Goal: Task Accomplishment & Management: Manage account settings

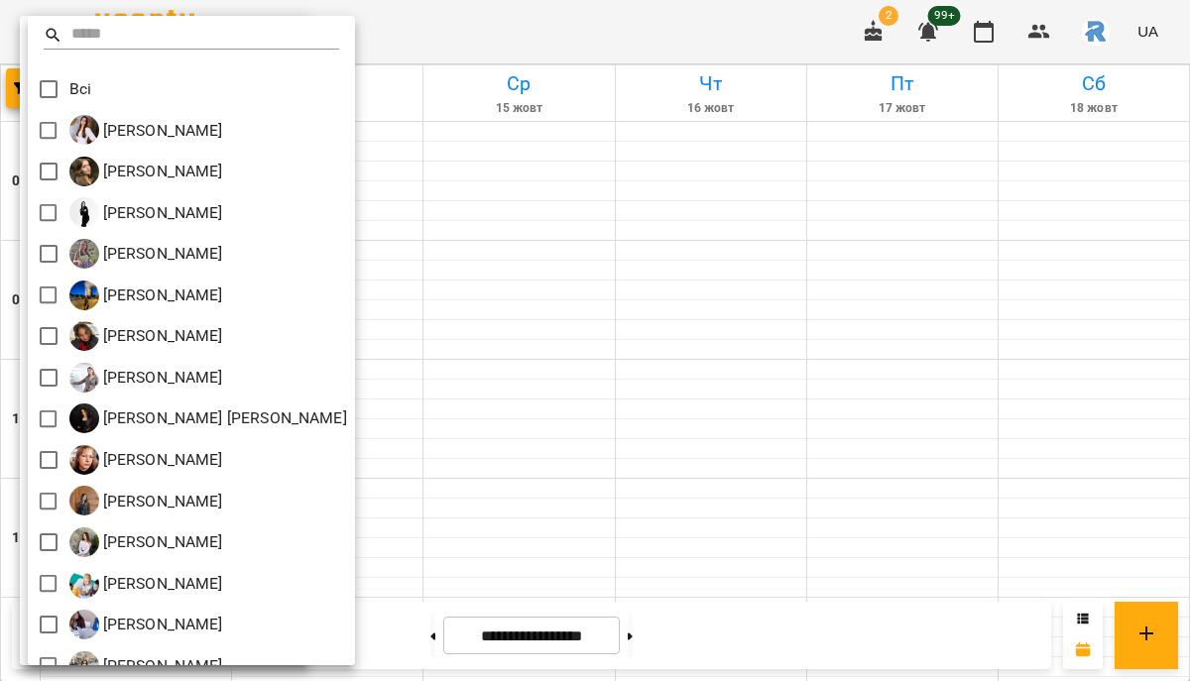
click at [604, 325] on div at bounding box center [595, 340] width 1190 height 681
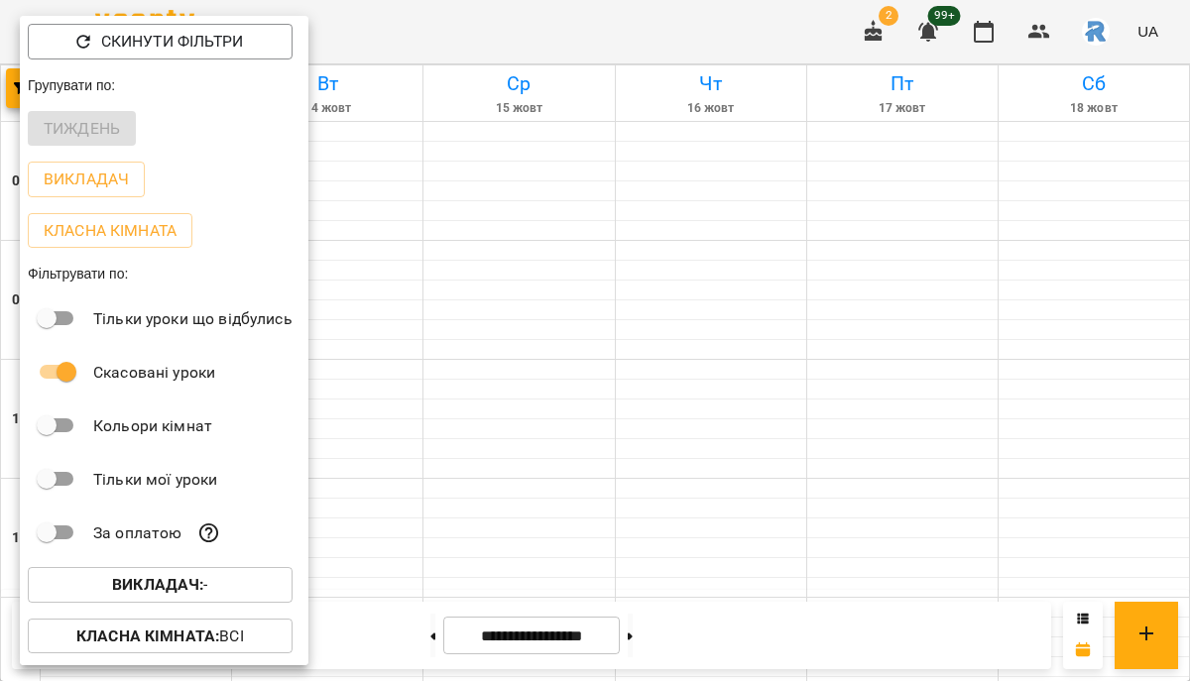
click at [604, 325] on div at bounding box center [595, 340] width 1190 height 681
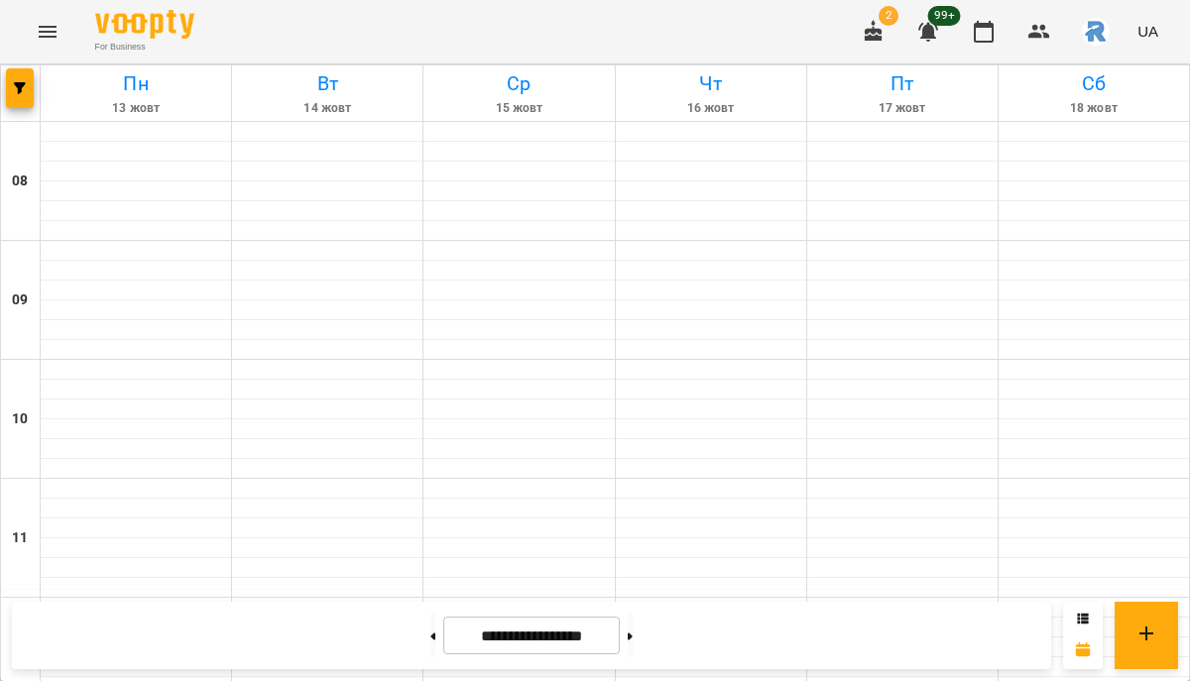
click at [47, 38] on icon "Menu" at bounding box center [48, 32] width 24 height 24
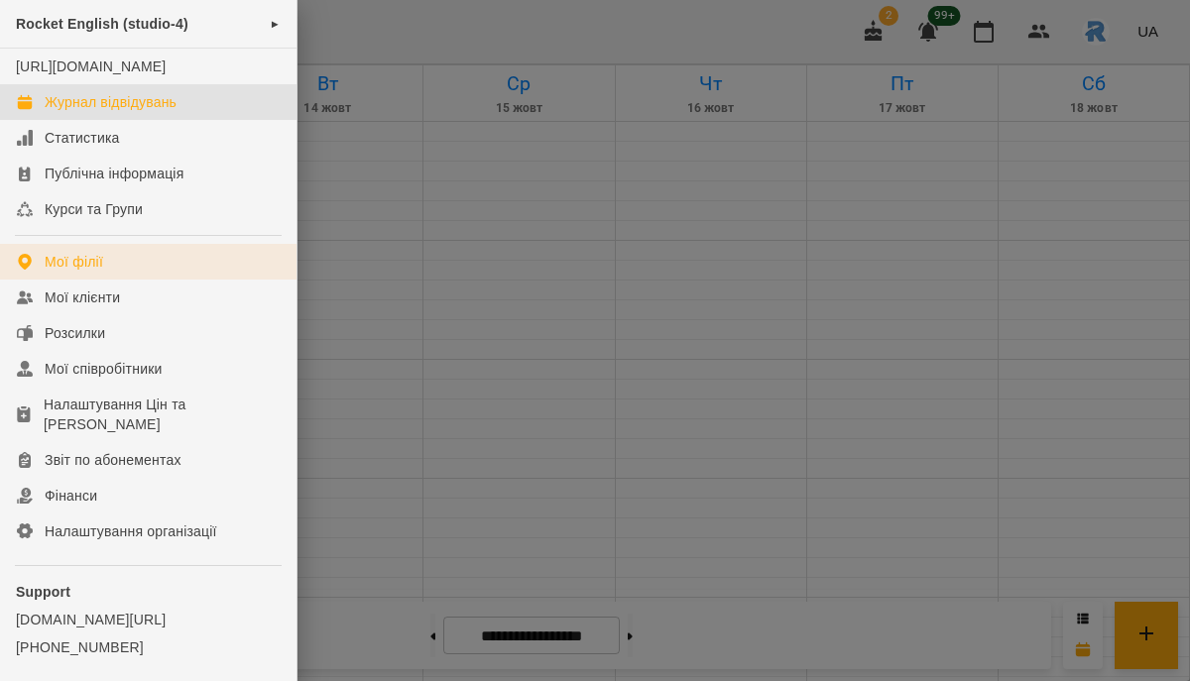
click at [85, 280] on link "Мої філії" at bounding box center [148, 262] width 297 height 36
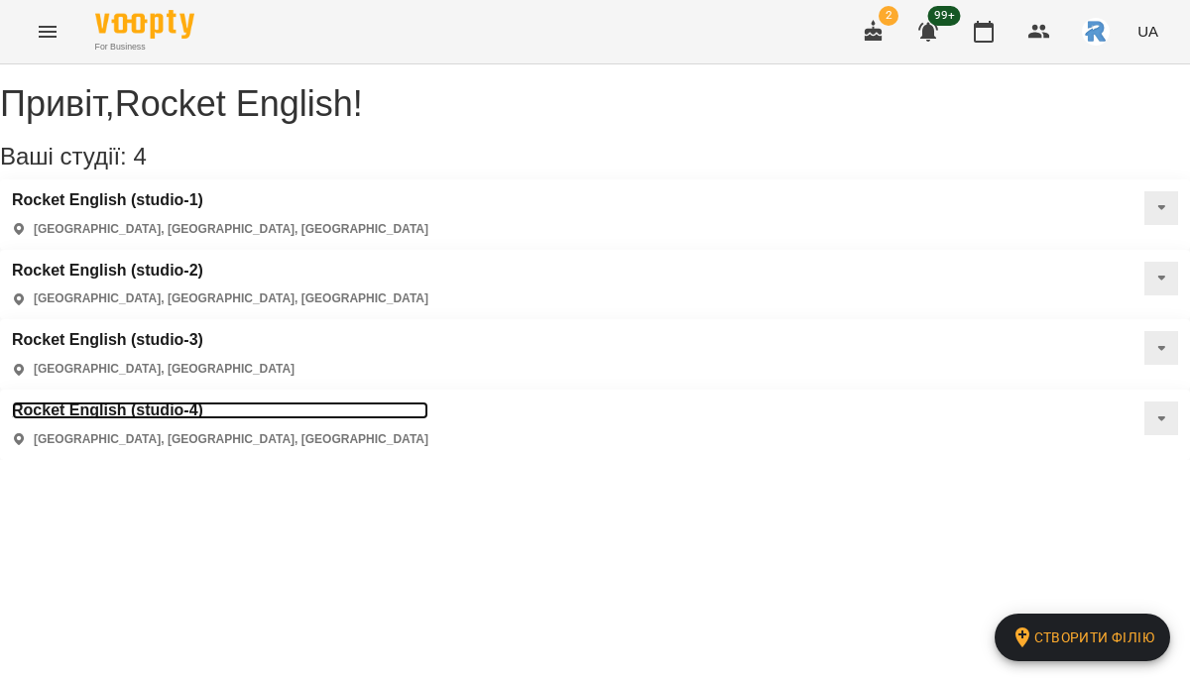
click at [428, 402] on h3 "Rocket English (studio-4)" at bounding box center [220, 411] width 417 height 18
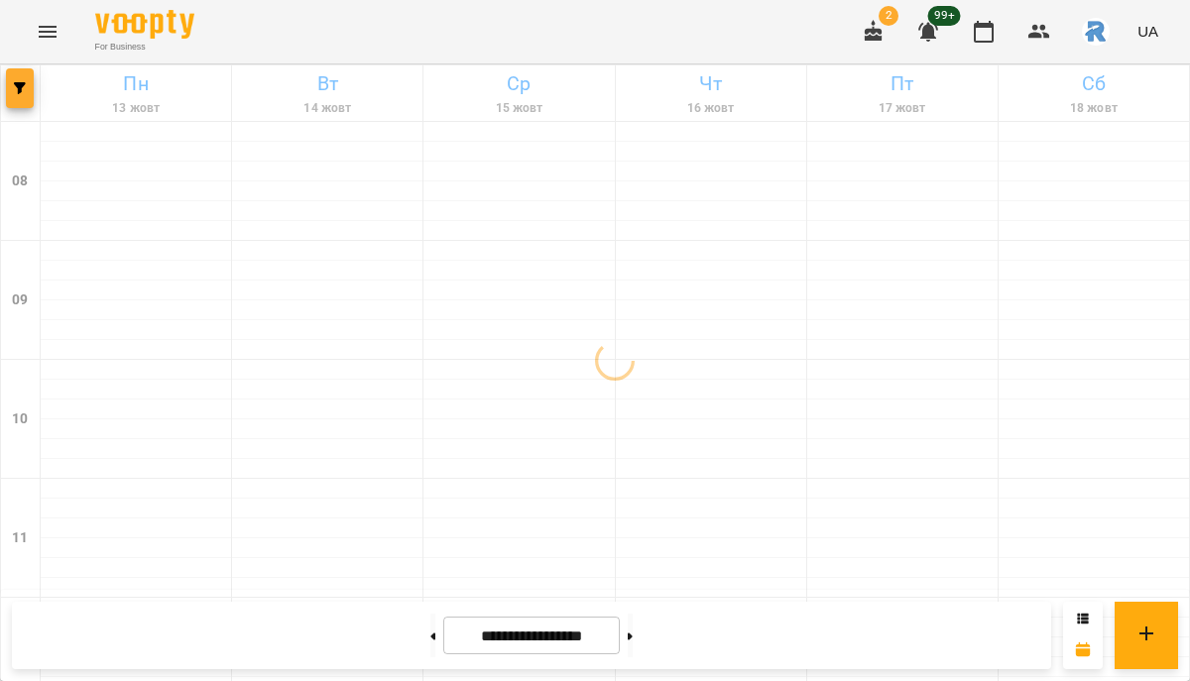
click at [29, 90] on span "button" at bounding box center [20, 88] width 28 height 12
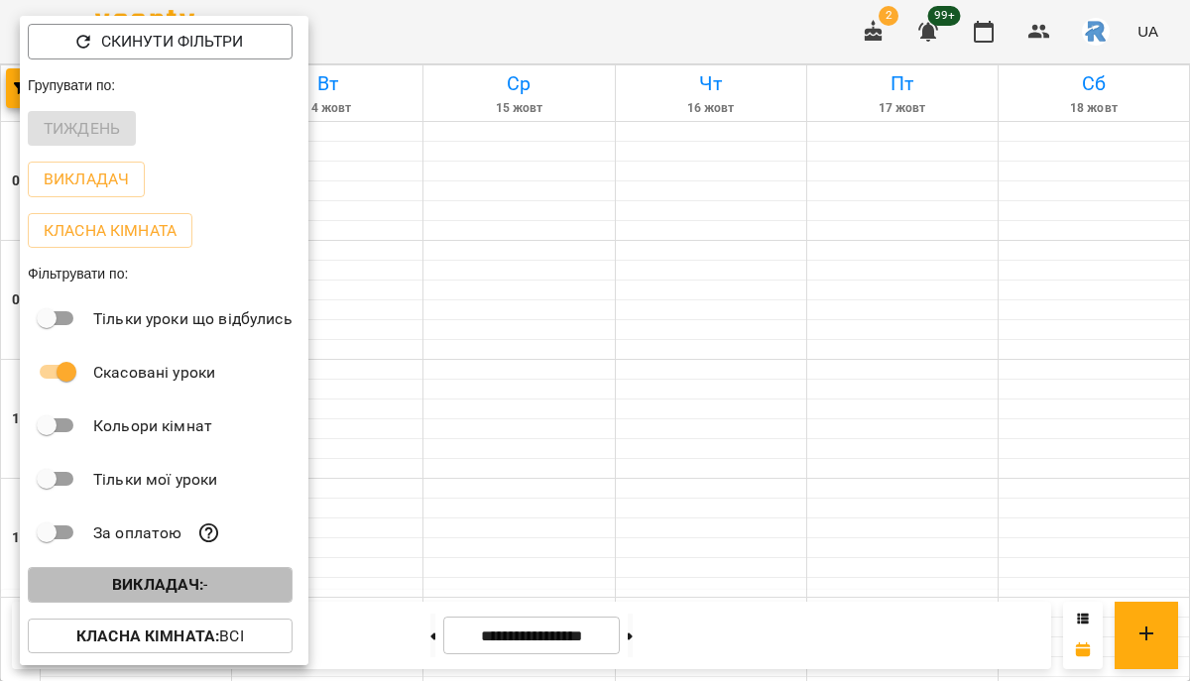
click at [254, 591] on span "Викладач : -" at bounding box center [160, 585] width 233 height 24
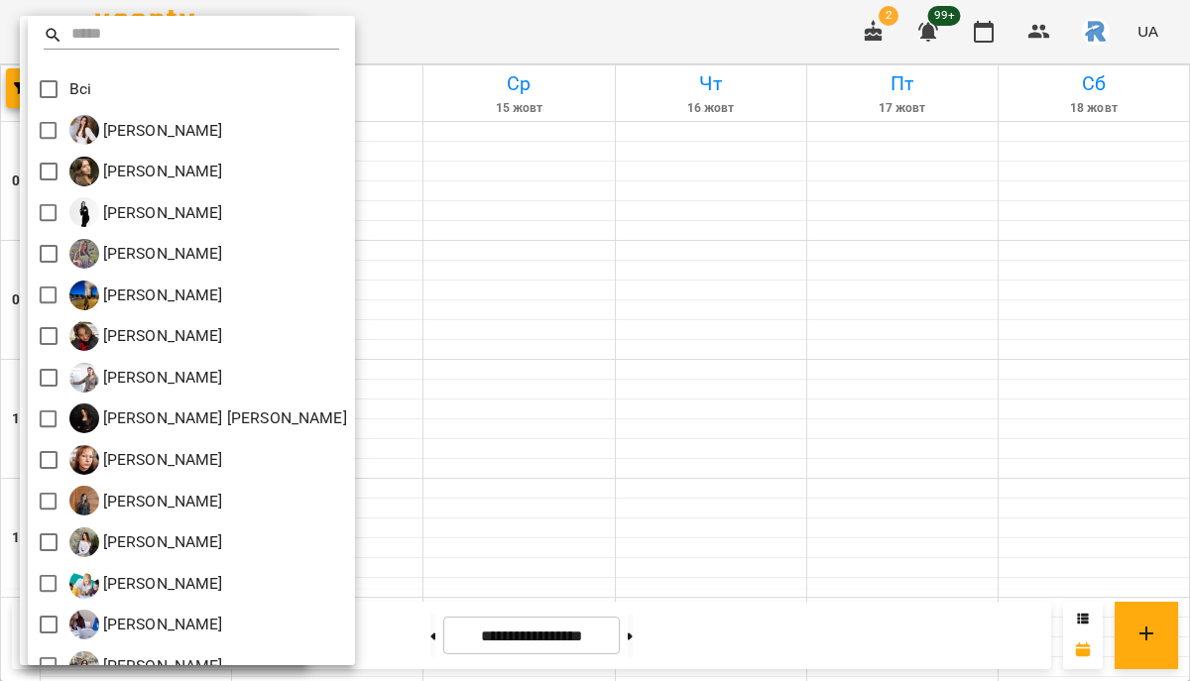
click at [585, 318] on div at bounding box center [595, 340] width 1190 height 681
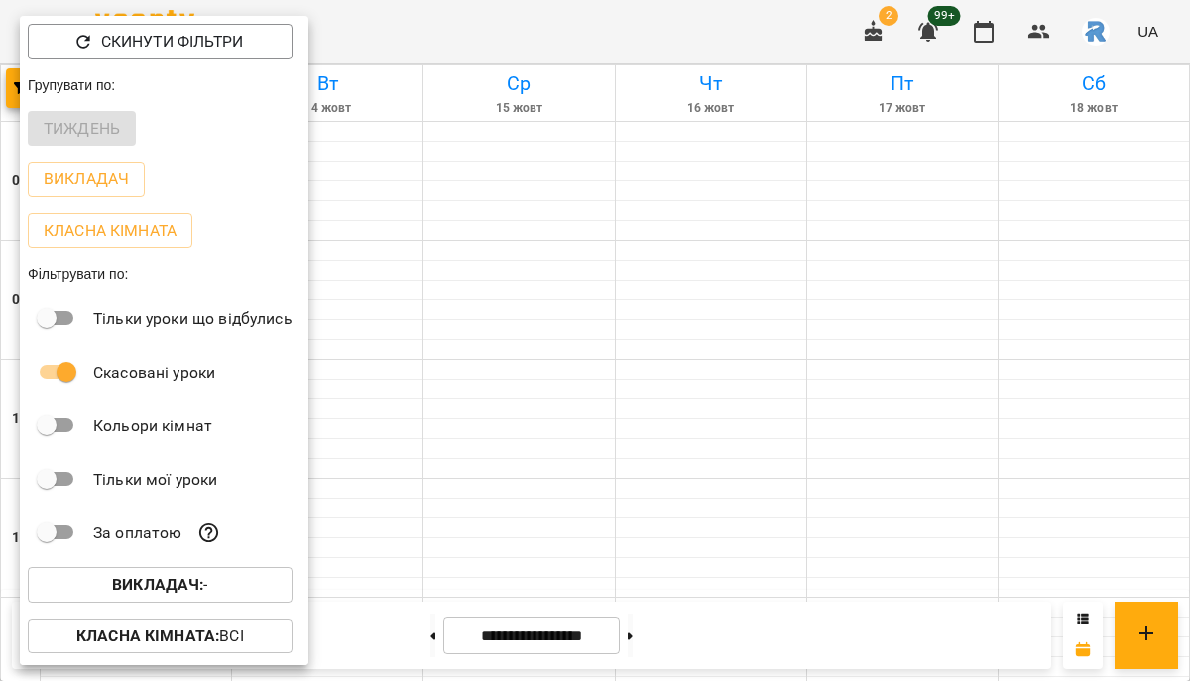
click at [585, 318] on div at bounding box center [595, 340] width 1190 height 681
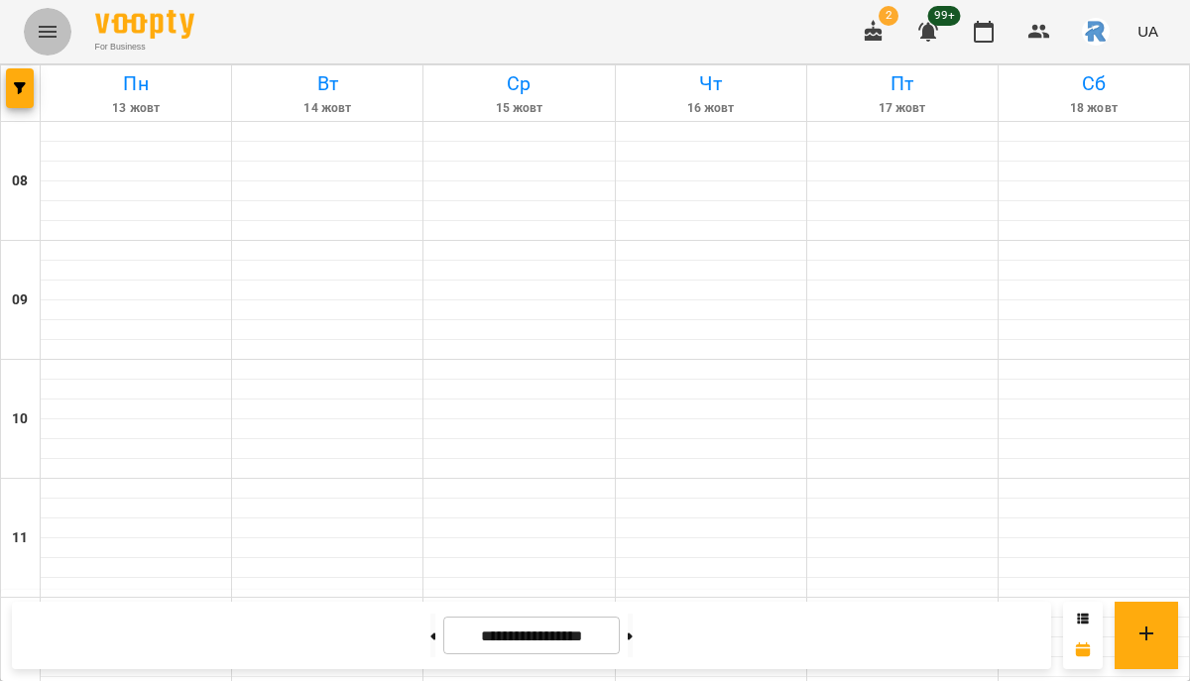
click at [42, 18] on button "Menu" at bounding box center [48, 32] width 48 height 48
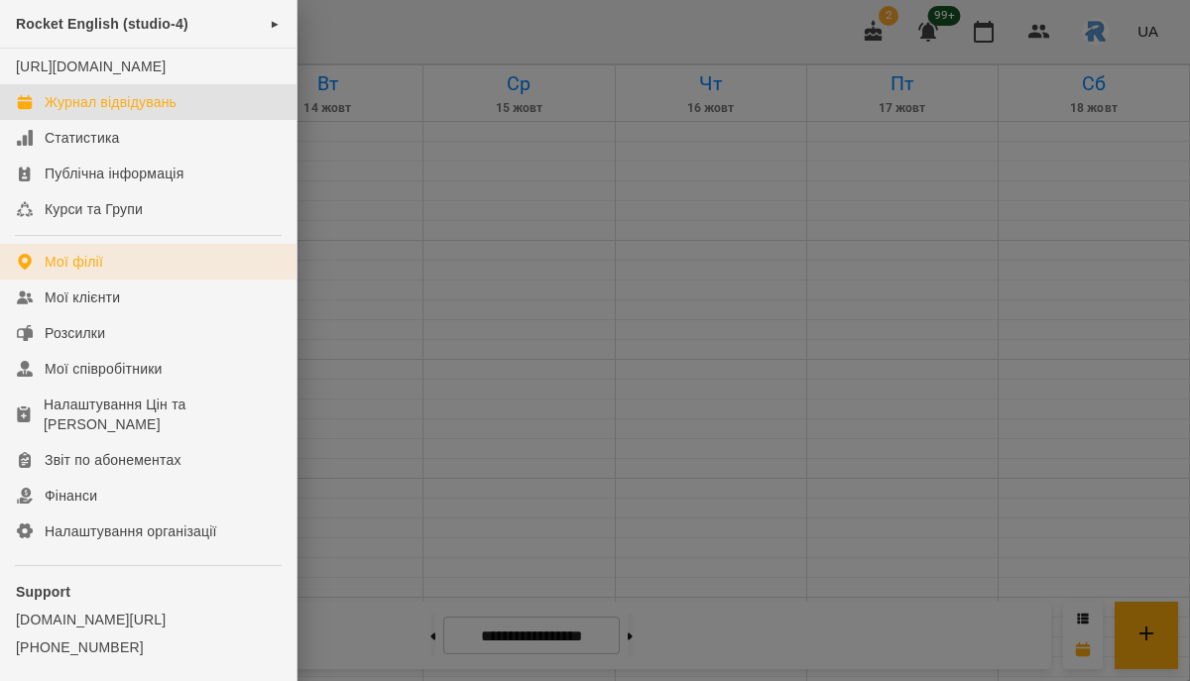
click at [125, 279] on link "Мої філії" at bounding box center [148, 262] width 297 height 36
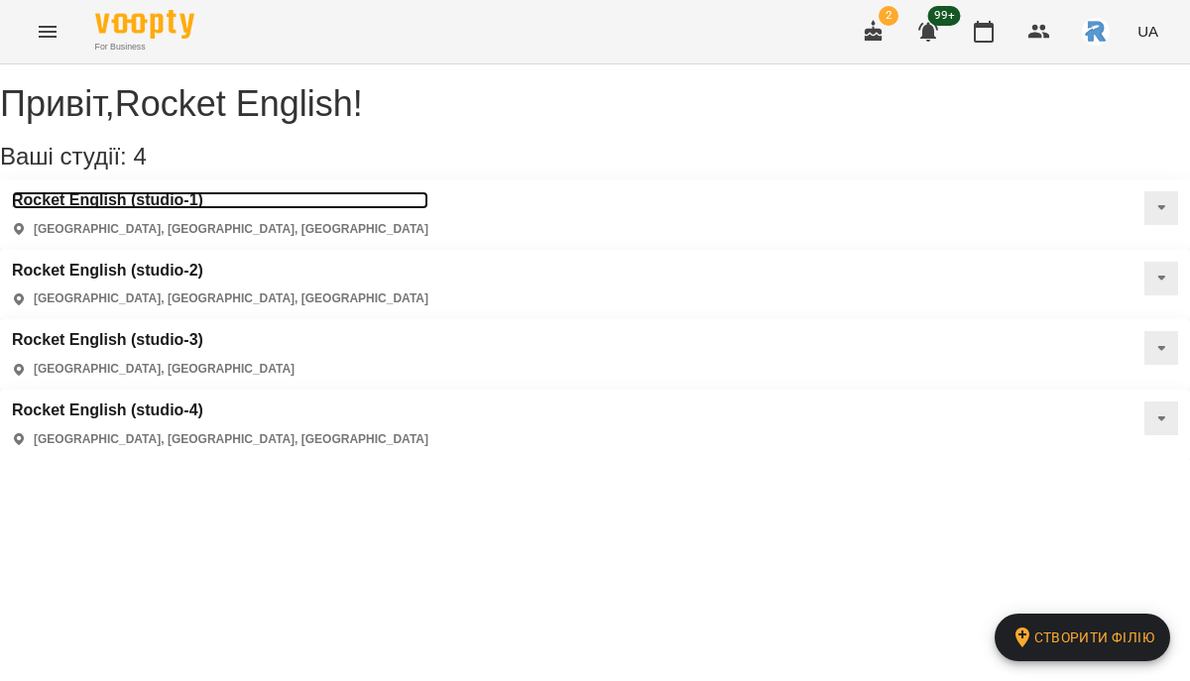
click at [132, 209] on h3 "Rocket English (studio-1)" at bounding box center [220, 200] width 417 height 18
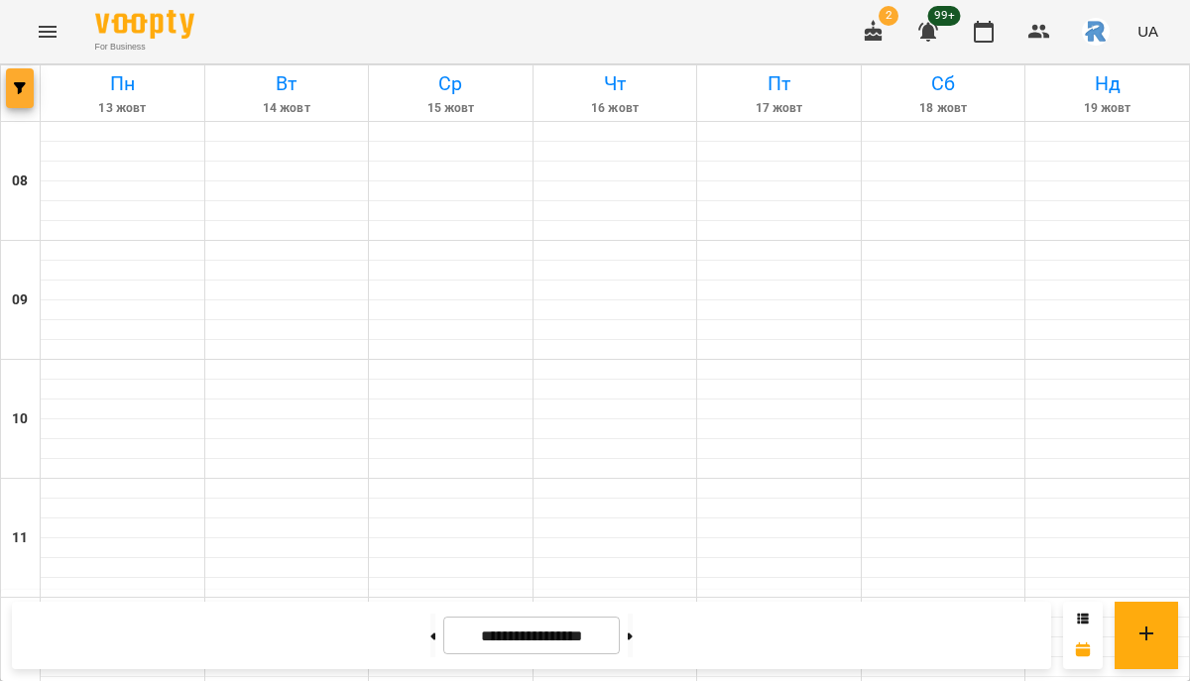
click at [11, 82] on span "button" at bounding box center [20, 88] width 28 height 12
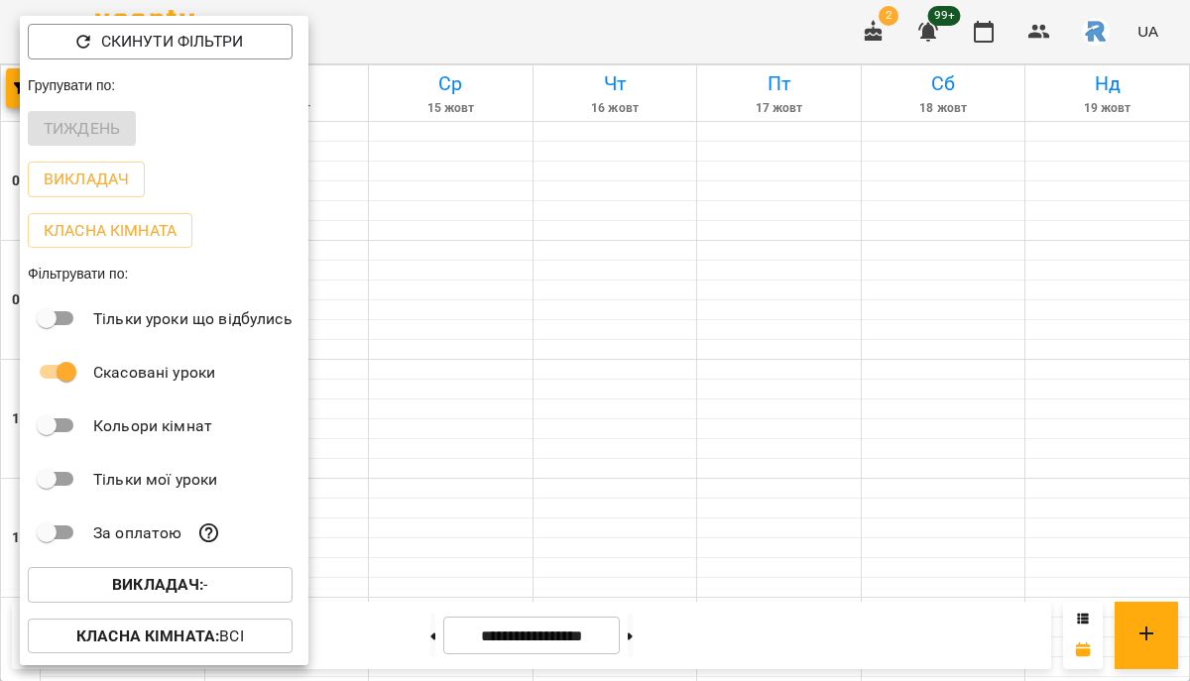
click at [246, 569] on div "Викладач : -" at bounding box center [164, 585] width 289 height 52
click at [238, 582] on span "Викладач : -" at bounding box center [160, 585] width 233 height 24
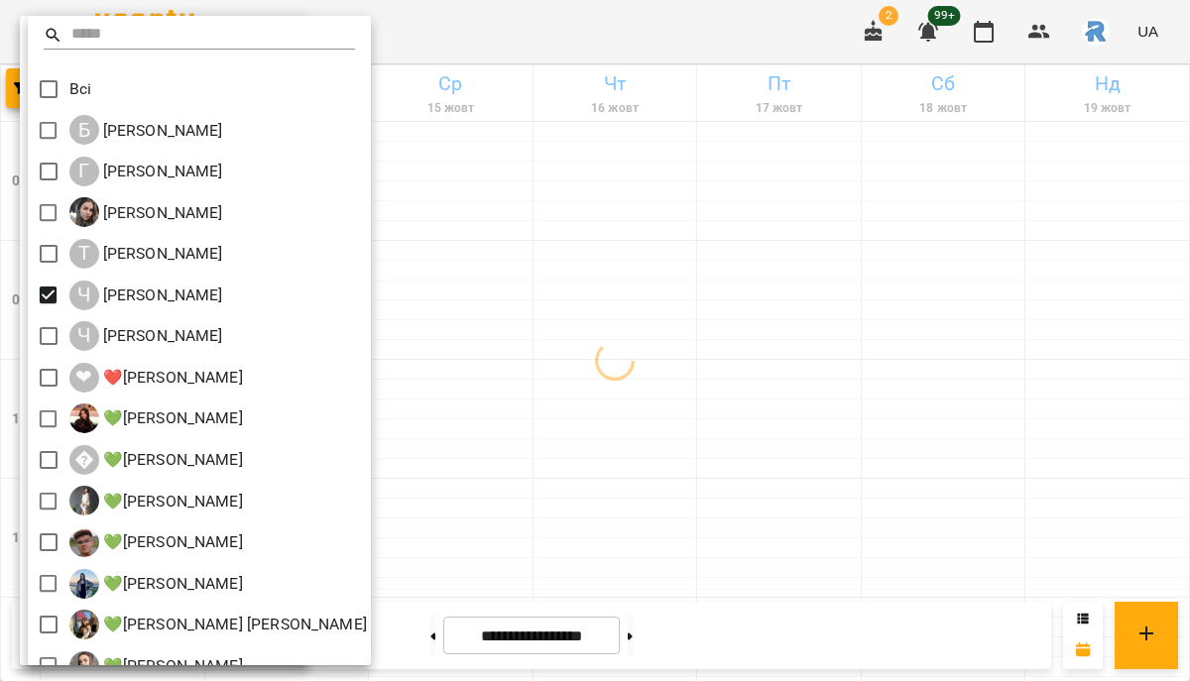
click at [544, 351] on div at bounding box center [595, 340] width 1190 height 681
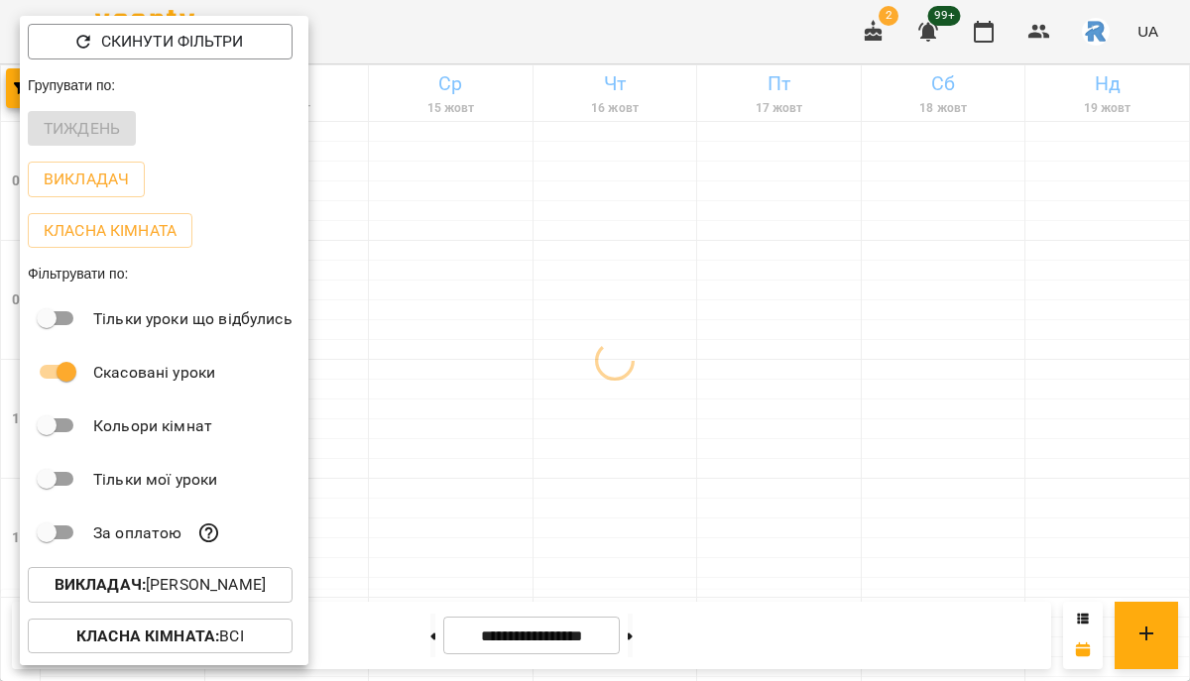
click at [547, 351] on div at bounding box center [595, 340] width 1190 height 681
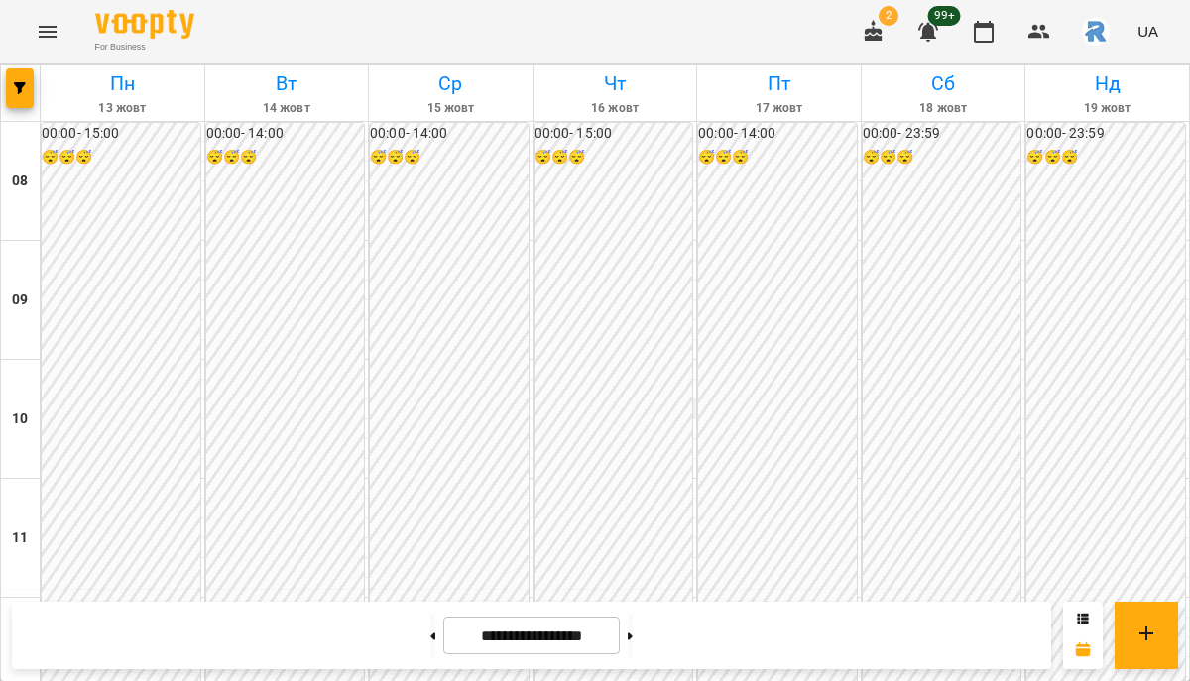
scroll to position [911, 0]
click at [25, 88] on icon "button" at bounding box center [20, 88] width 12 height 12
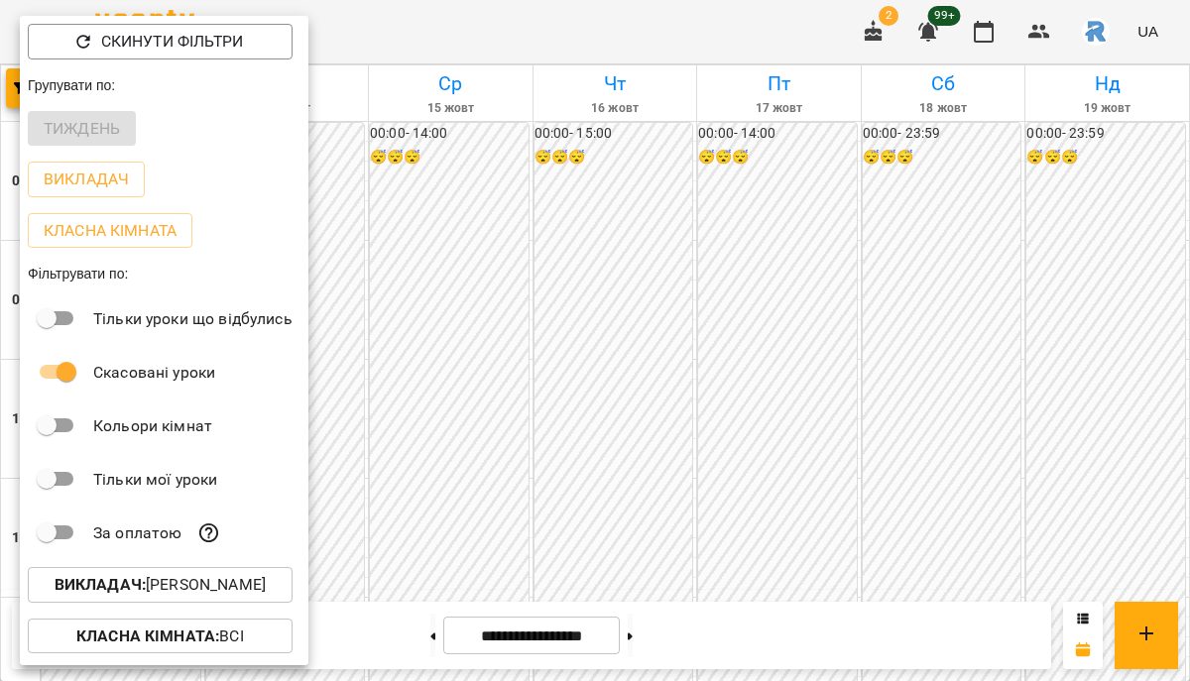
click at [244, 602] on button "Викладач : [PERSON_NAME]" at bounding box center [160, 585] width 265 height 36
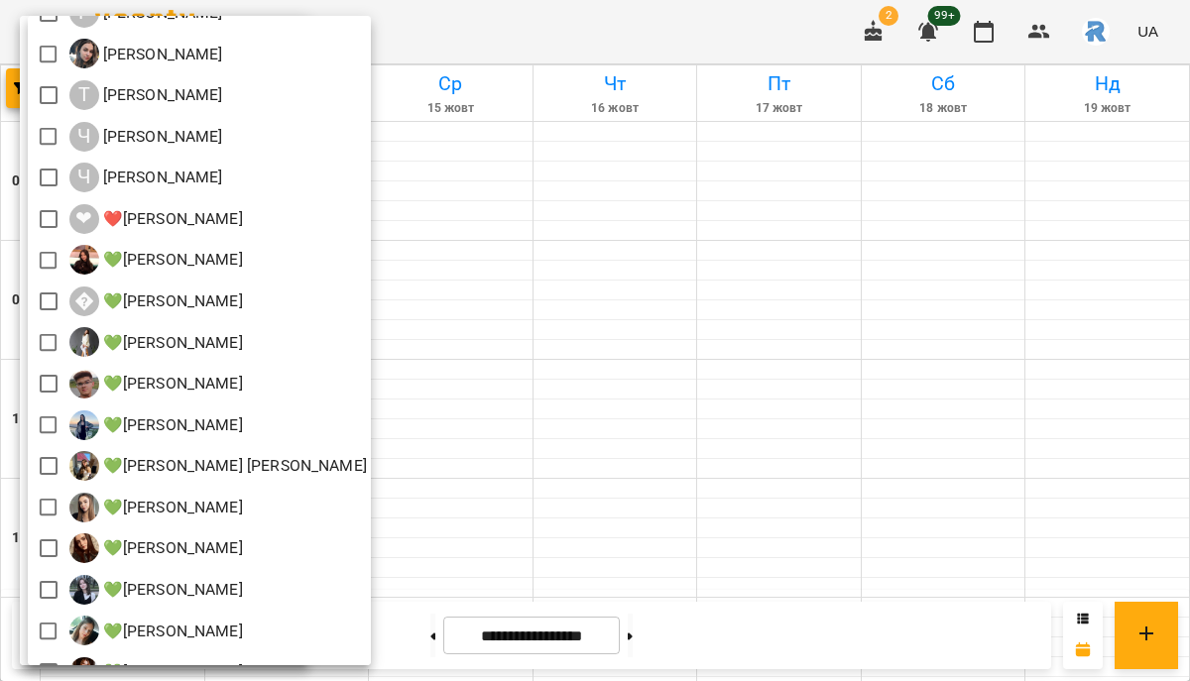
scroll to position [0, 0]
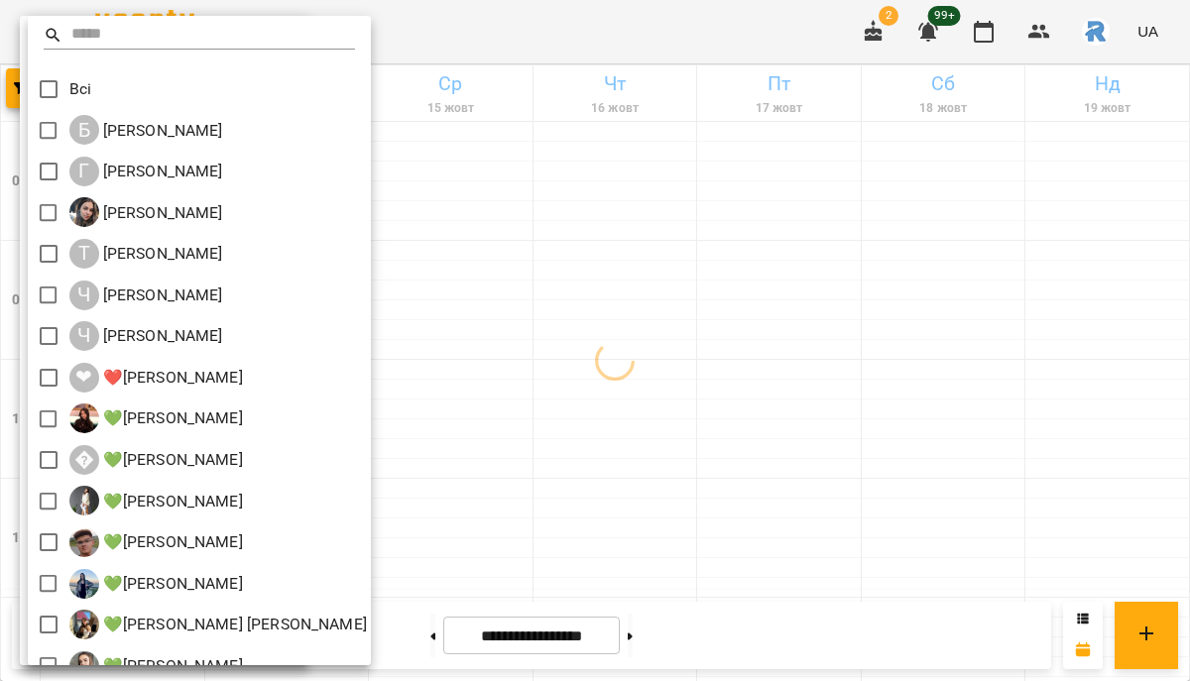
click at [688, 339] on div at bounding box center [595, 340] width 1190 height 681
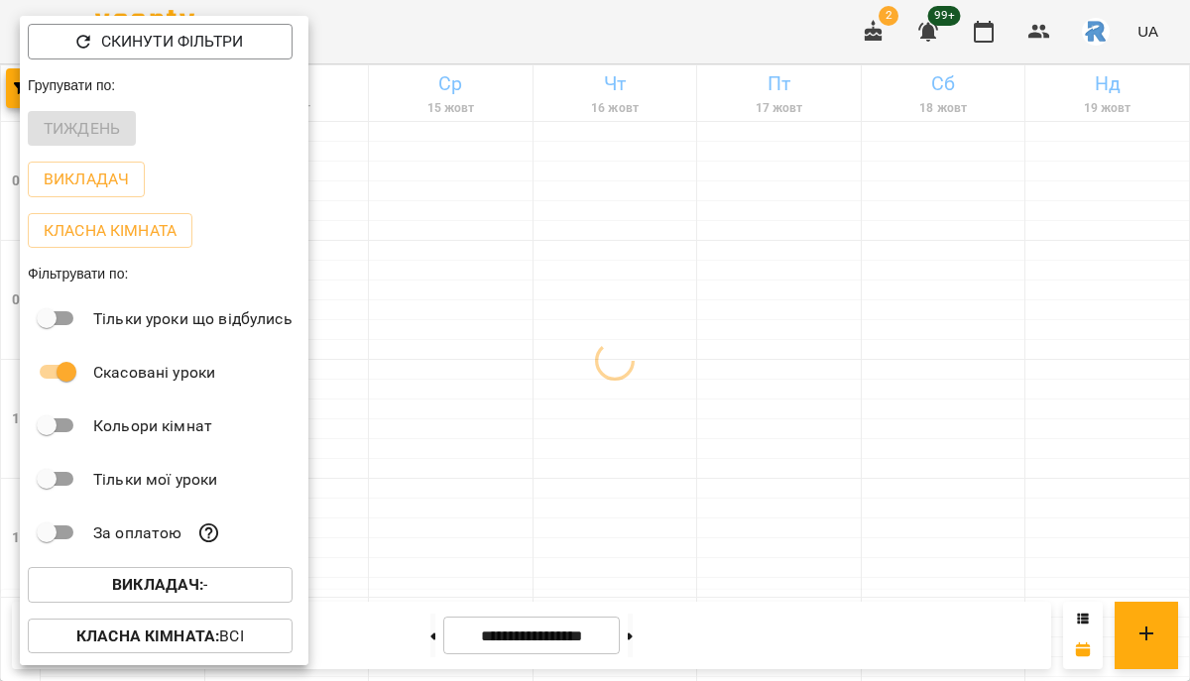
click at [688, 339] on div at bounding box center [595, 340] width 1190 height 681
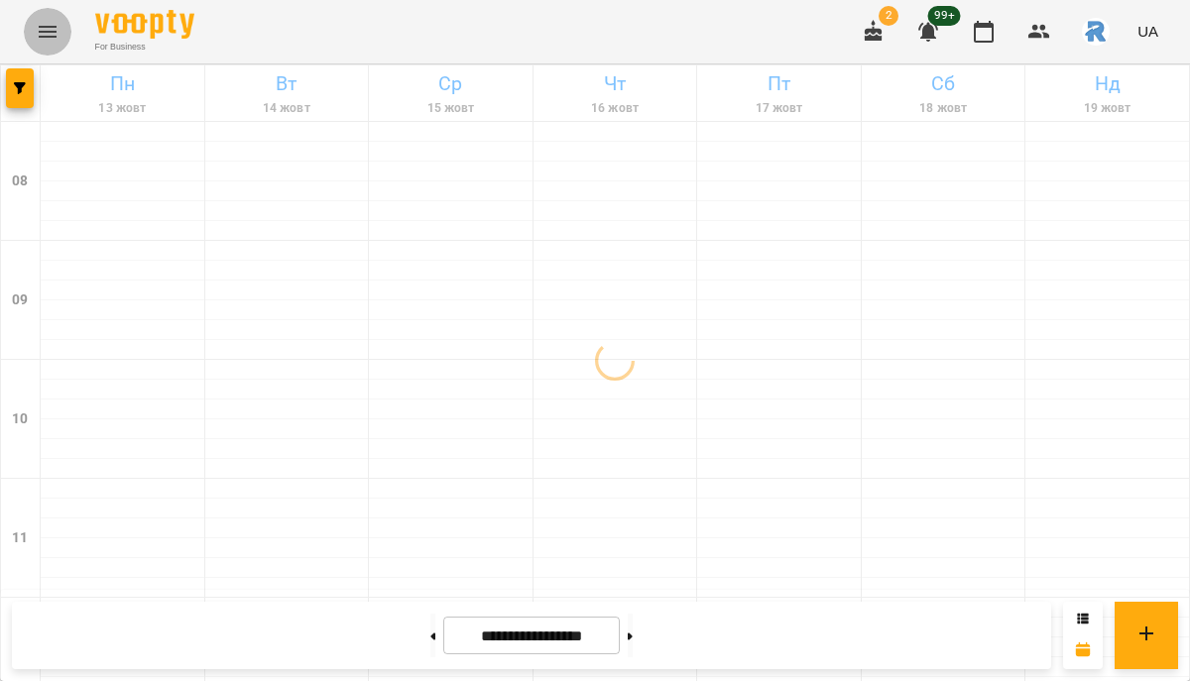
click at [36, 41] on icon "Menu" at bounding box center [48, 32] width 24 height 24
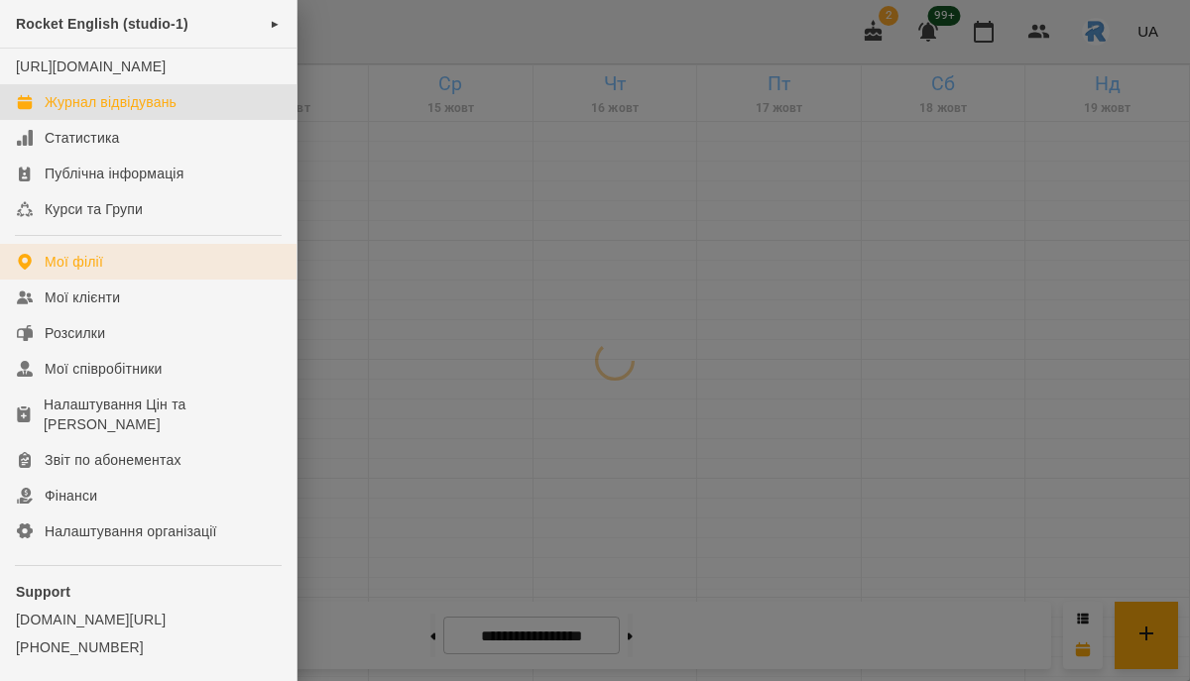
click at [143, 280] on link "Мої філії" at bounding box center [148, 262] width 297 height 36
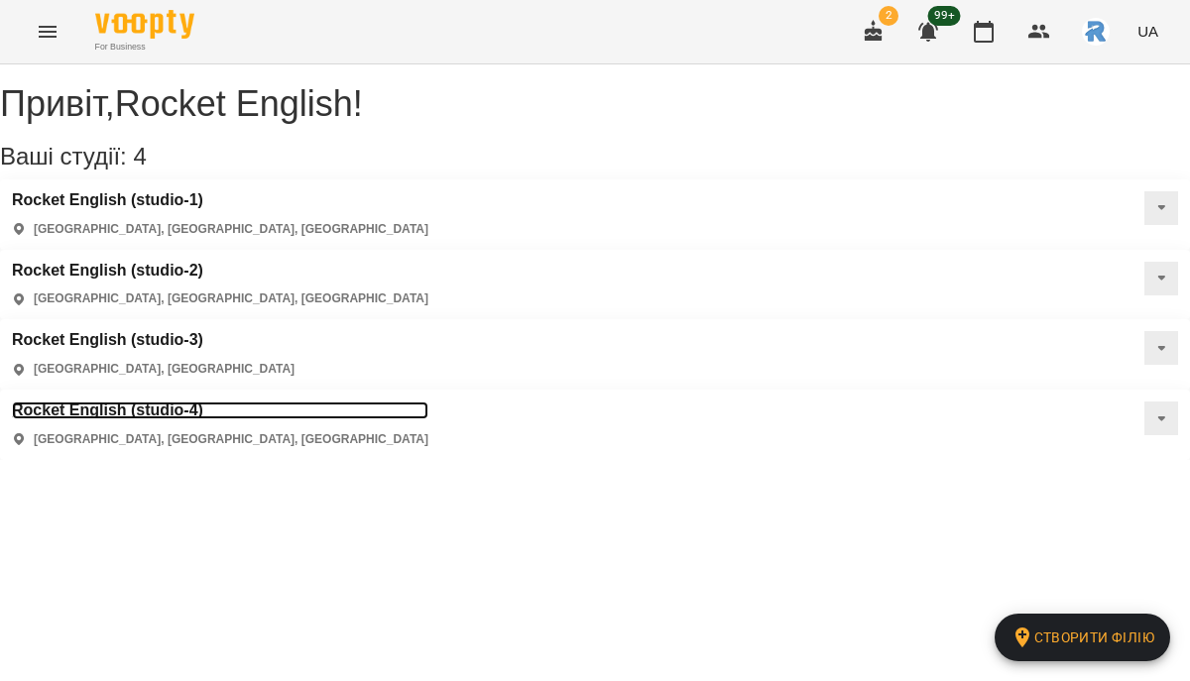
click at [428, 402] on h3 "Rocket English (studio-4)" at bounding box center [220, 411] width 417 height 18
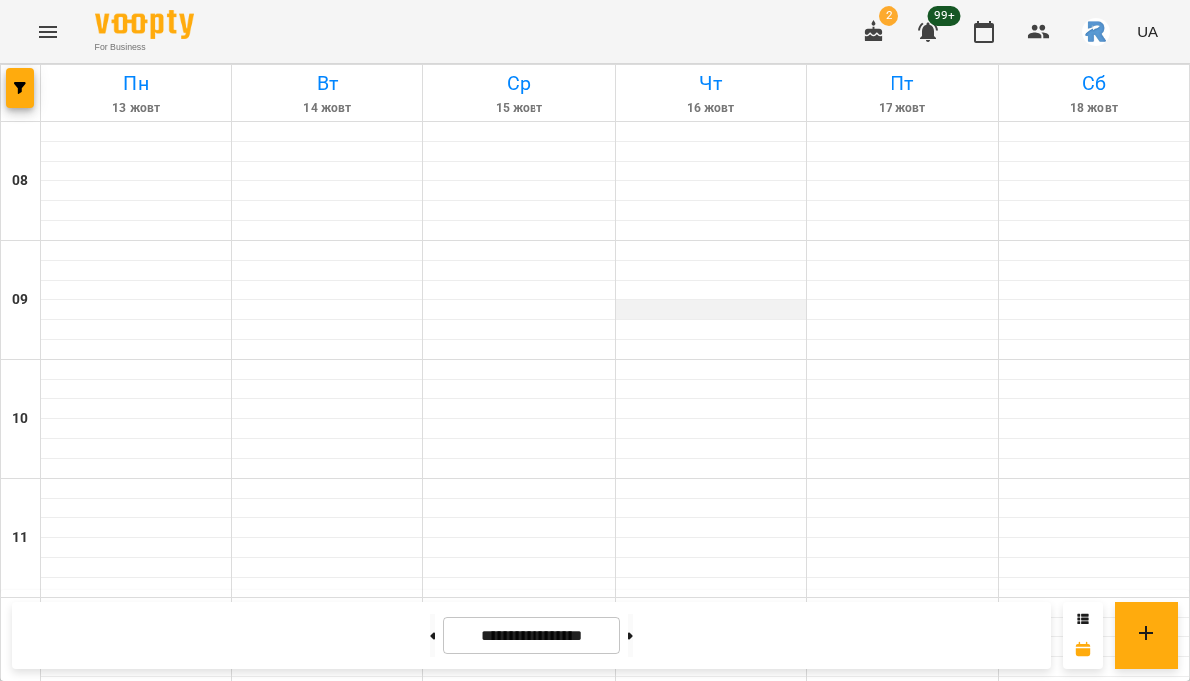
scroll to position [1077, 0]
click at [18, 85] on icon "button" at bounding box center [20, 88] width 12 height 12
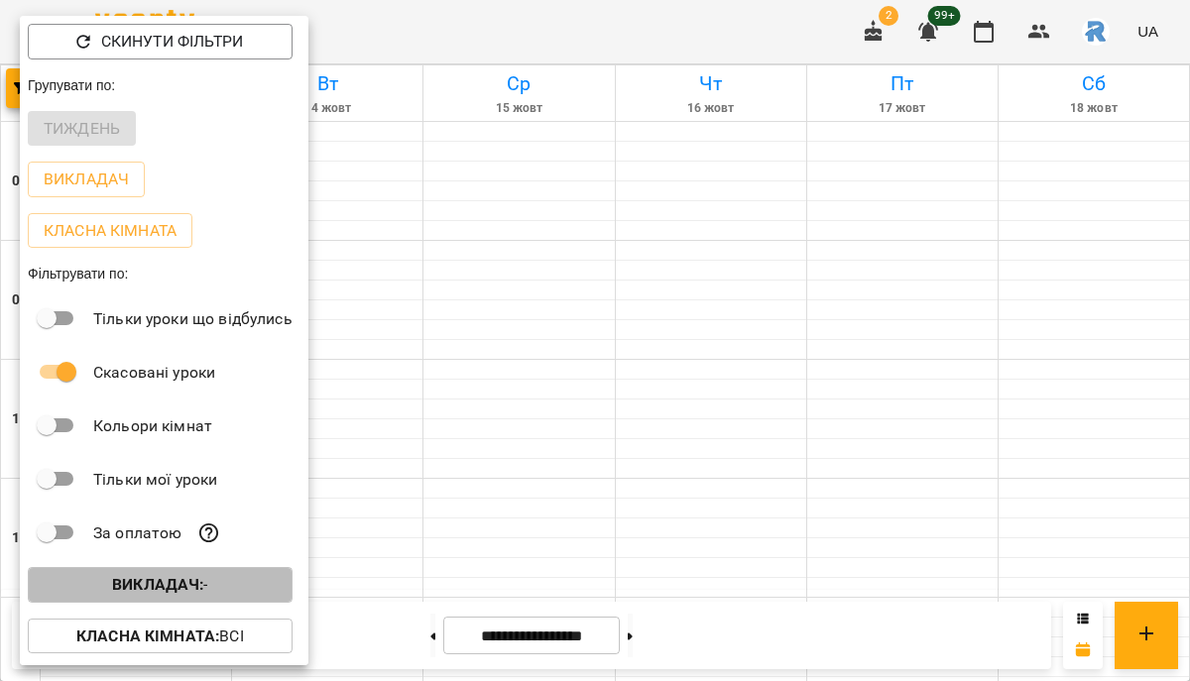
click at [202, 594] on b "Викладач :" at bounding box center [157, 584] width 91 height 19
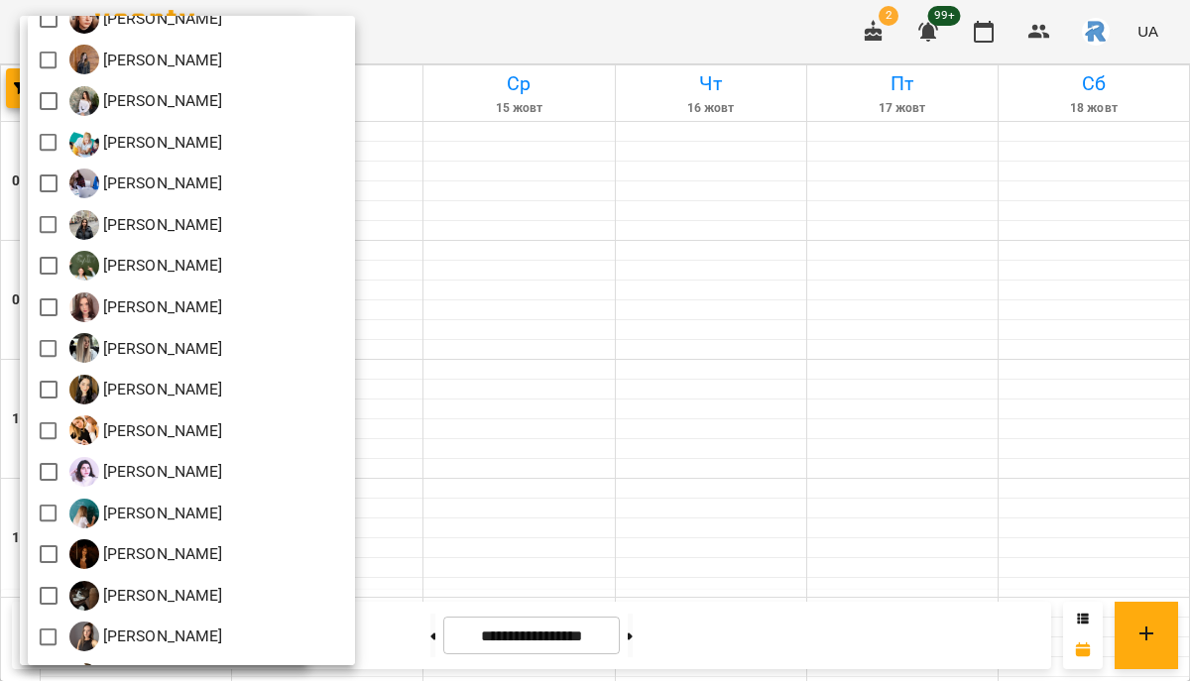
scroll to position [808, 0]
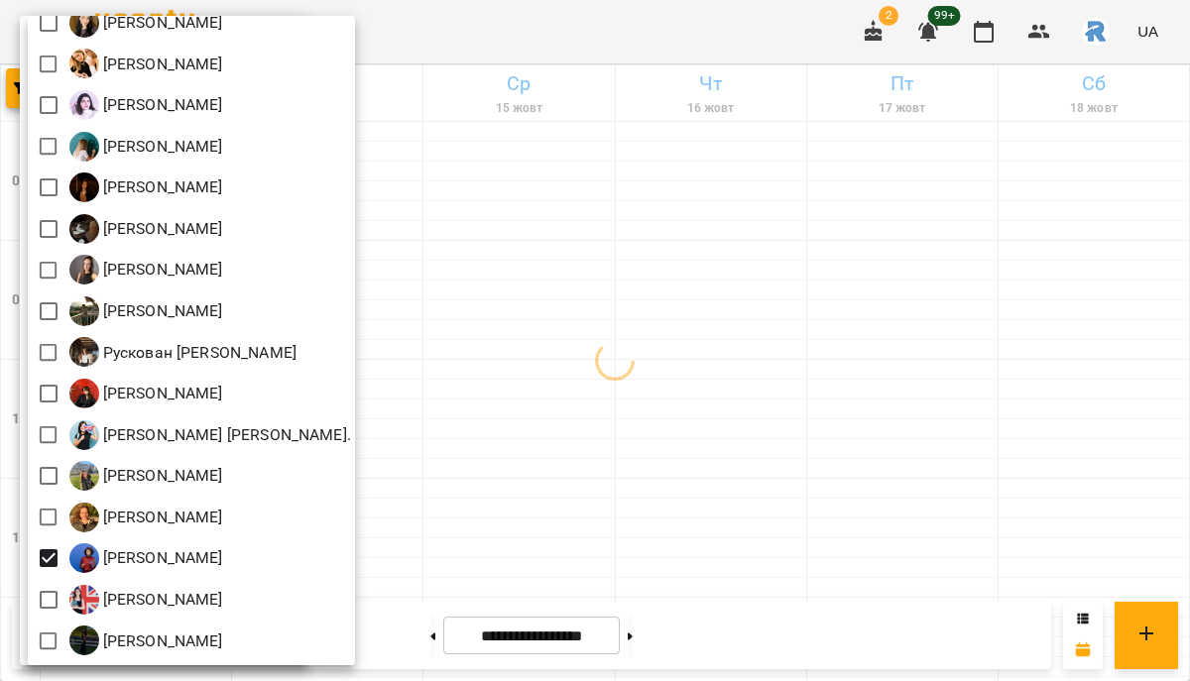
click at [656, 433] on div at bounding box center [595, 340] width 1190 height 681
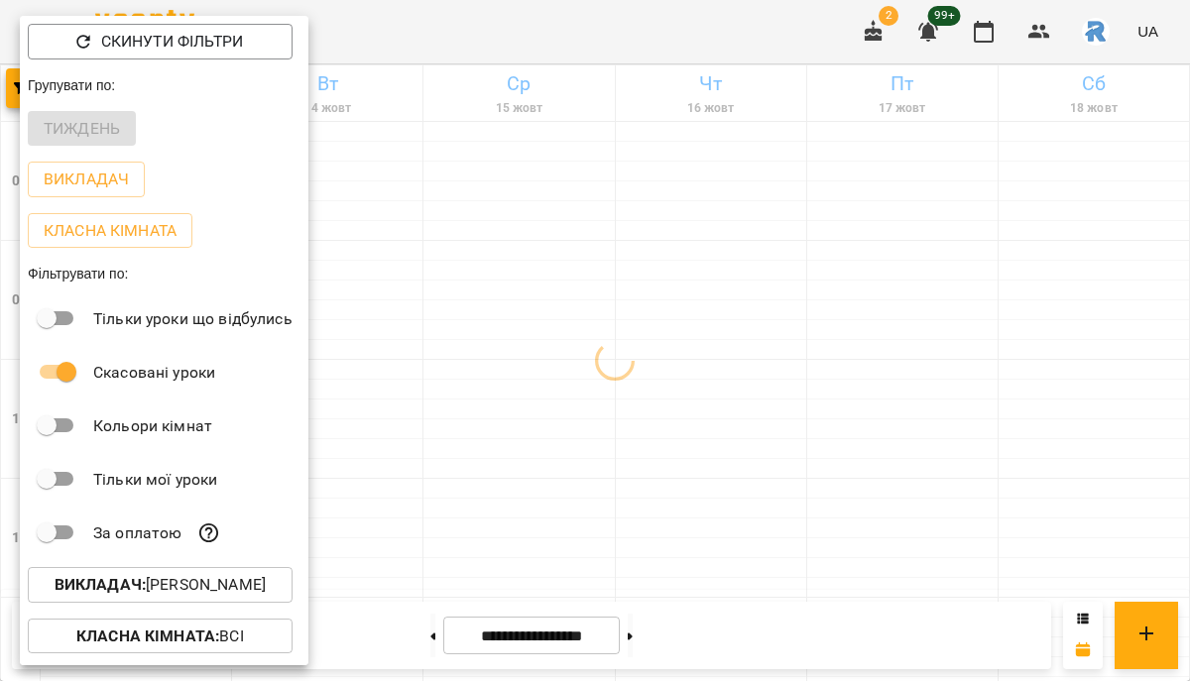
click at [656, 433] on div at bounding box center [595, 340] width 1190 height 681
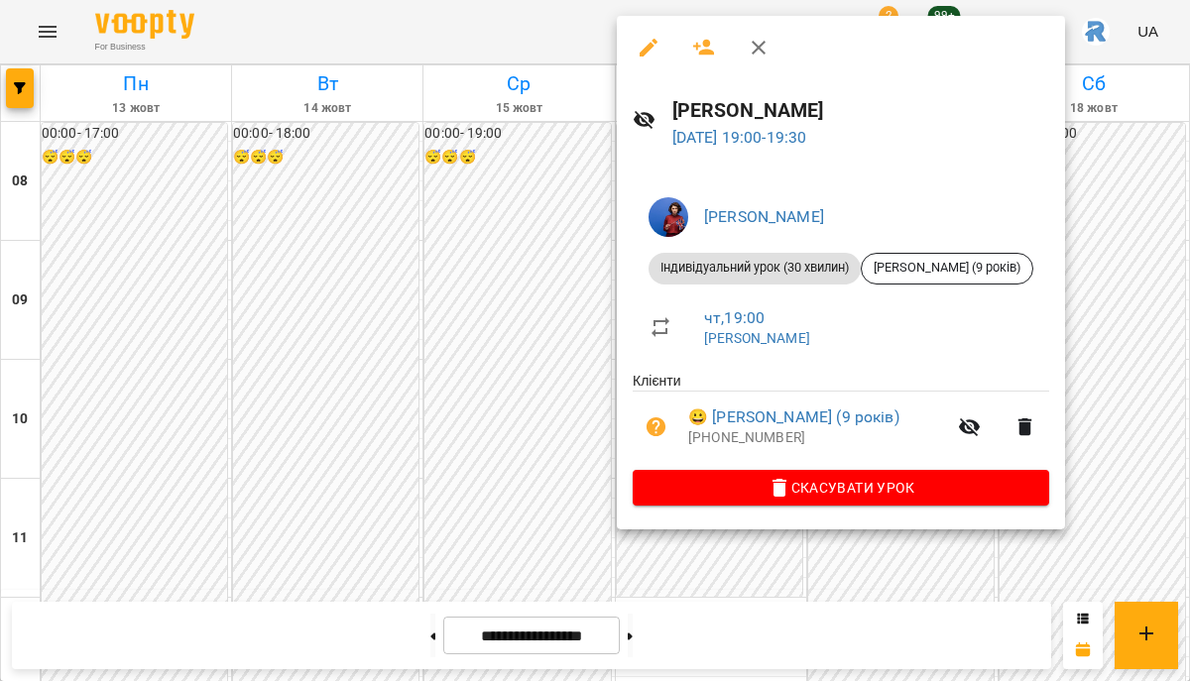
click at [575, 390] on div at bounding box center [595, 340] width 1190 height 681
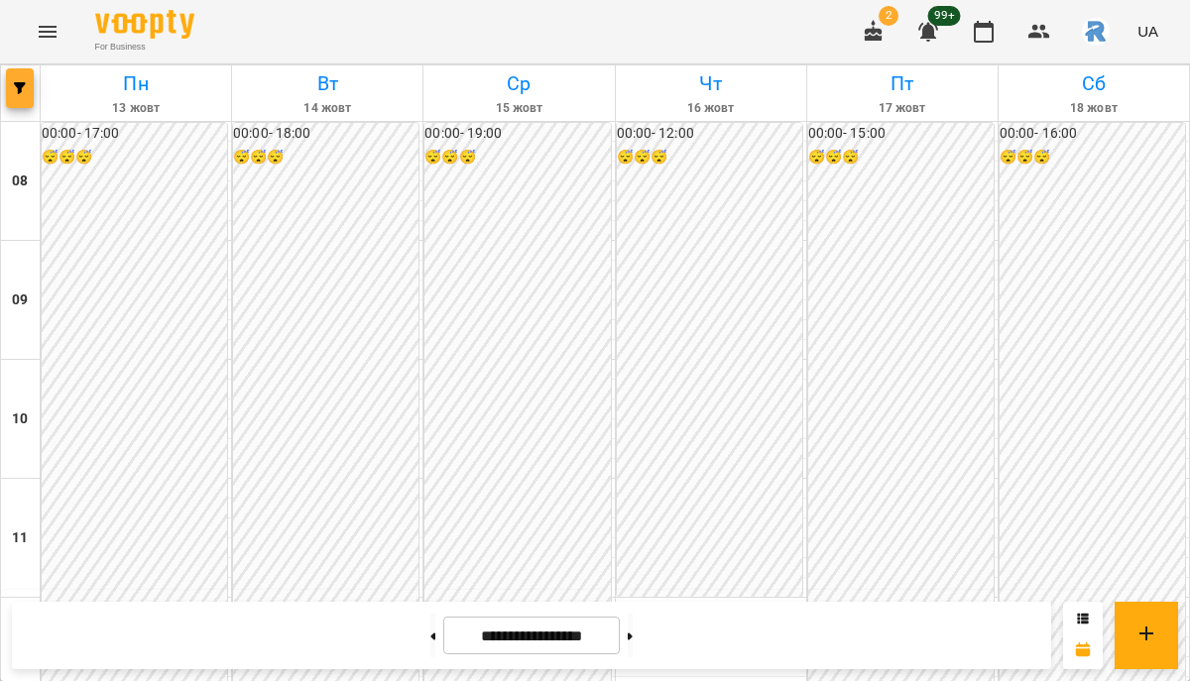
click at [26, 89] on span "button" at bounding box center [20, 88] width 28 height 12
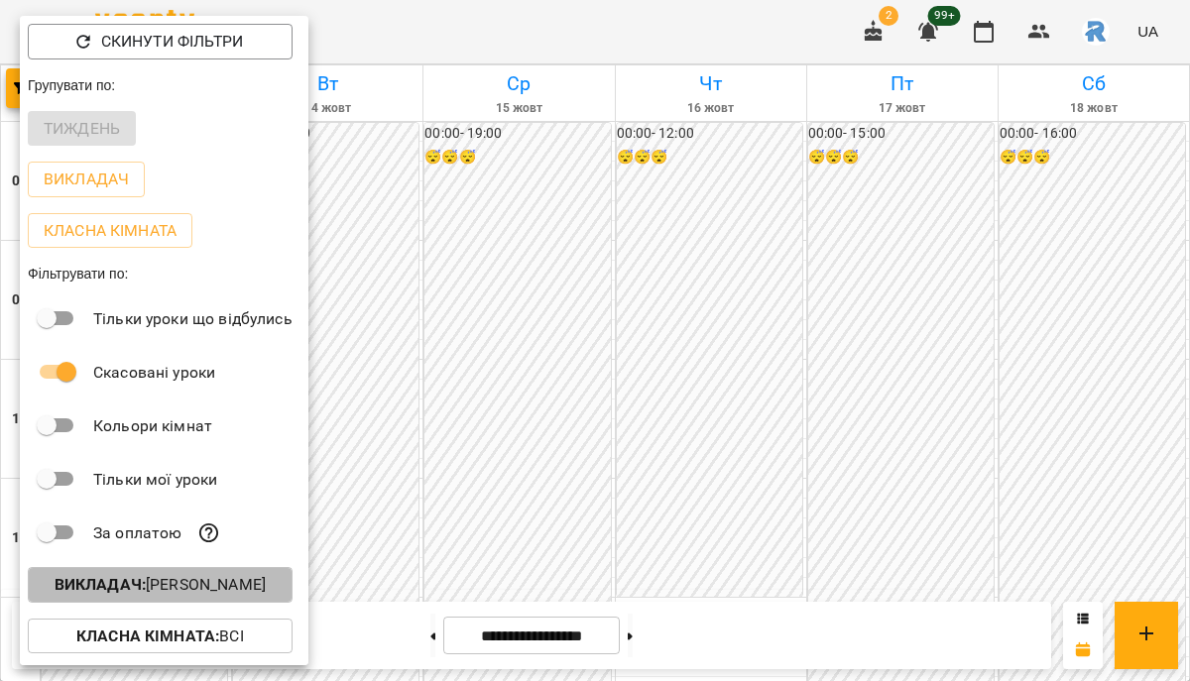
click at [288, 603] on button "Викладач : [PERSON_NAME]" at bounding box center [160, 585] width 265 height 36
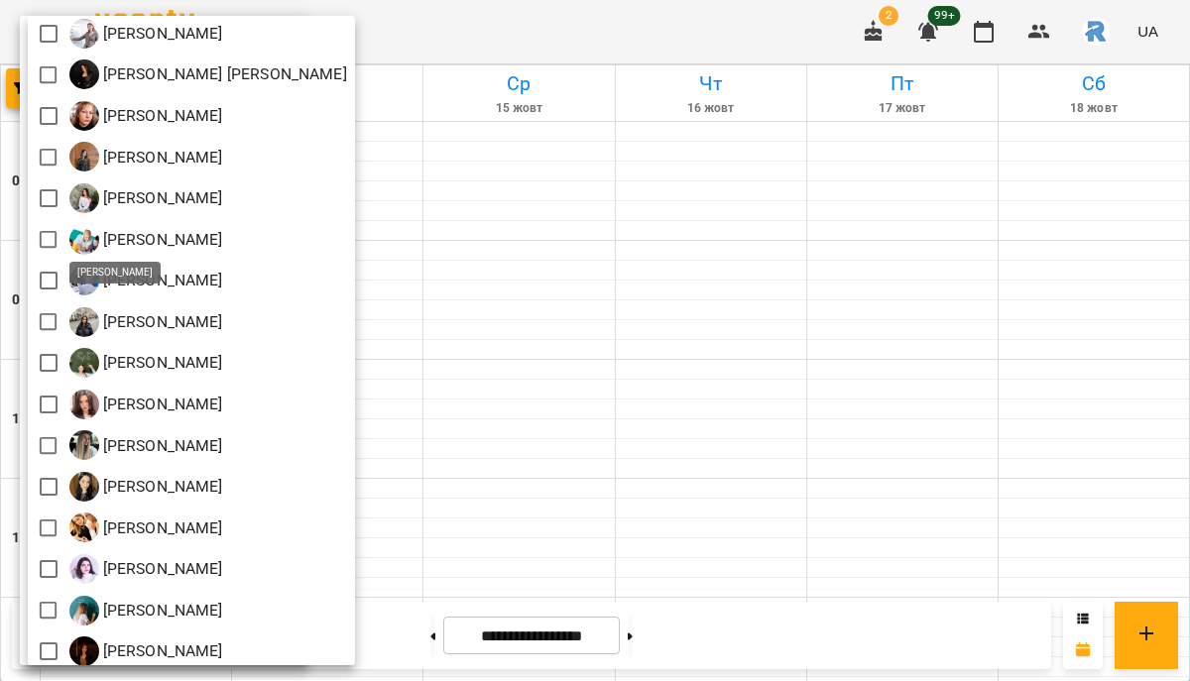
scroll to position [272, 0]
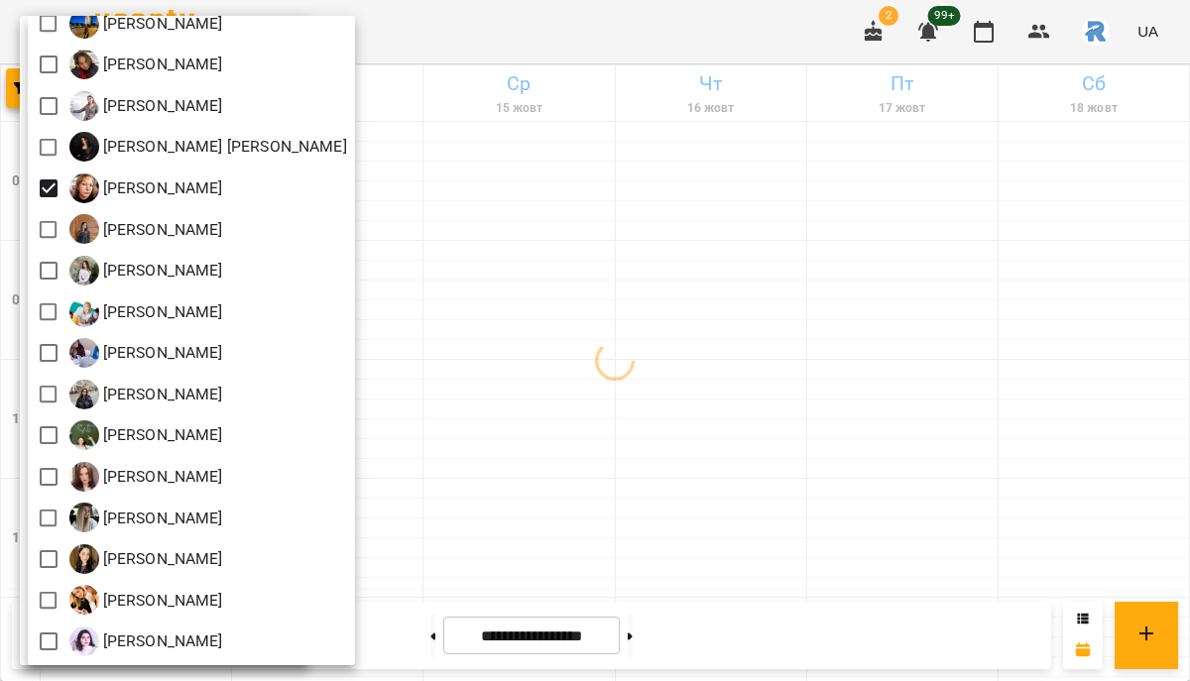
click at [701, 212] on div at bounding box center [595, 340] width 1190 height 681
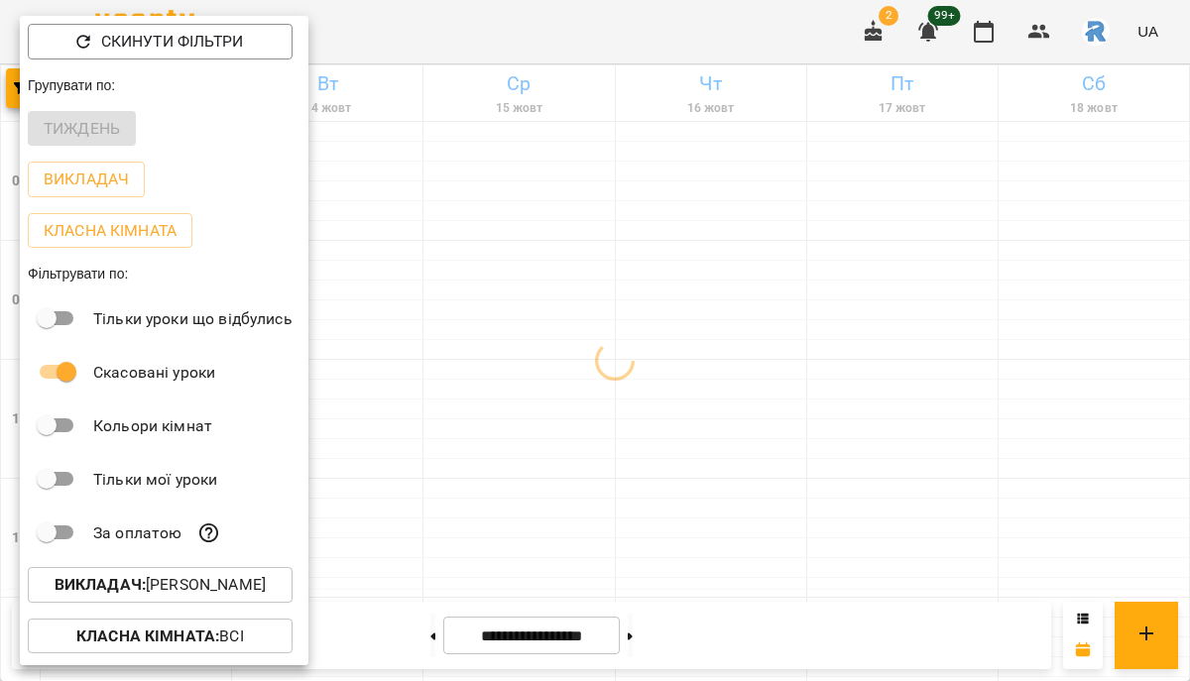
click at [701, 212] on div at bounding box center [595, 340] width 1190 height 681
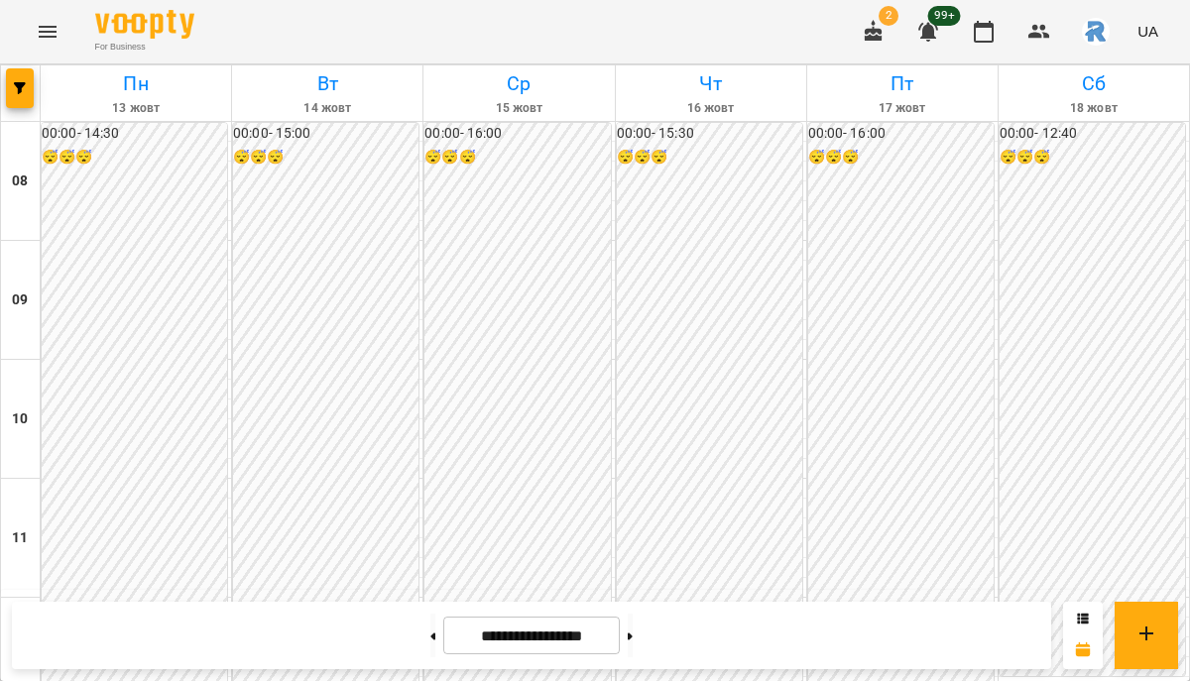
scroll to position [691, 0]
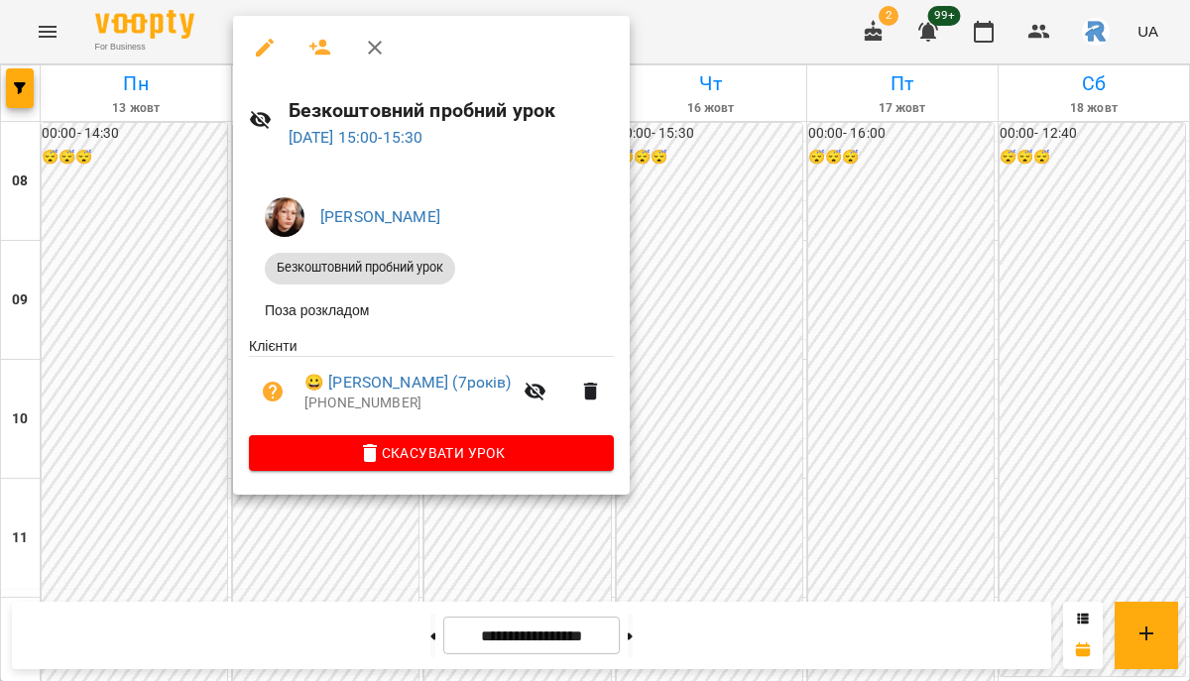
click at [829, 375] on div at bounding box center [595, 340] width 1190 height 681
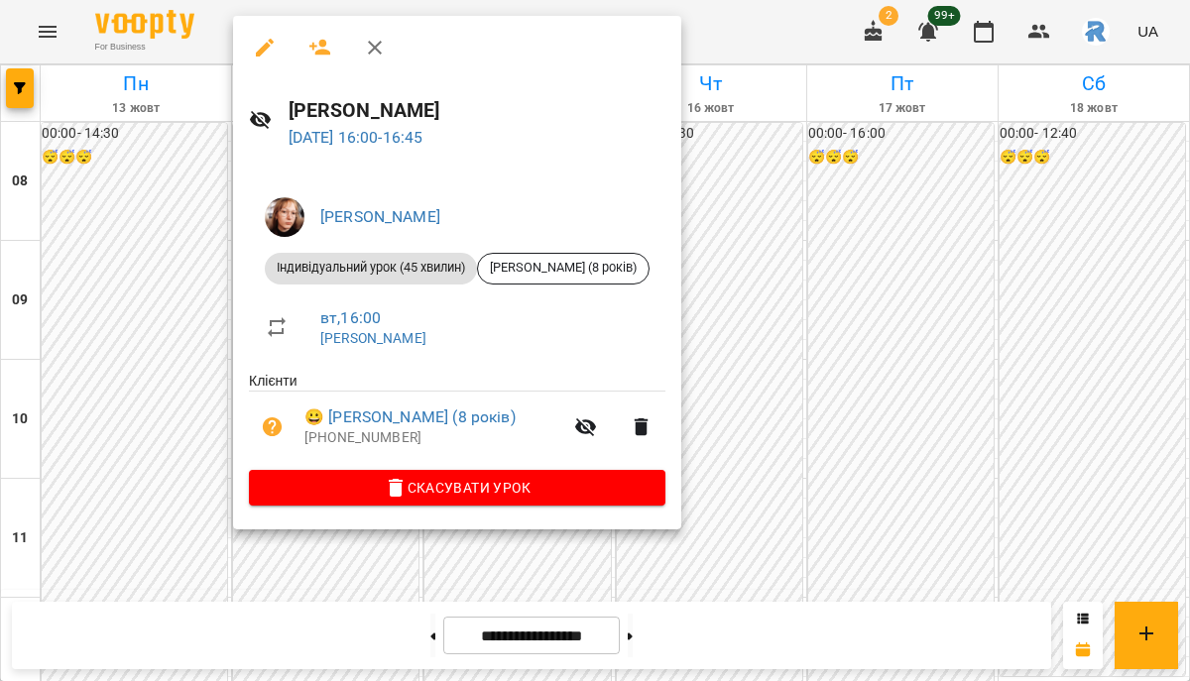
click at [748, 339] on div at bounding box center [595, 340] width 1190 height 681
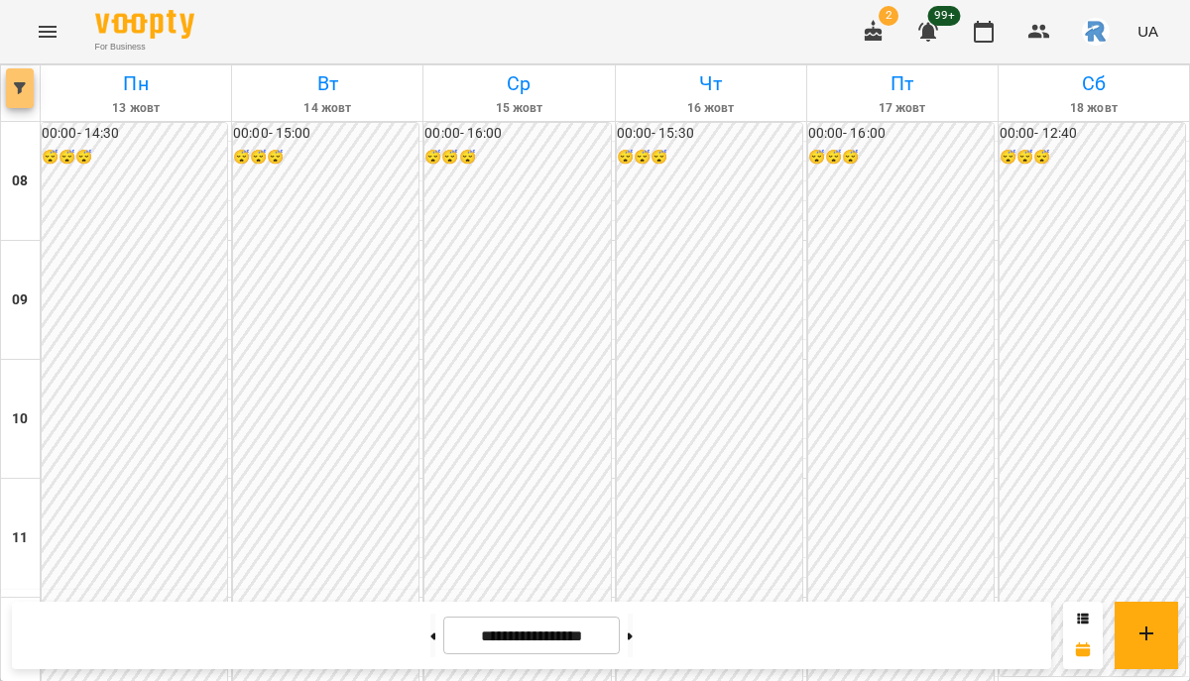
click at [25, 96] on button "button" at bounding box center [20, 88] width 28 height 40
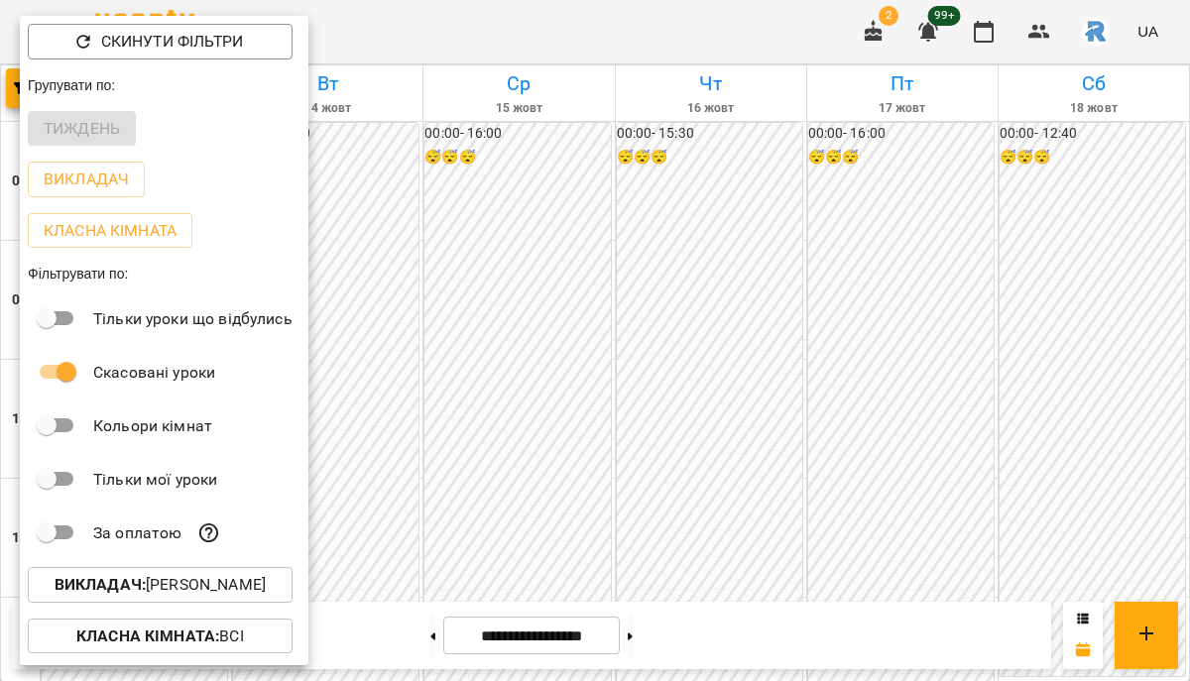
click at [257, 581] on p "Викладач : [PERSON_NAME]" at bounding box center [160, 585] width 211 height 24
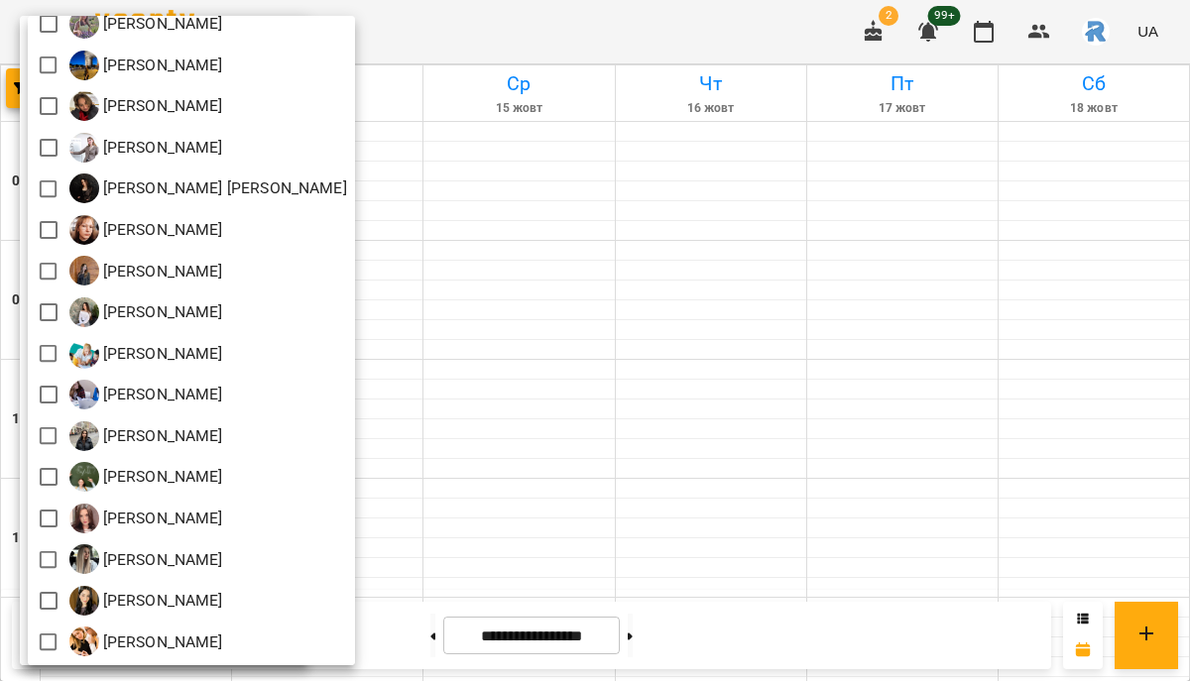
scroll to position [808, 0]
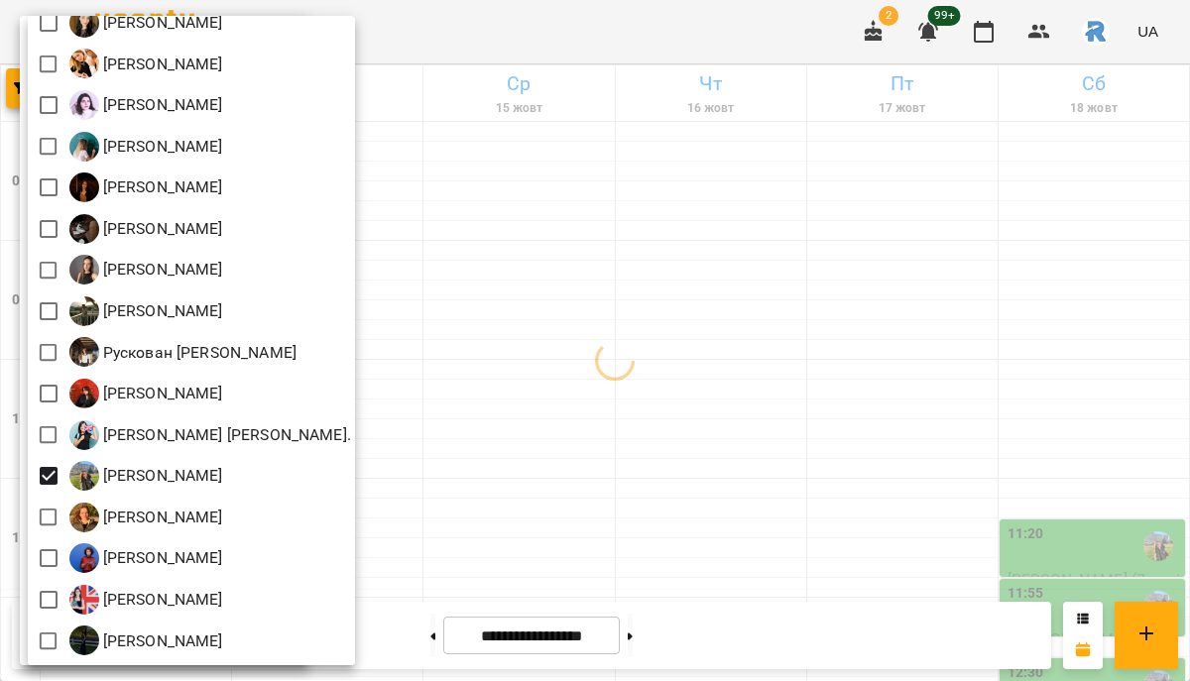
click at [430, 380] on div at bounding box center [595, 340] width 1190 height 681
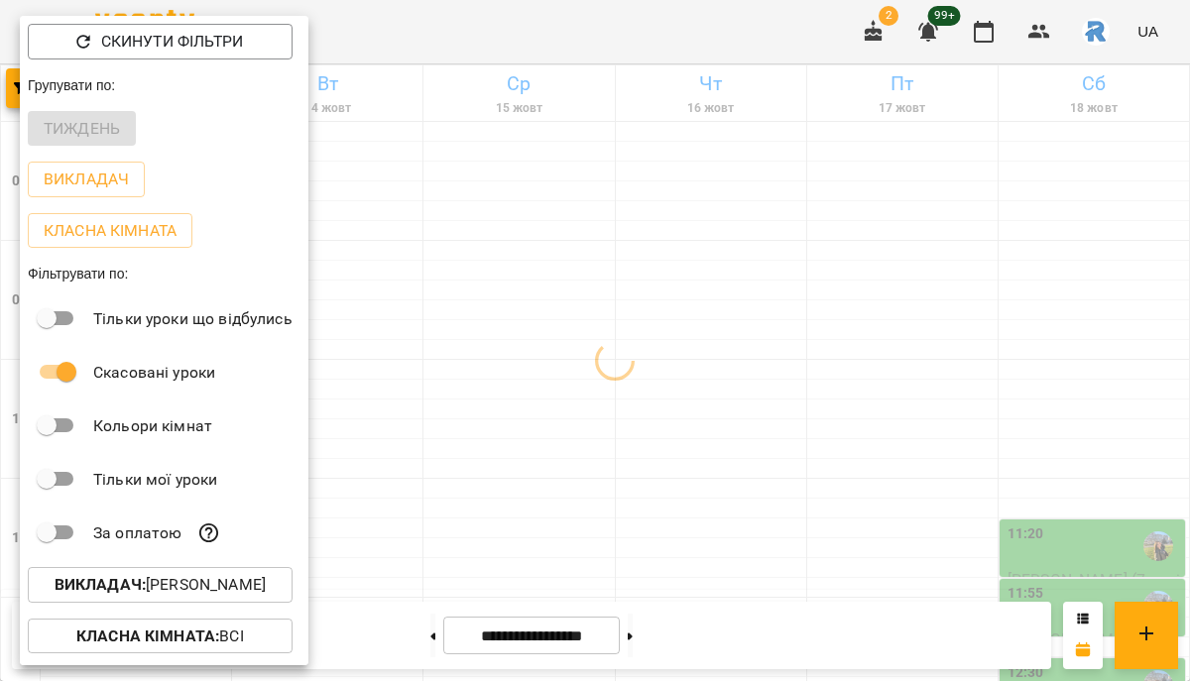
click at [430, 380] on div at bounding box center [595, 340] width 1190 height 681
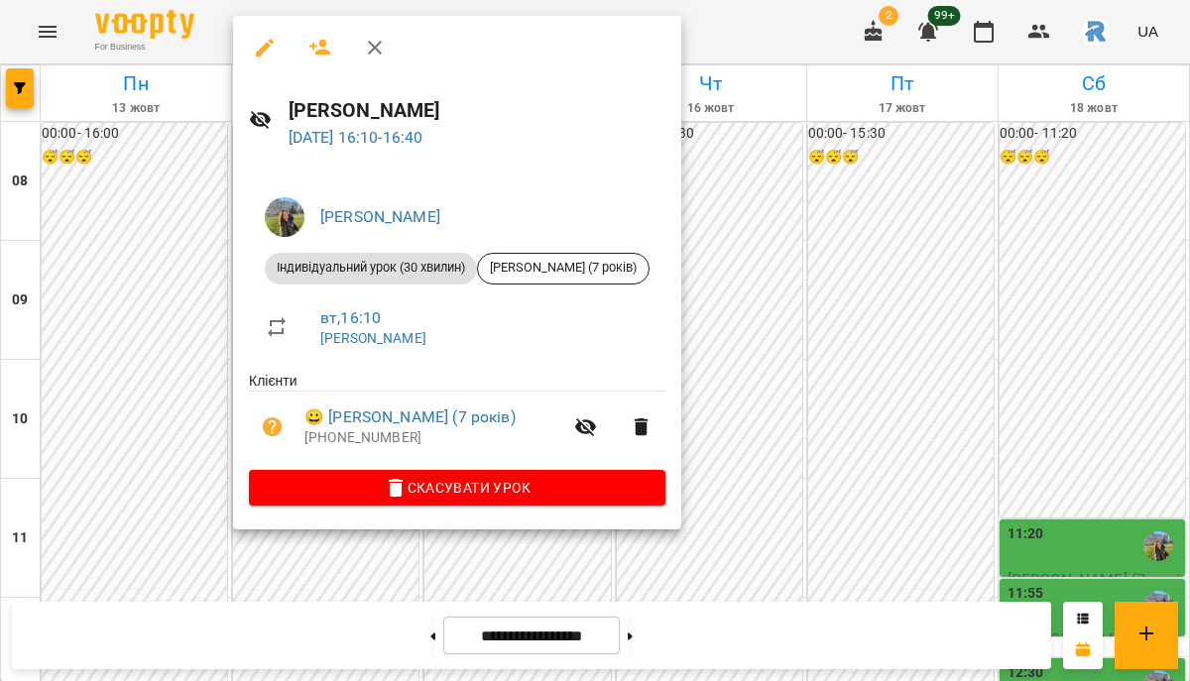
click at [790, 316] on div at bounding box center [595, 340] width 1190 height 681
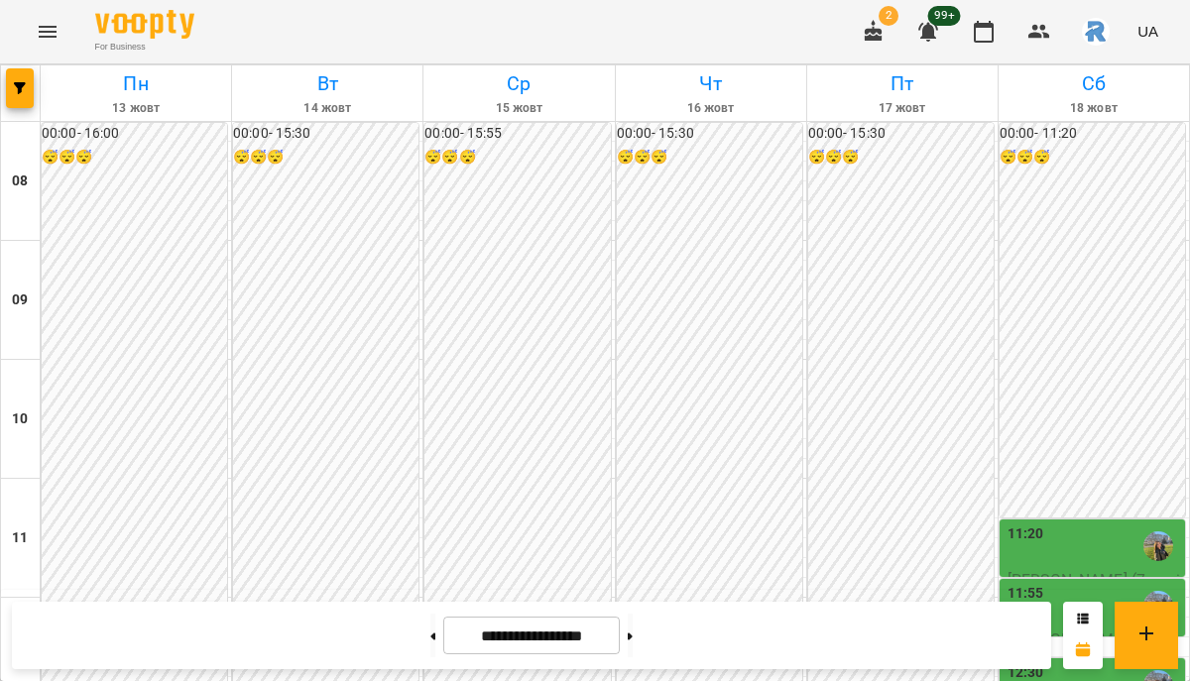
click at [790, 316] on div "00:00 - 15:30 😴😴😴" at bounding box center [709, 568] width 185 height 891
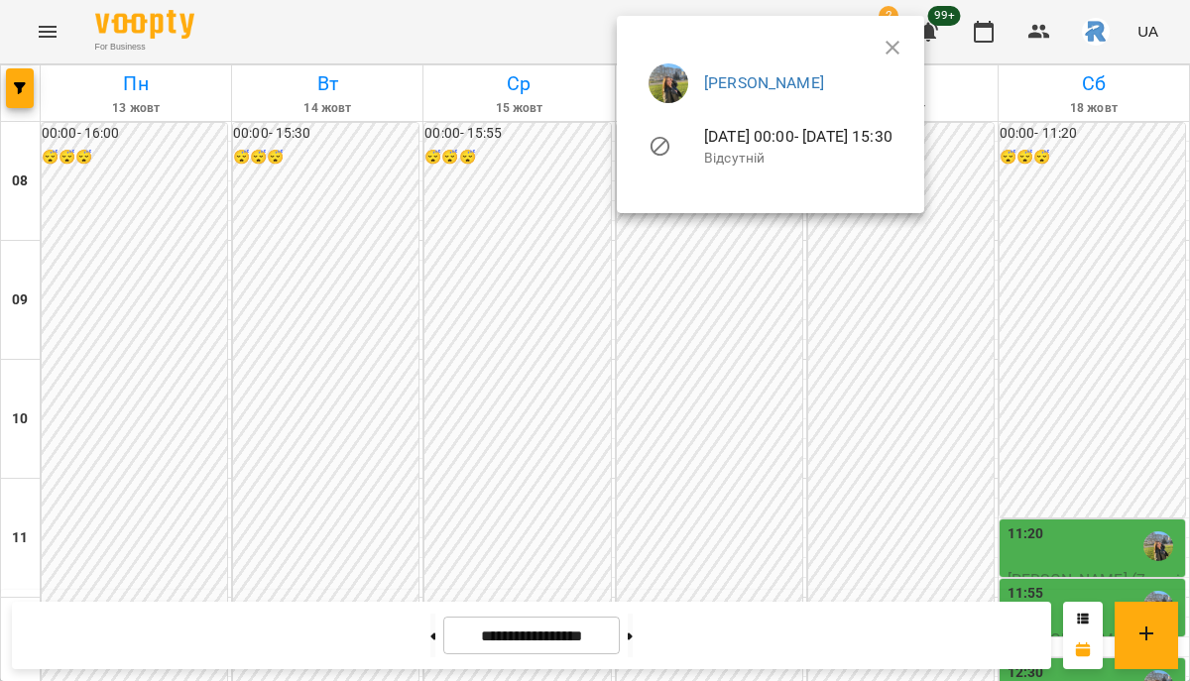
click at [466, 304] on div at bounding box center [595, 340] width 1190 height 681
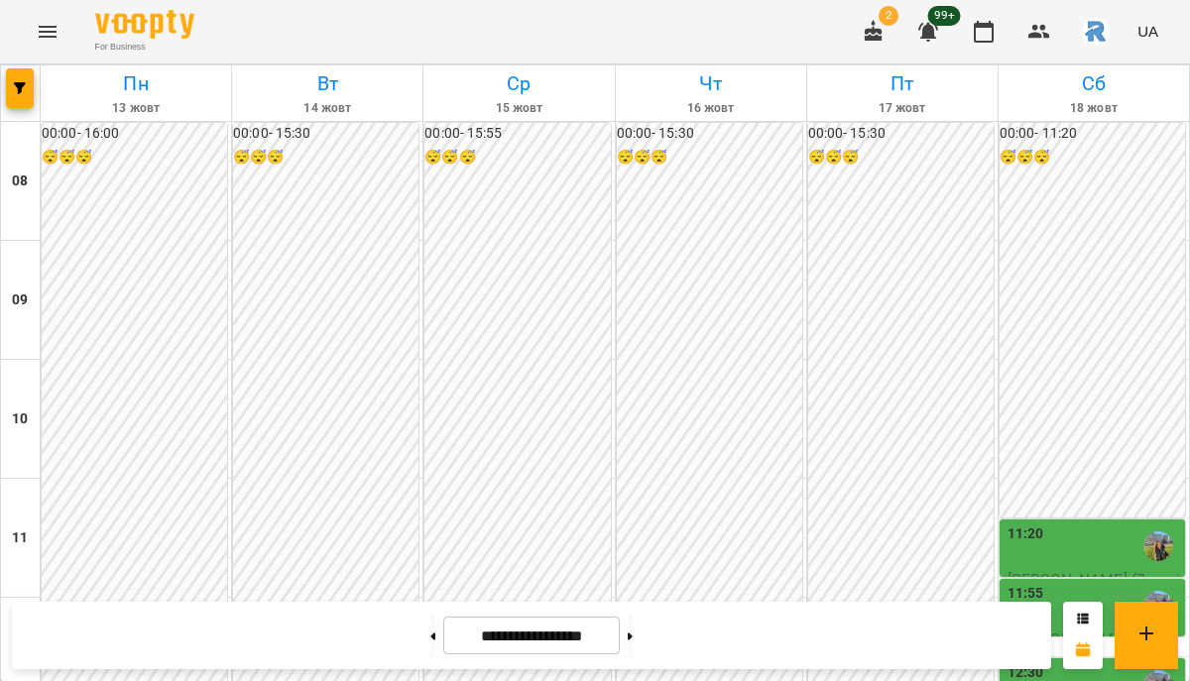
scroll to position [934, 0]
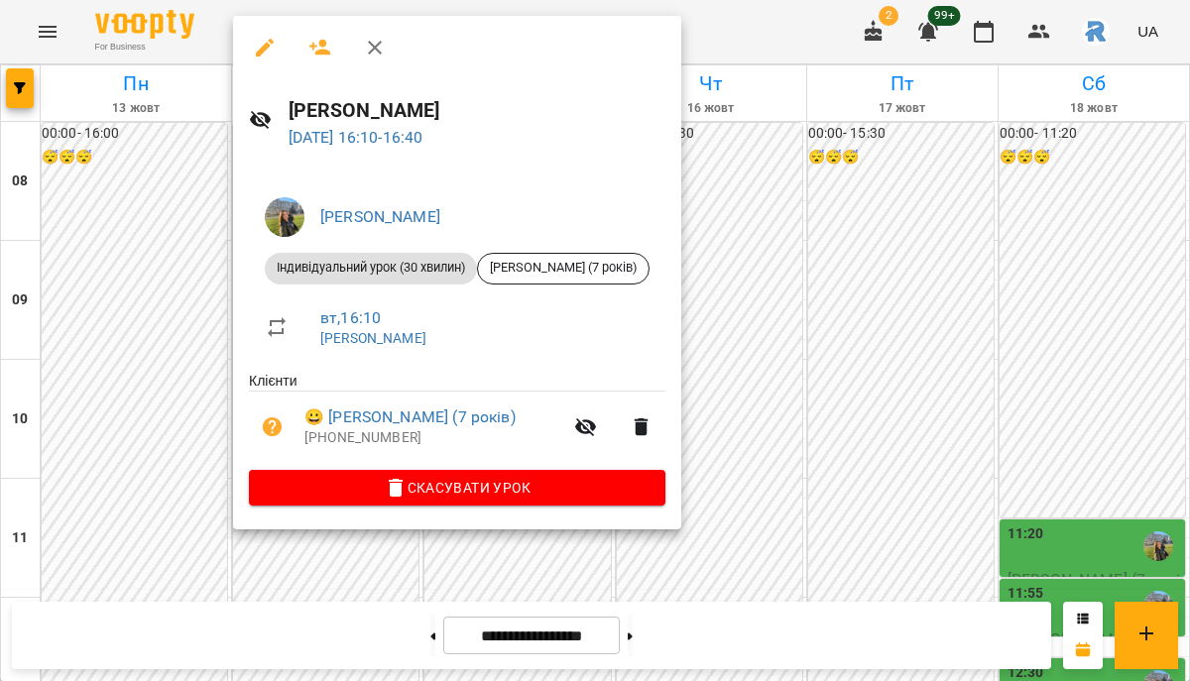
click at [679, 255] on div at bounding box center [595, 340] width 1190 height 681
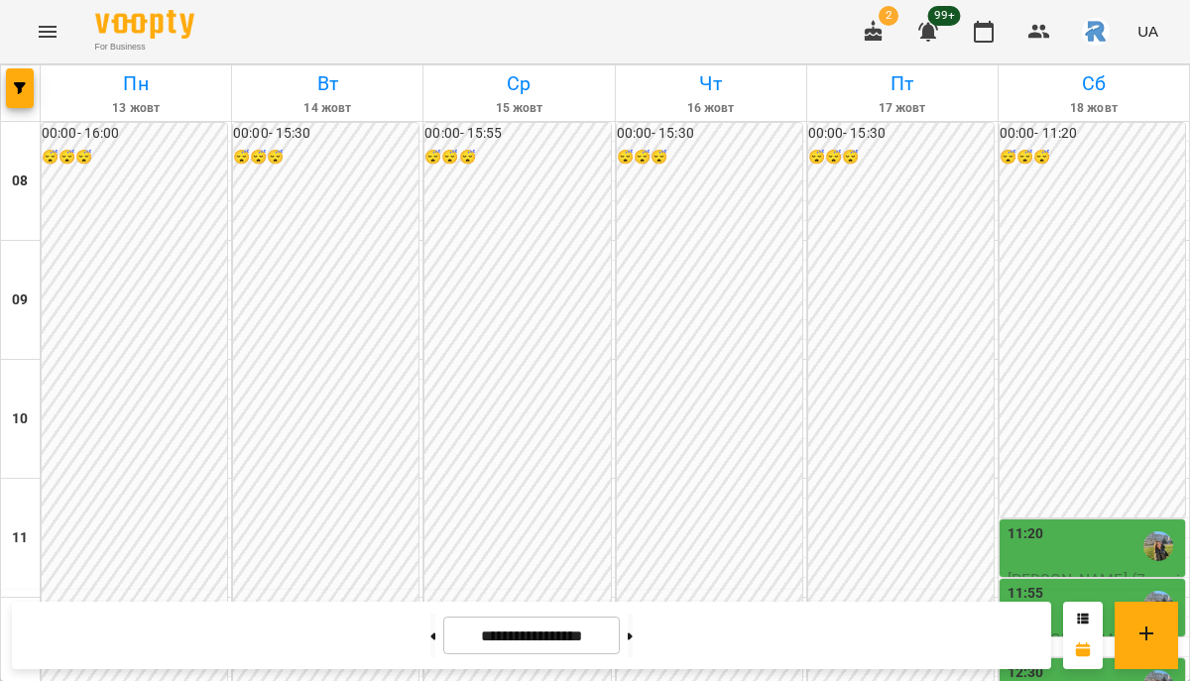
scroll to position [822, 0]
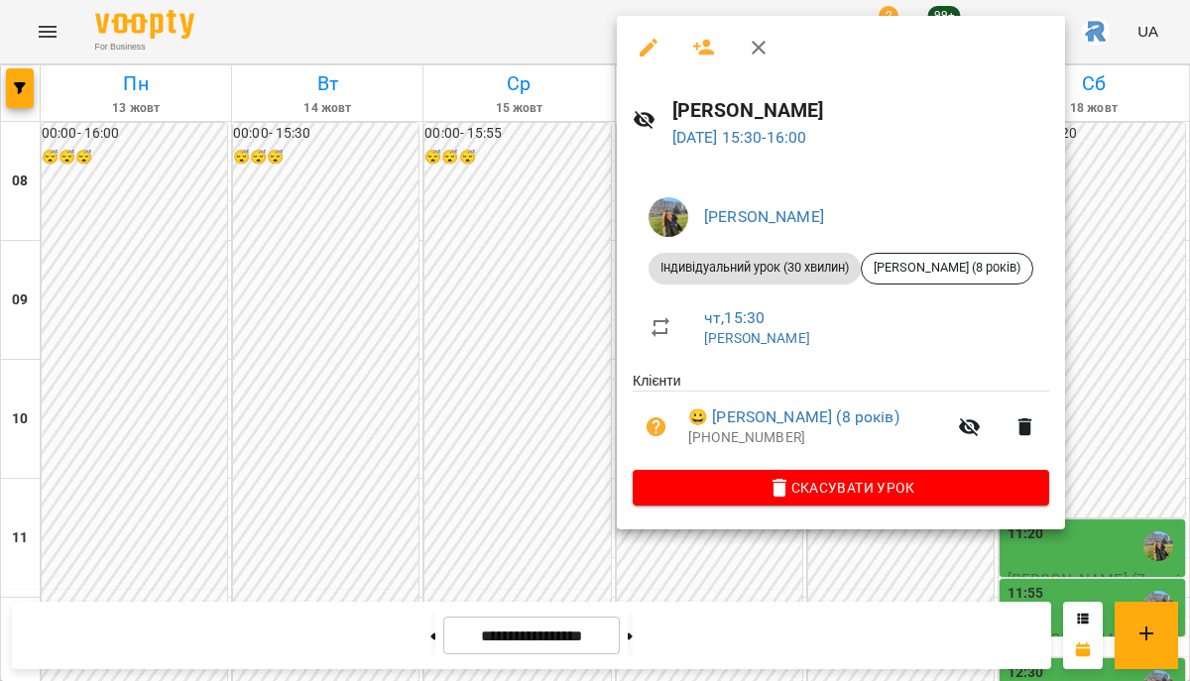
click at [585, 276] on div at bounding box center [595, 340] width 1190 height 681
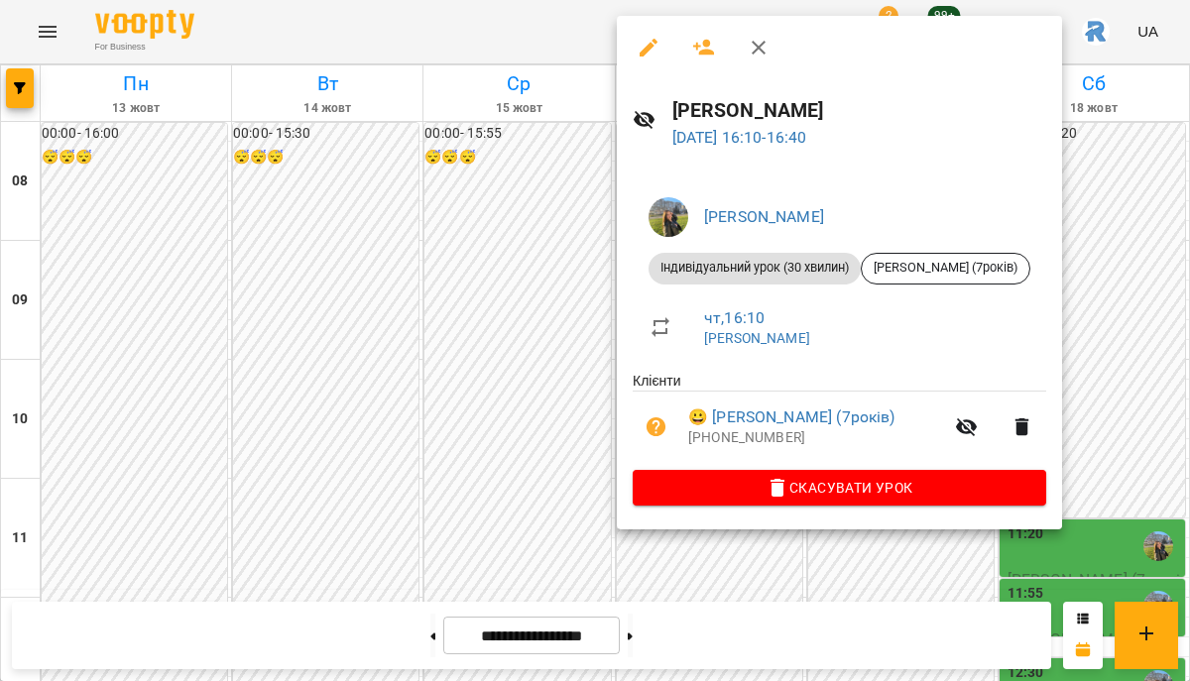
click at [489, 304] on div at bounding box center [595, 340] width 1190 height 681
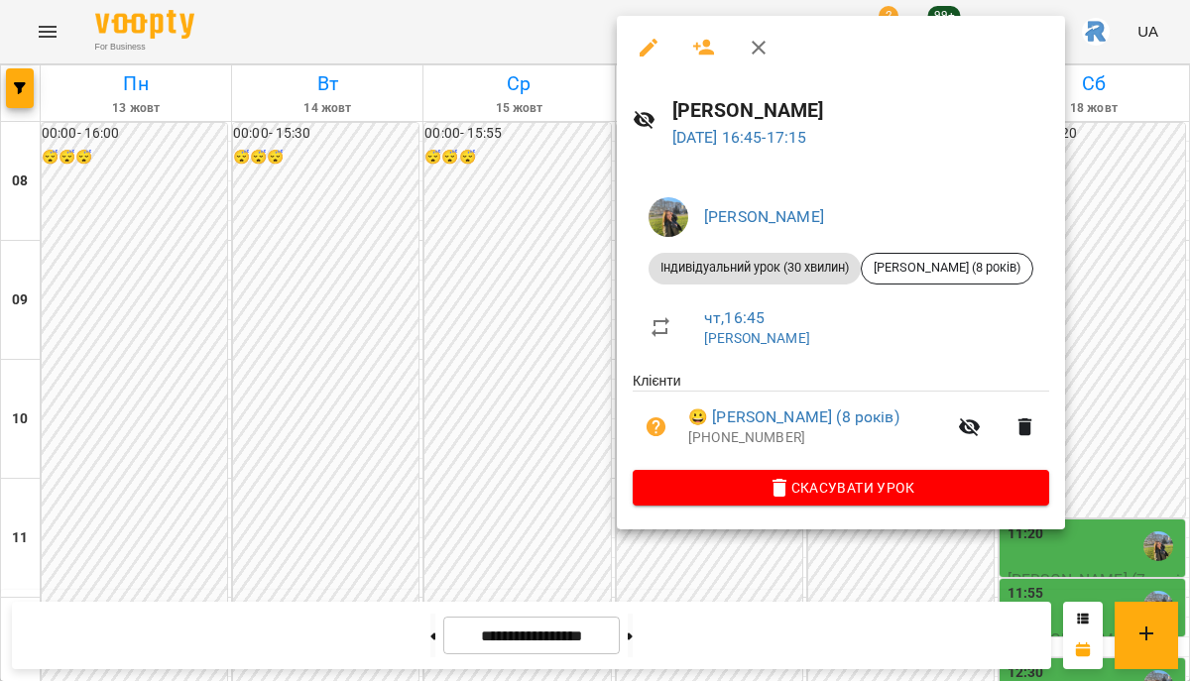
click at [467, 363] on div at bounding box center [595, 340] width 1190 height 681
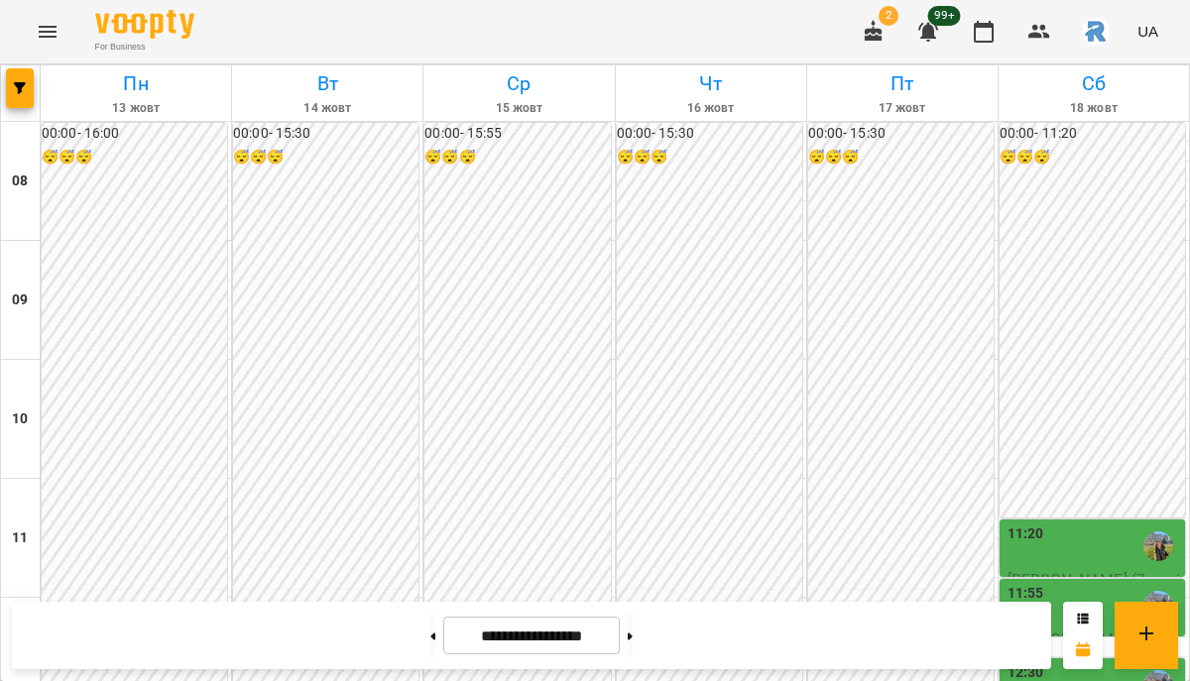
scroll to position [1050, 0]
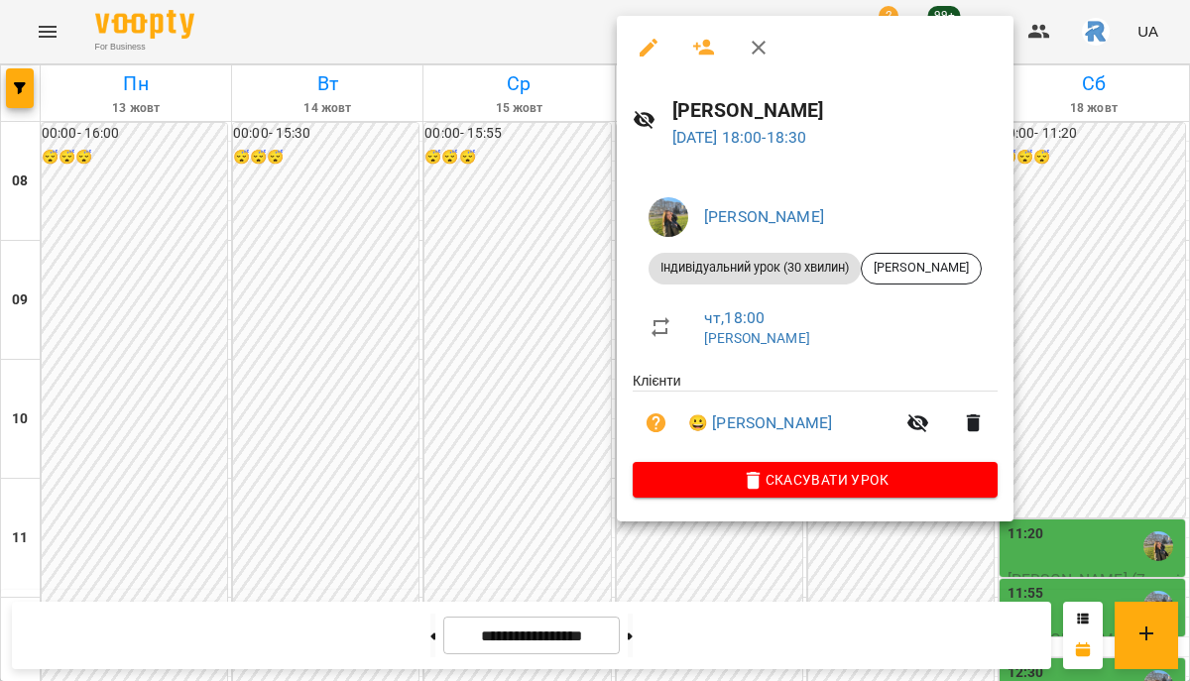
click at [514, 290] on div at bounding box center [595, 340] width 1190 height 681
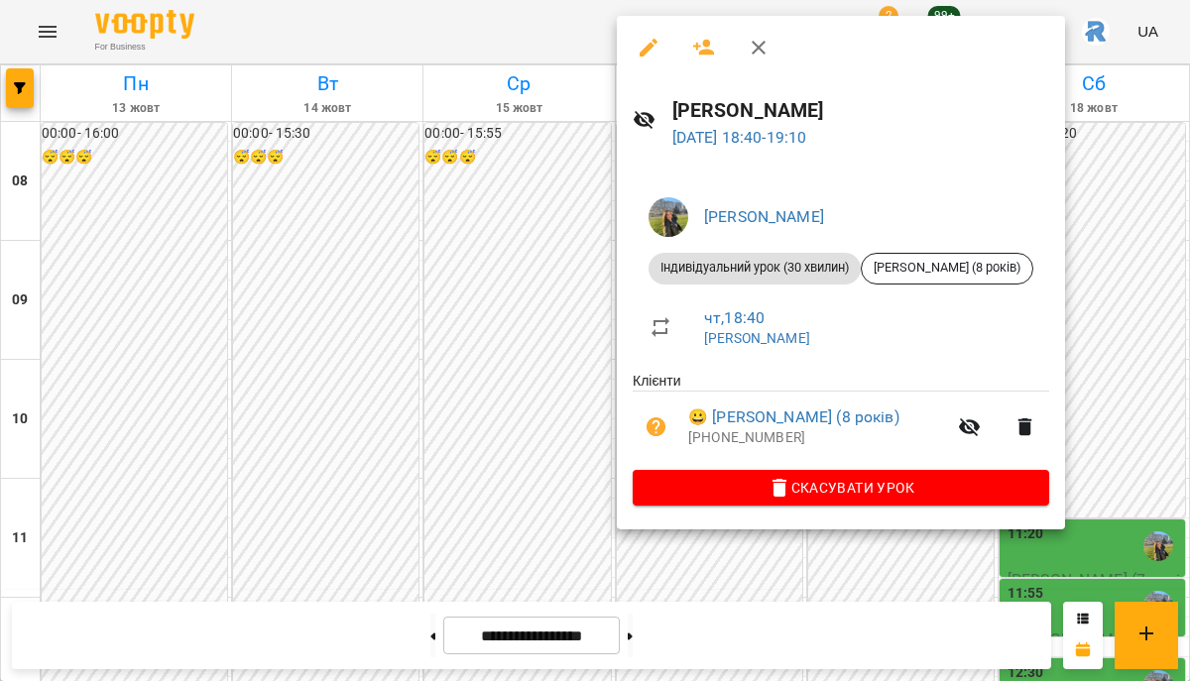
click at [508, 380] on div at bounding box center [595, 340] width 1190 height 681
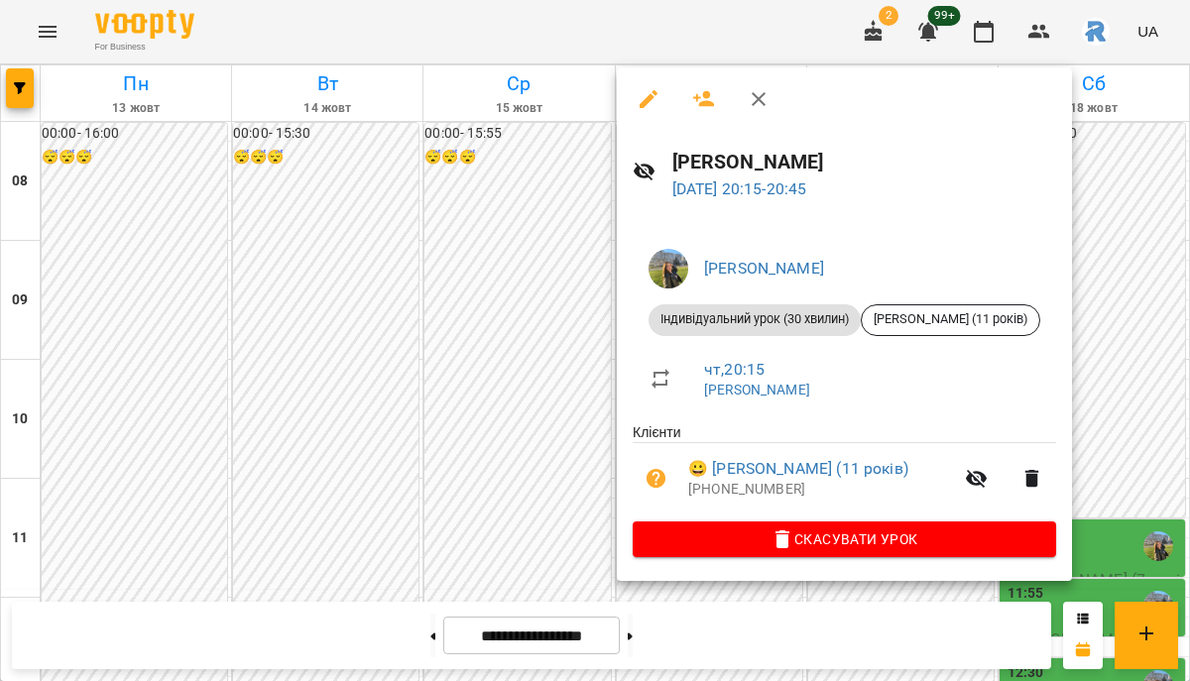
click at [544, 422] on div at bounding box center [595, 340] width 1190 height 681
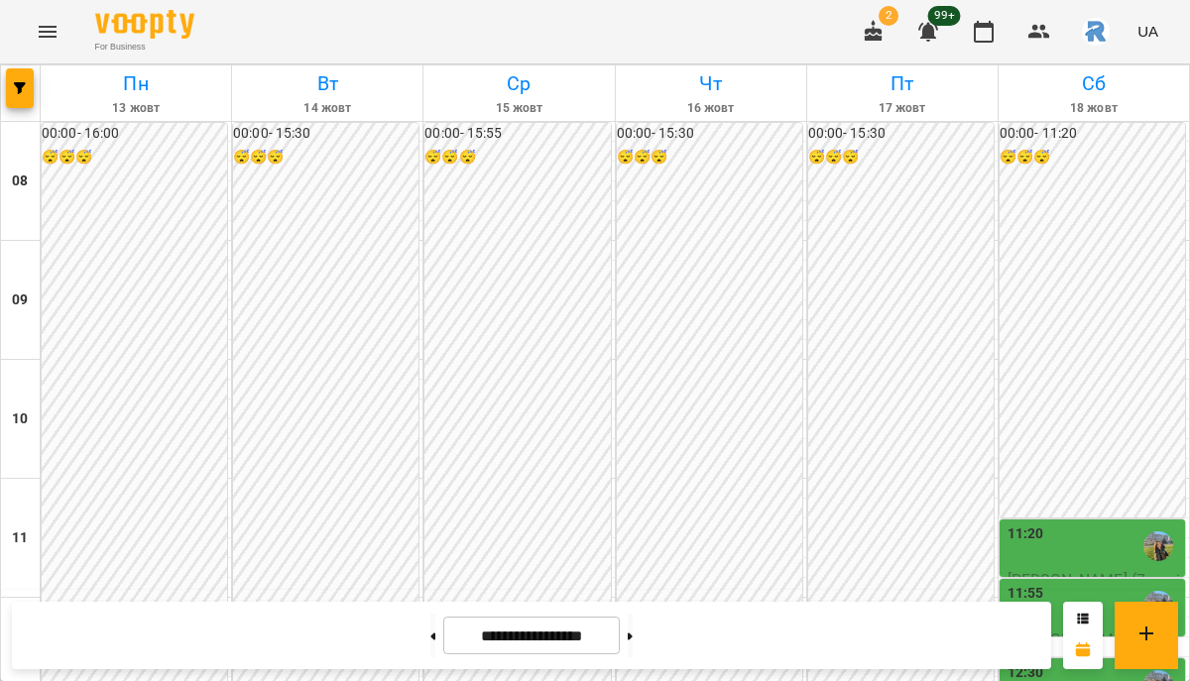
scroll to position [877, 0]
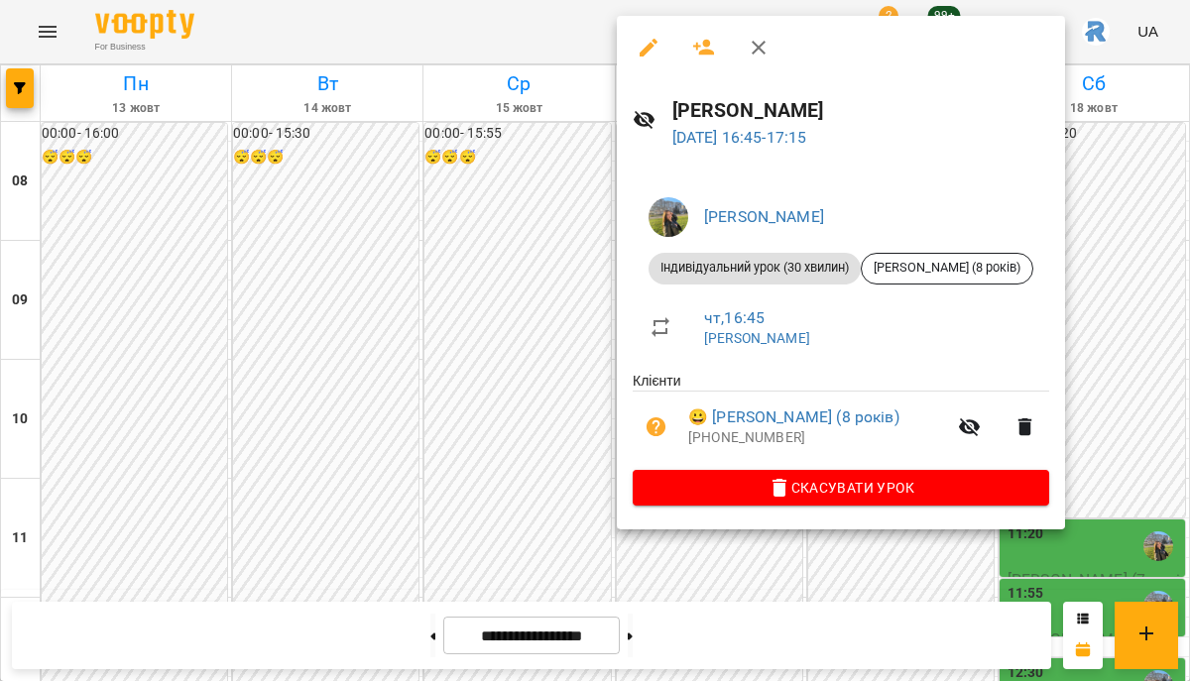
click at [524, 306] on div at bounding box center [595, 340] width 1190 height 681
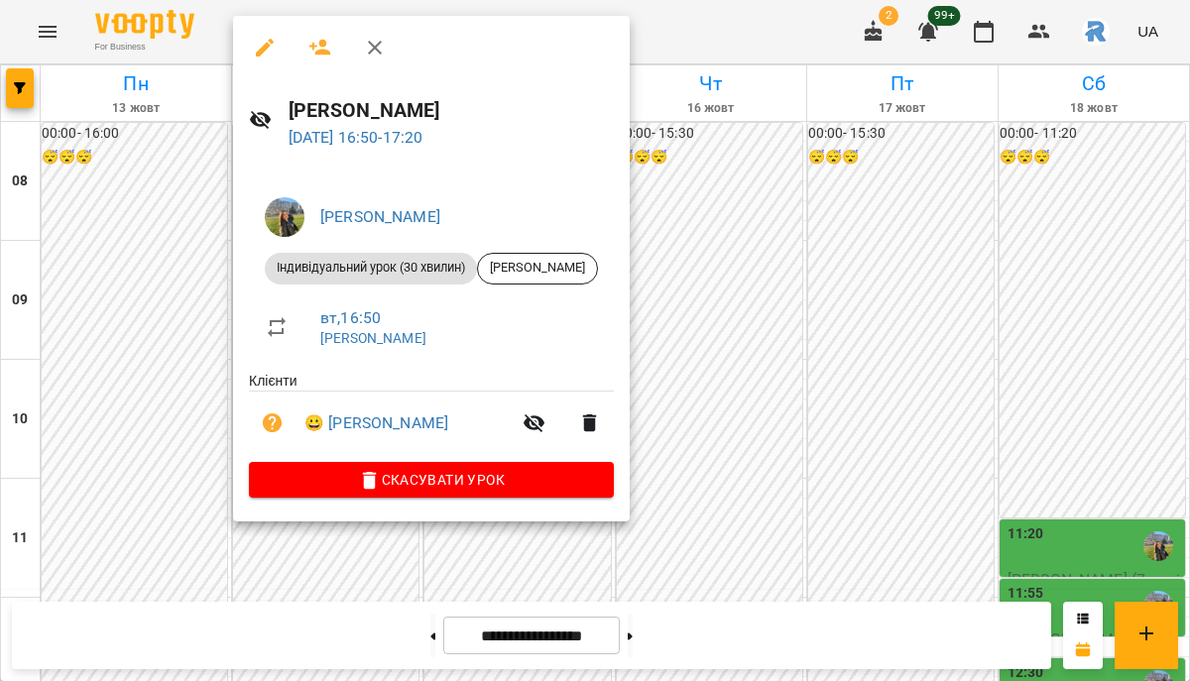
click at [172, 295] on div at bounding box center [595, 340] width 1190 height 681
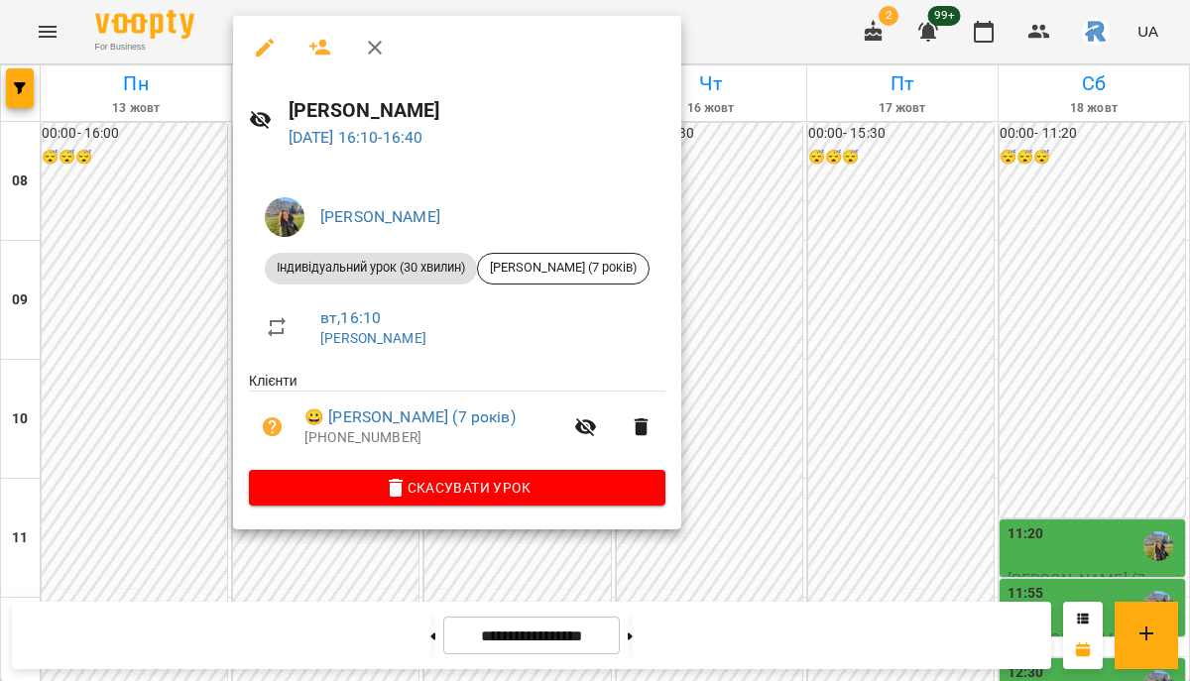
click at [262, 43] on icon "button" at bounding box center [265, 48] width 24 height 24
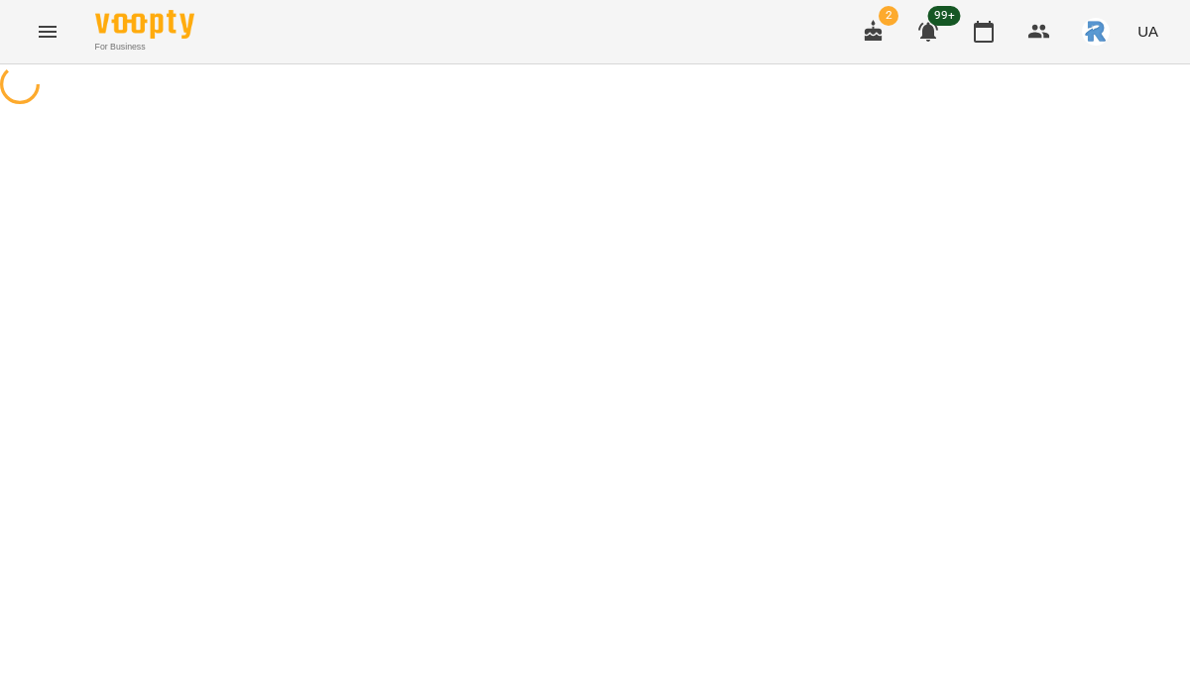
select select "**********"
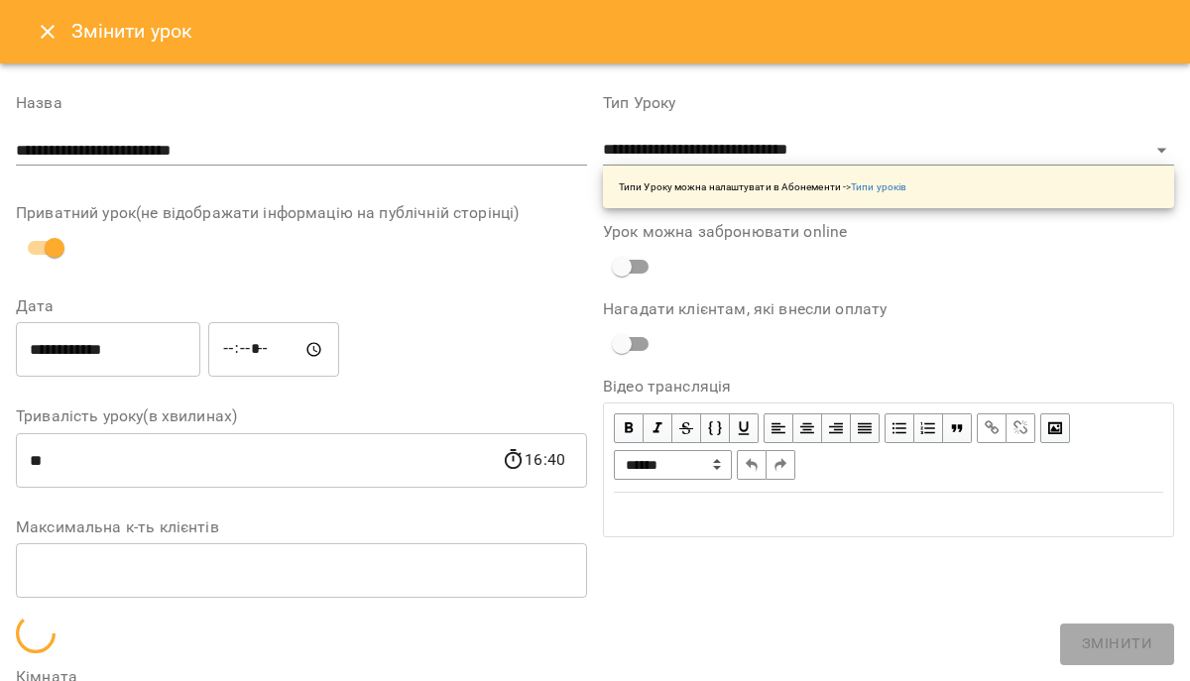
click at [109, 371] on input "**********" at bounding box center [108, 350] width 184 height 56
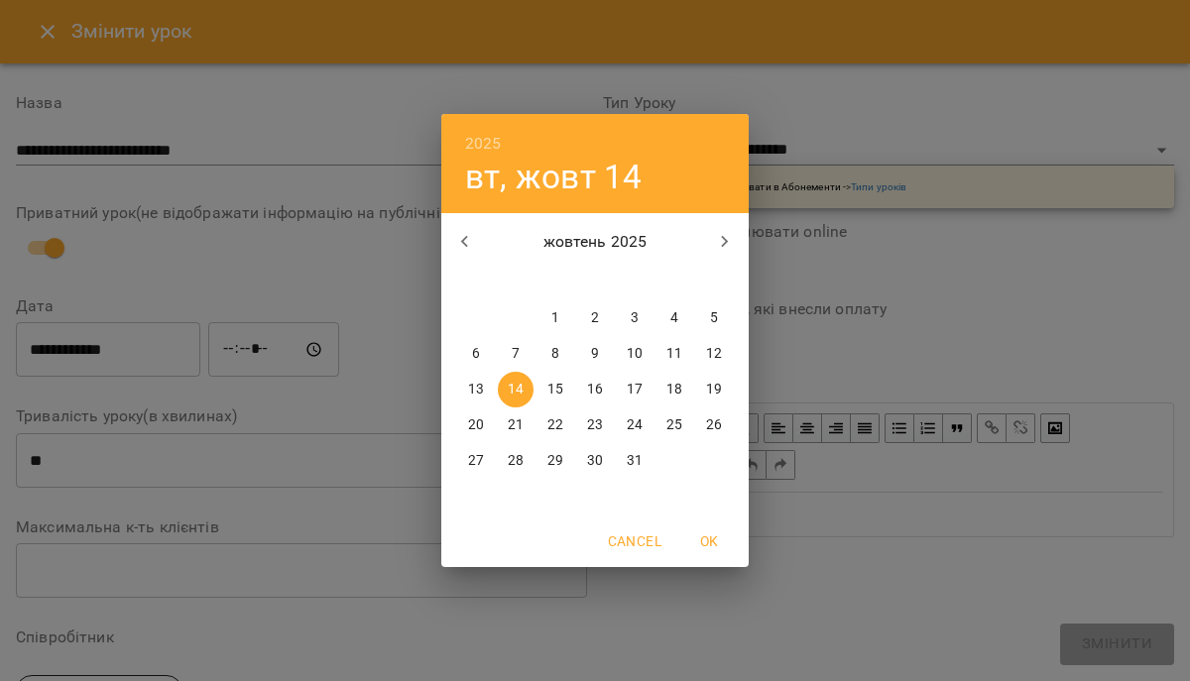
click at [600, 388] on p "16" at bounding box center [595, 390] width 16 height 20
type input "**********"
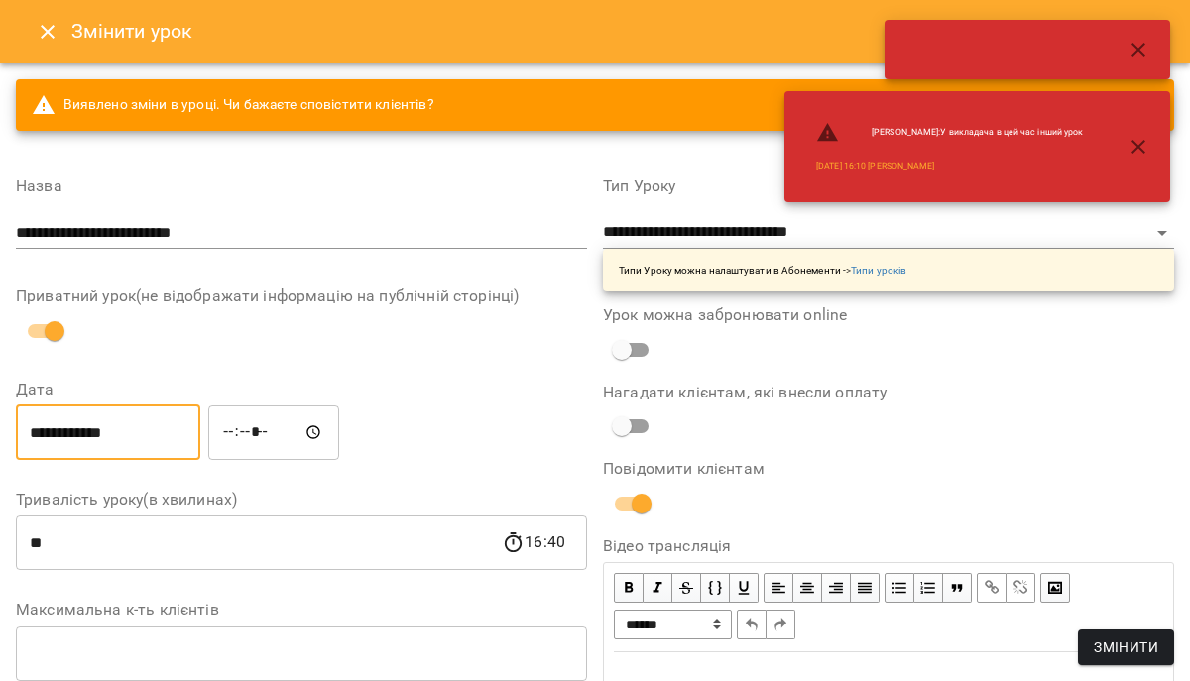
click at [247, 429] on input "*****" at bounding box center [273, 433] width 131 height 56
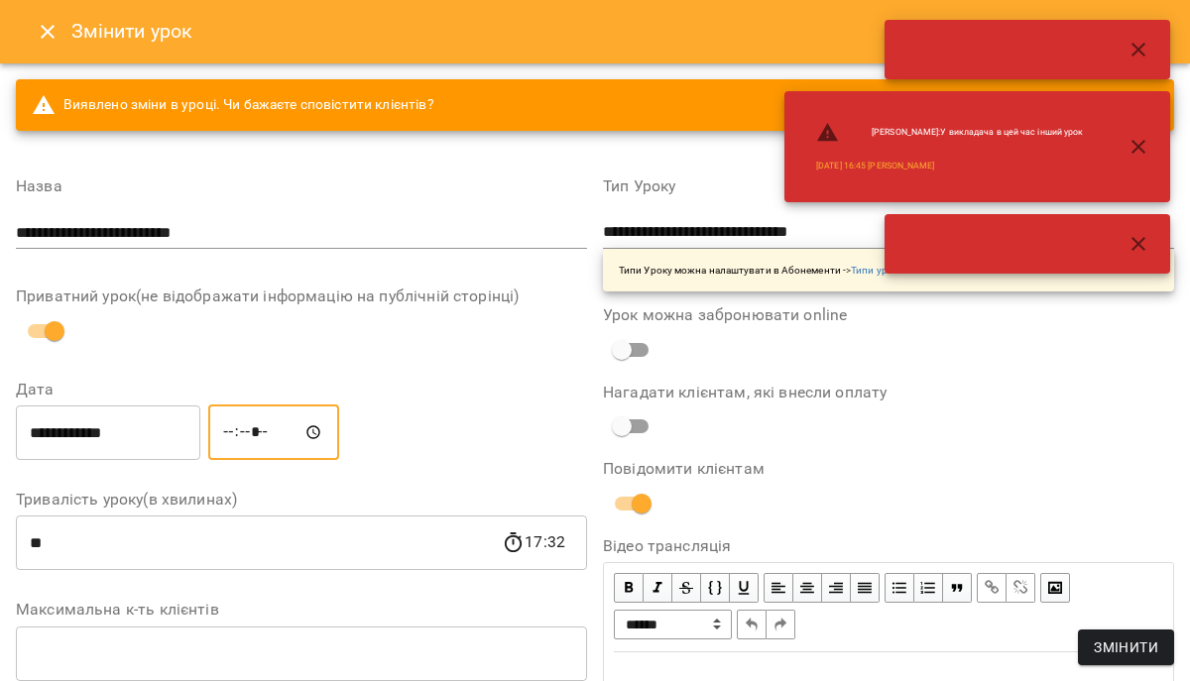
type input "*****"
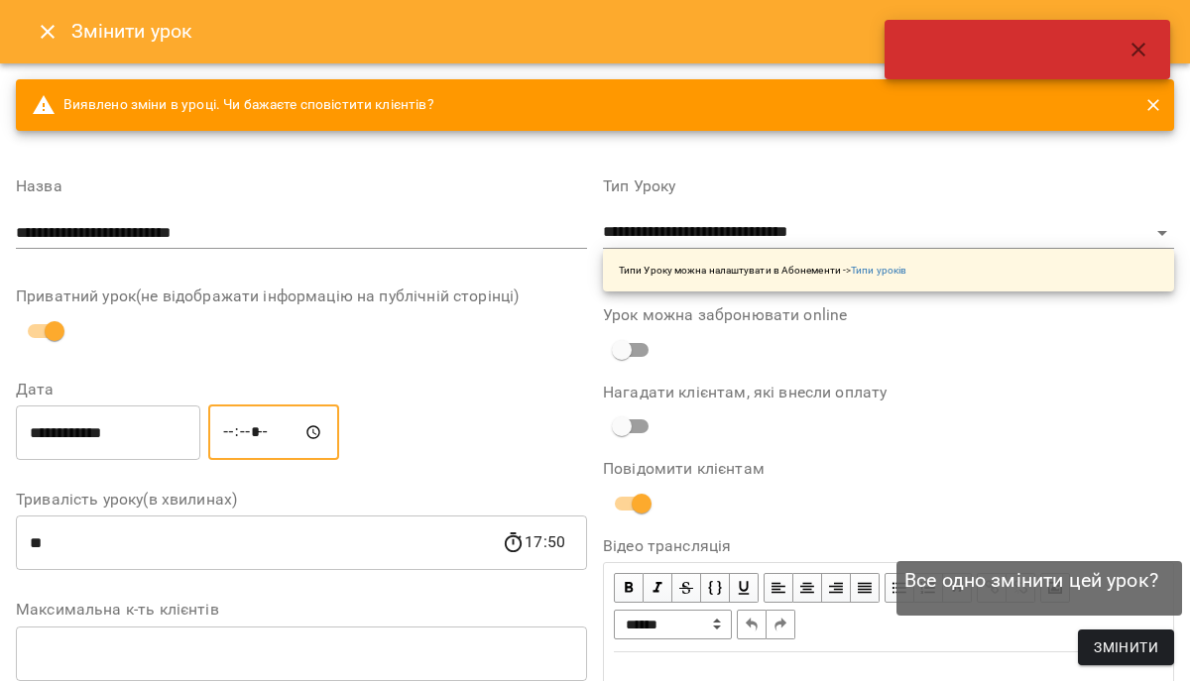
click at [1086, 643] on button "Змінити" at bounding box center [1126, 648] width 96 height 36
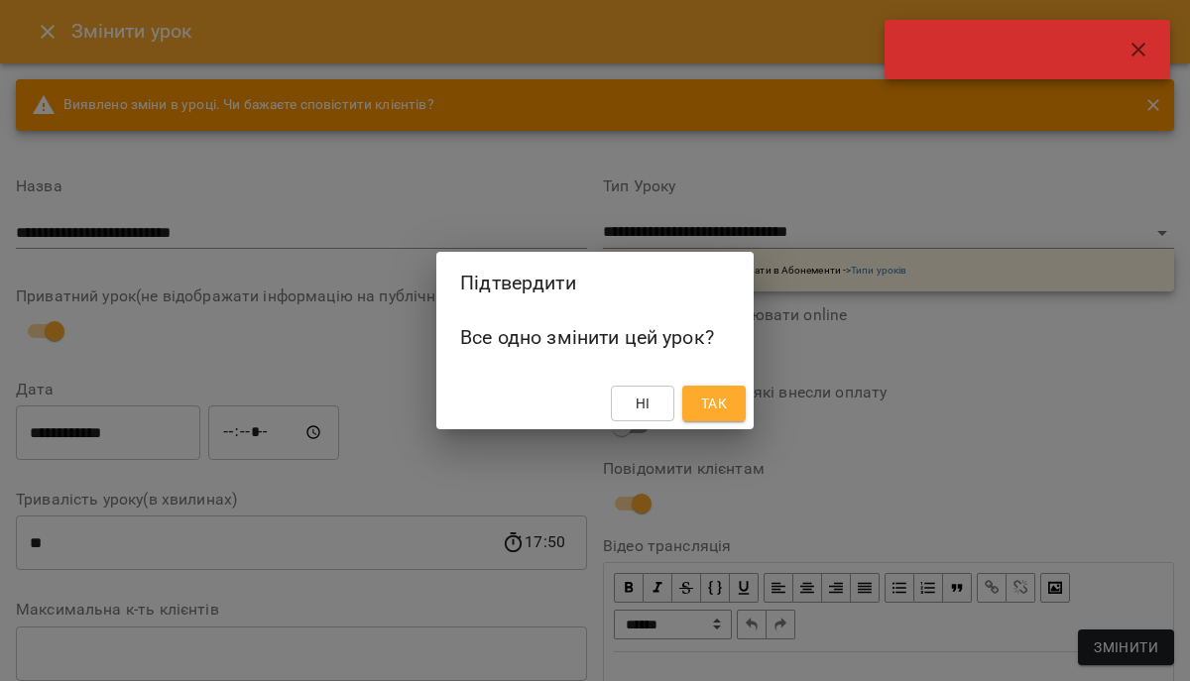
click at [713, 407] on span "Так" at bounding box center [714, 404] width 26 height 24
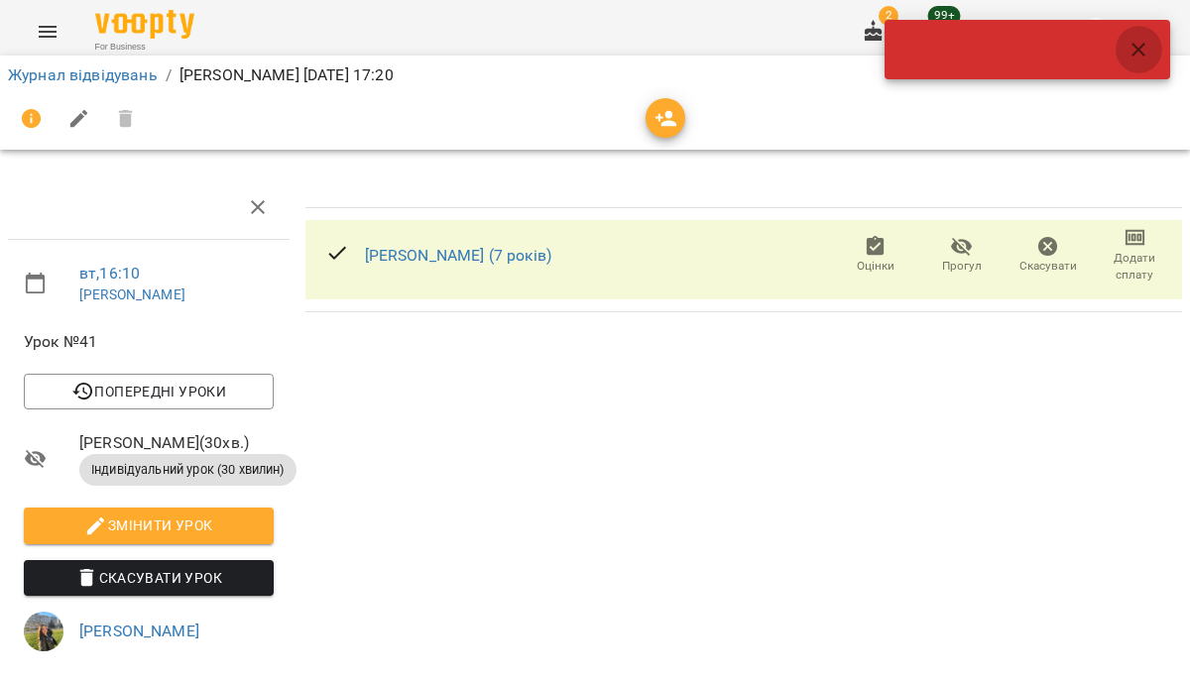
click at [1147, 47] on icon "button" at bounding box center [1139, 50] width 24 height 24
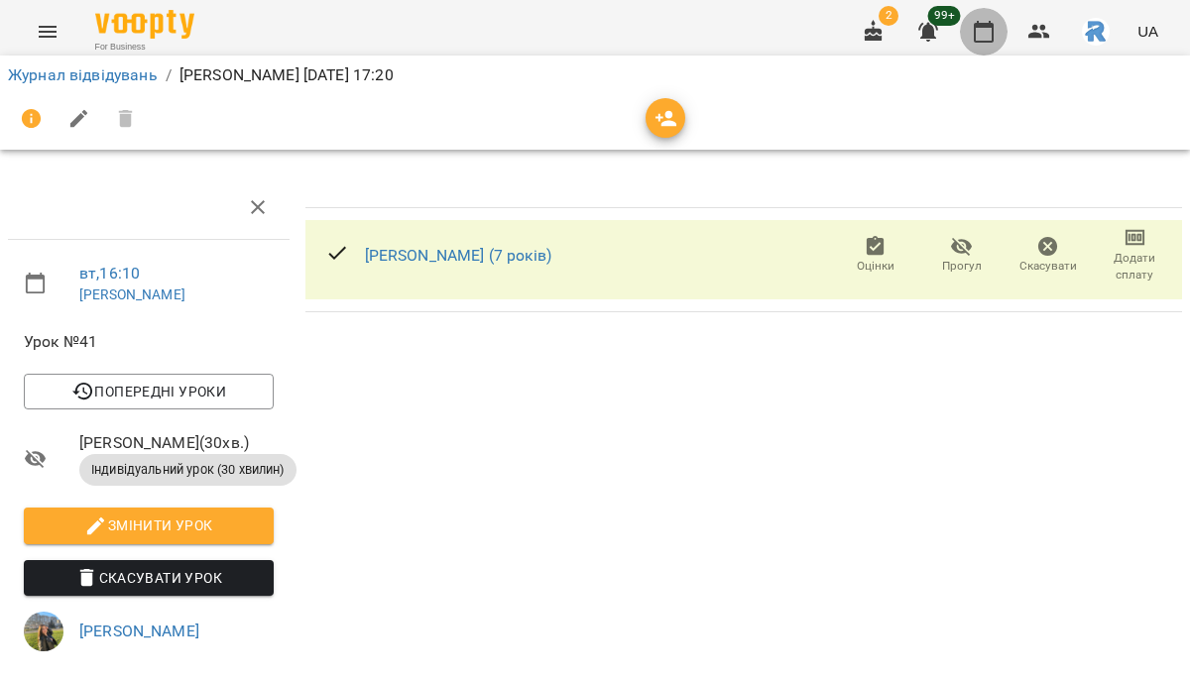
click at [984, 30] on icon "button" at bounding box center [984, 32] width 24 height 24
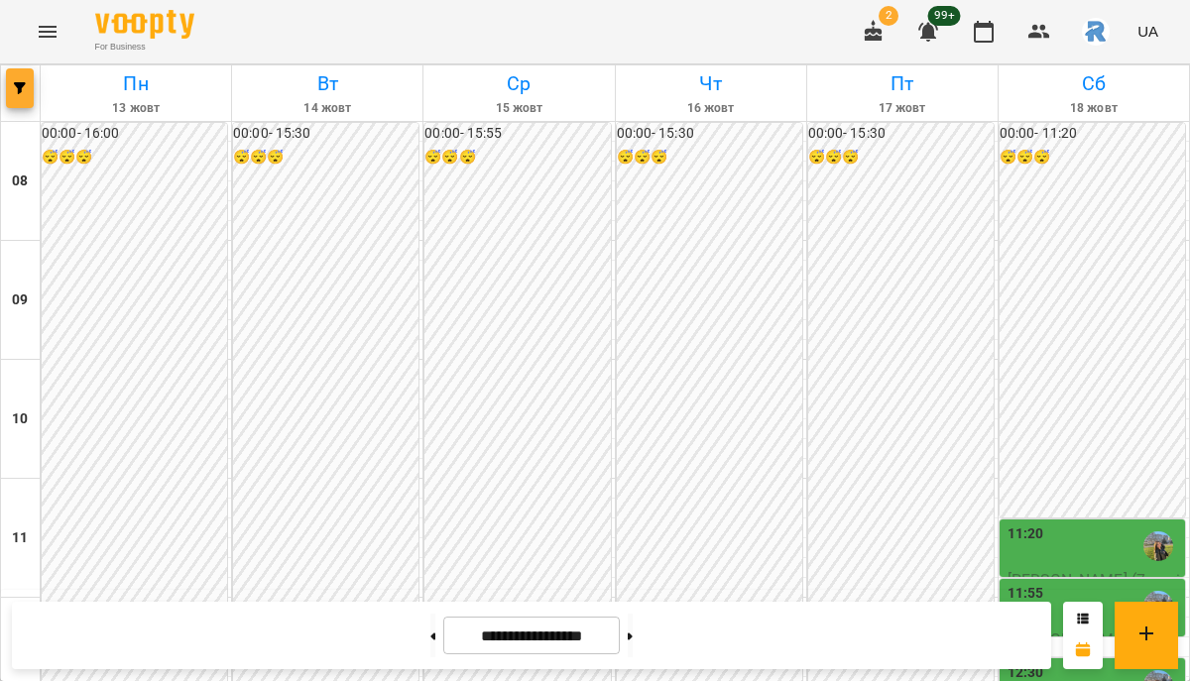
click at [19, 69] on button "button" at bounding box center [20, 88] width 28 height 40
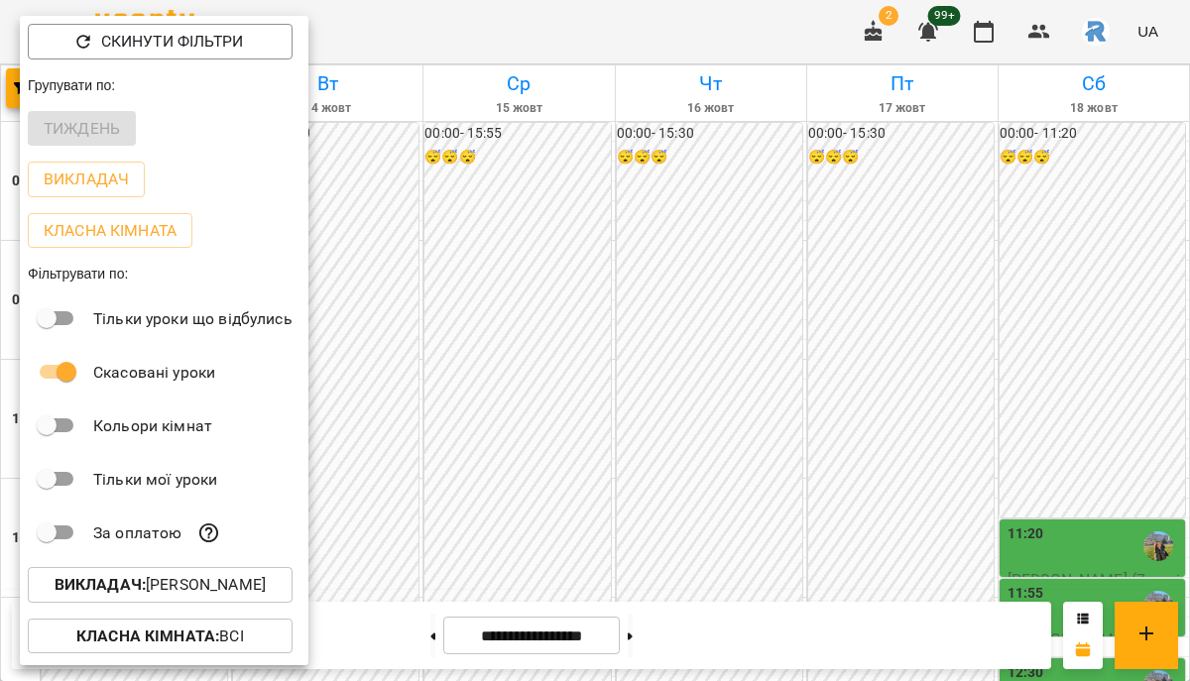
click at [242, 592] on p "Викладач : [PERSON_NAME]" at bounding box center [160, 585] width 211 height 24
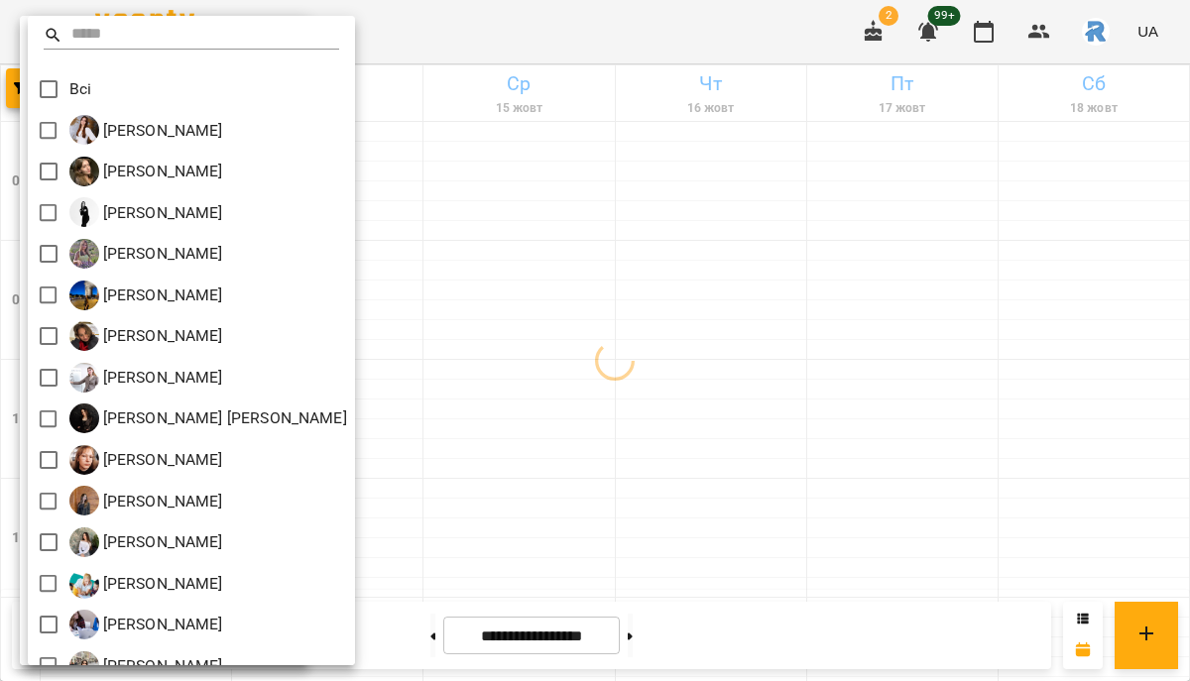
click at [569, 206] on div at bounding box center [595, 340] width 1190 height 681
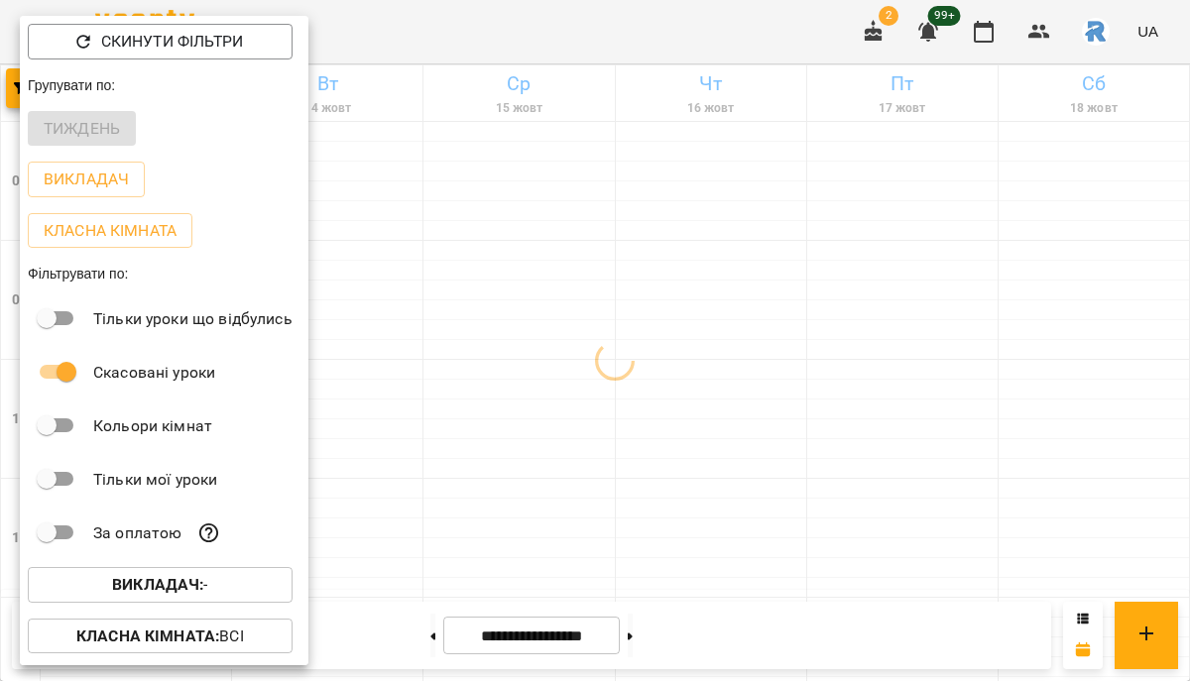
click at [569, 206] on div at bounding box center [595, 340] width 1190 height 681
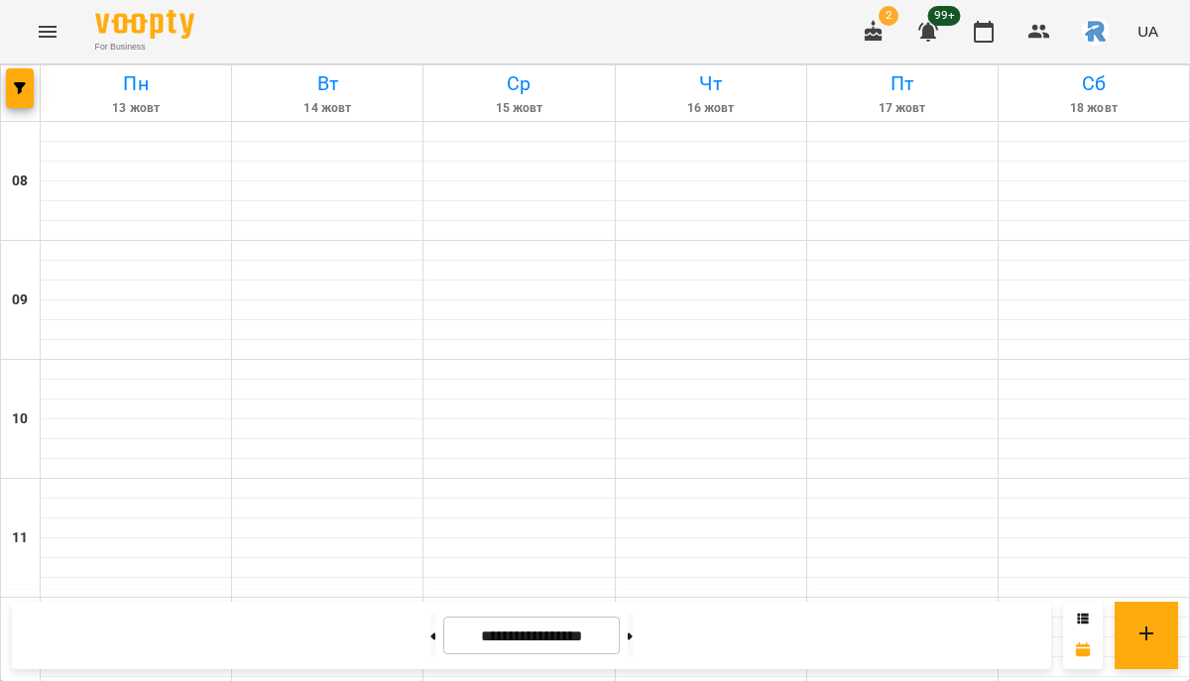
click at [34, 45] on button "Menu" at bounding box center [48, 32] width 48 height 48
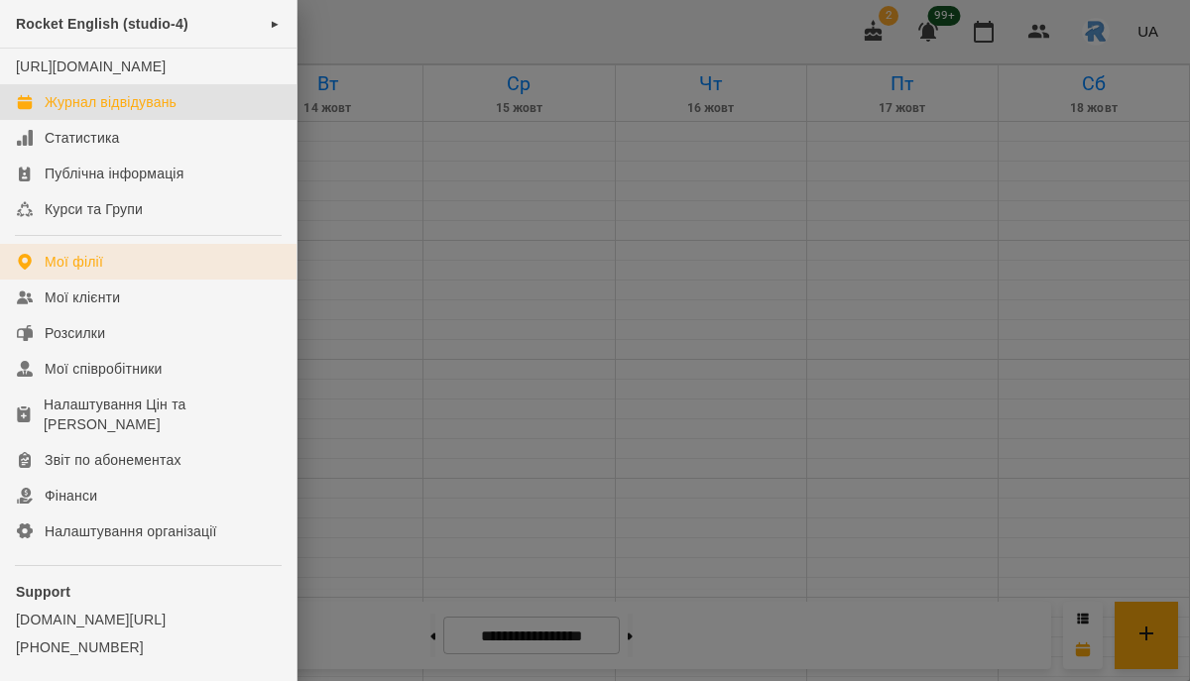
click at [94, 270] on link "Мої філії" at bounding box center [148, 262] width 297 height 36
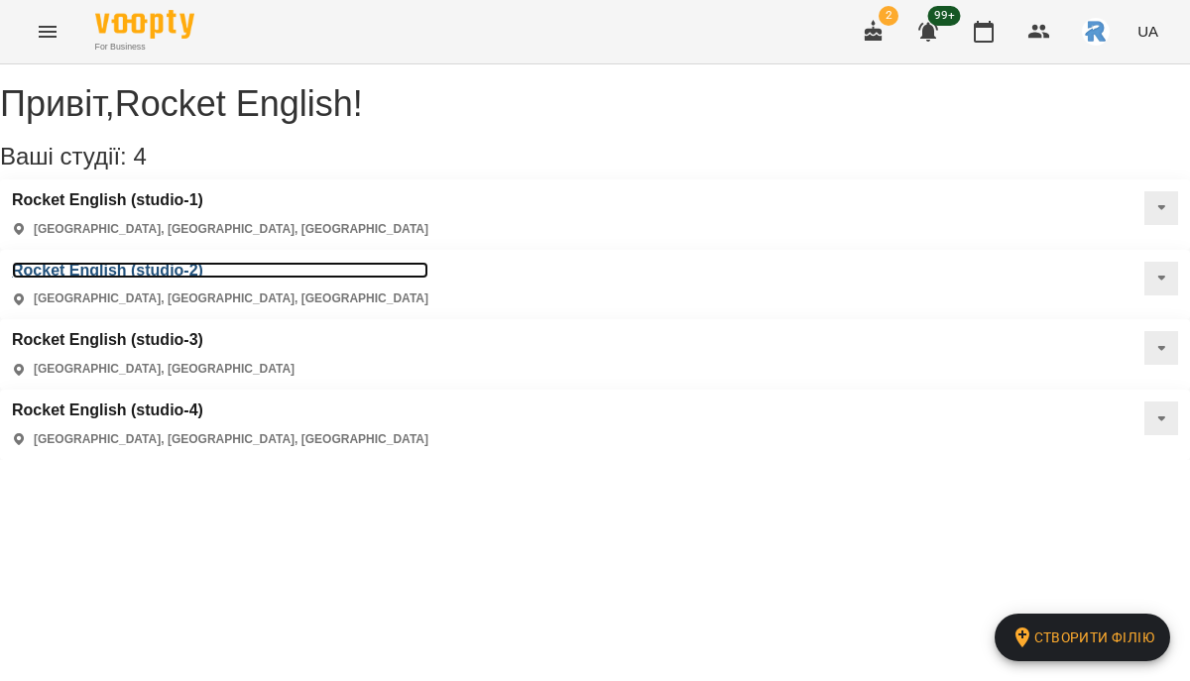
click at [428, 262] on h3 "Rocket English (studio-2)" at bounding box center [220, 271] width 417 height 18
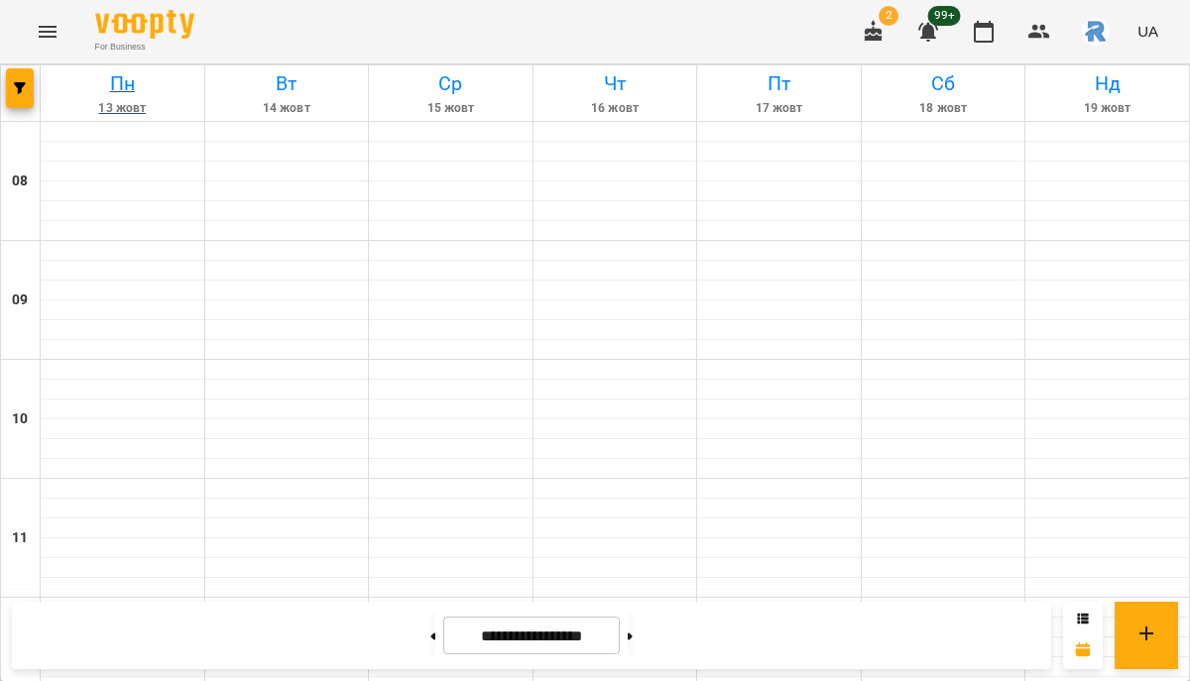
scroll to position [773, 0]
click at [20, 79] on button "button" at bounding box center [20, 88] width 28 height 40
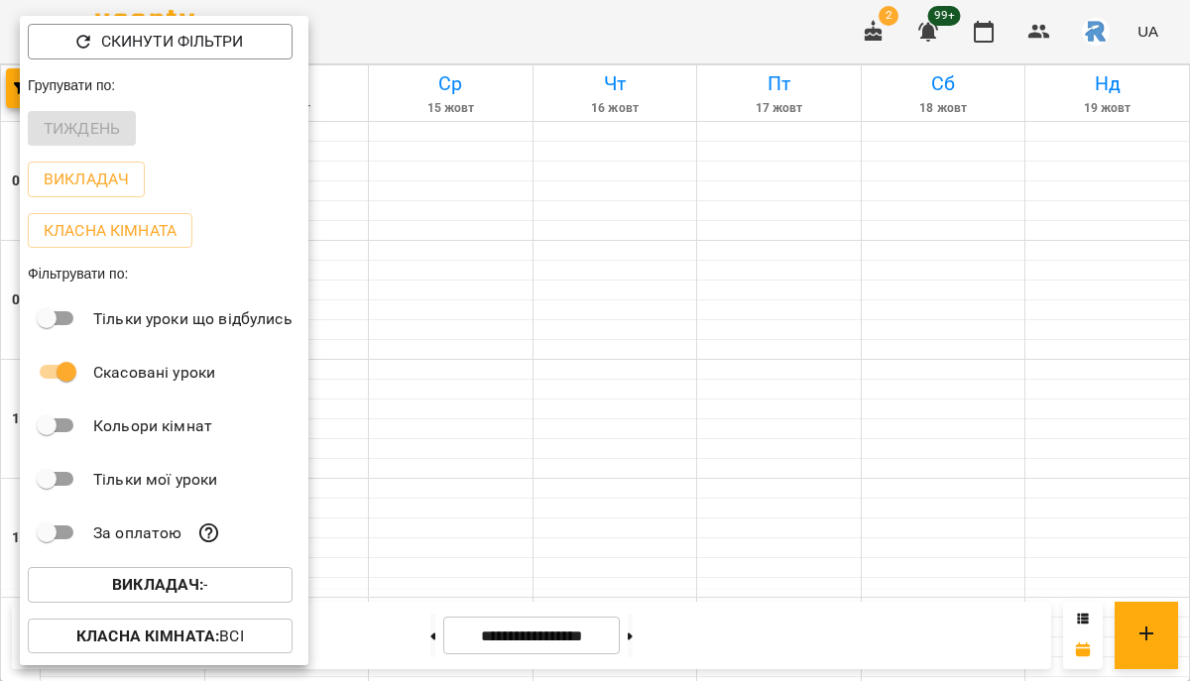
click at [245, 594] on span "Викладач : -" at bounding box center [160, 585] width 233 height 24
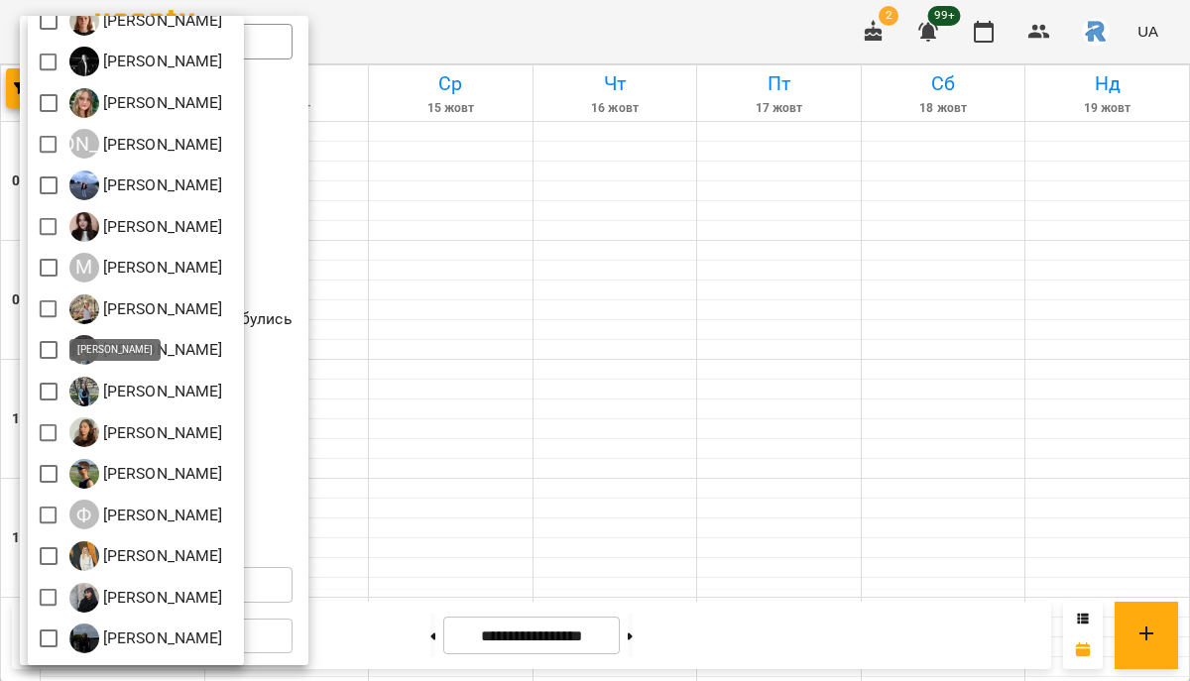
scroll to position [362, 0]
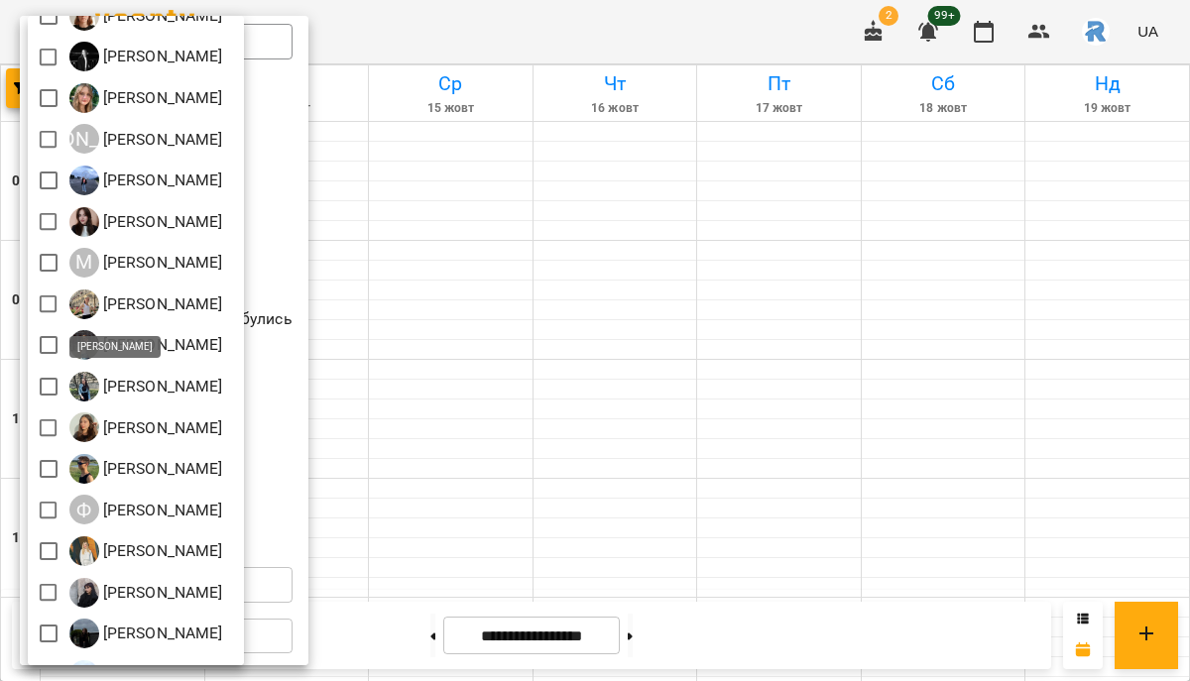
click at [557, 338] on div at bounding box center [595, 340] width 1190 height 681
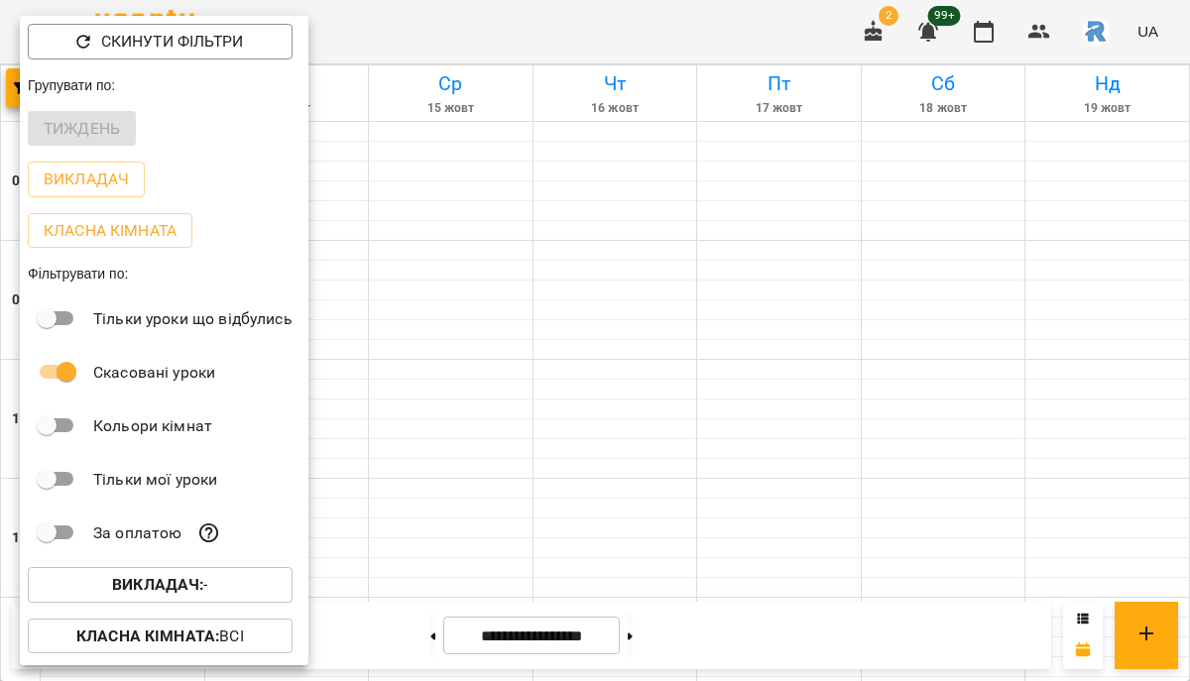
click at [557, 338] on div at bounding box center [595, 340] width 1190 height 681
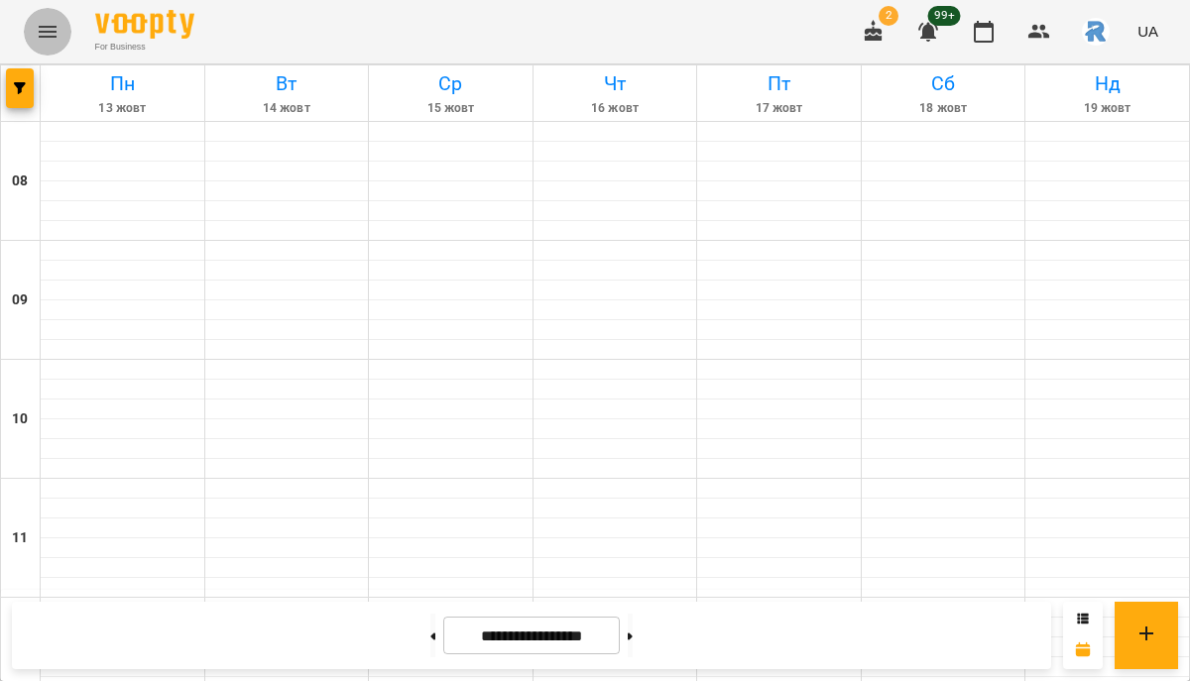
click at [61, 30] on button "Menu" at bounding box center [48, 32] width 48 height 48
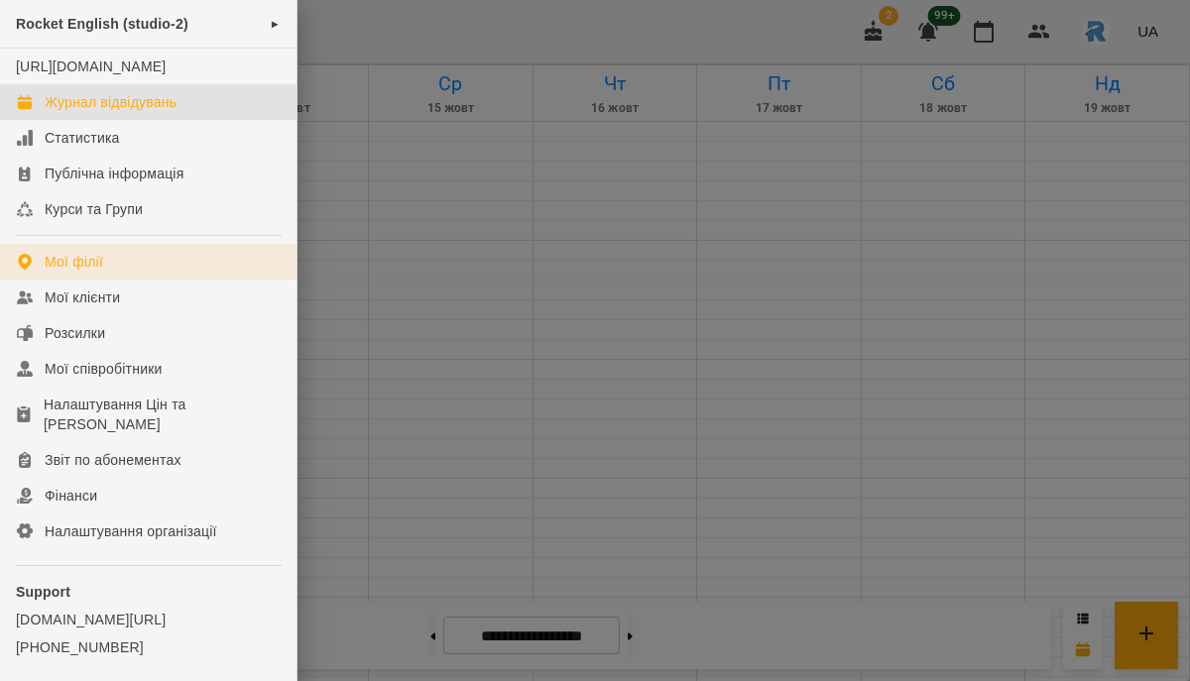
click at [134, 280] on link "Мої філії" at bounding box center [148, 262] width 297 height 36
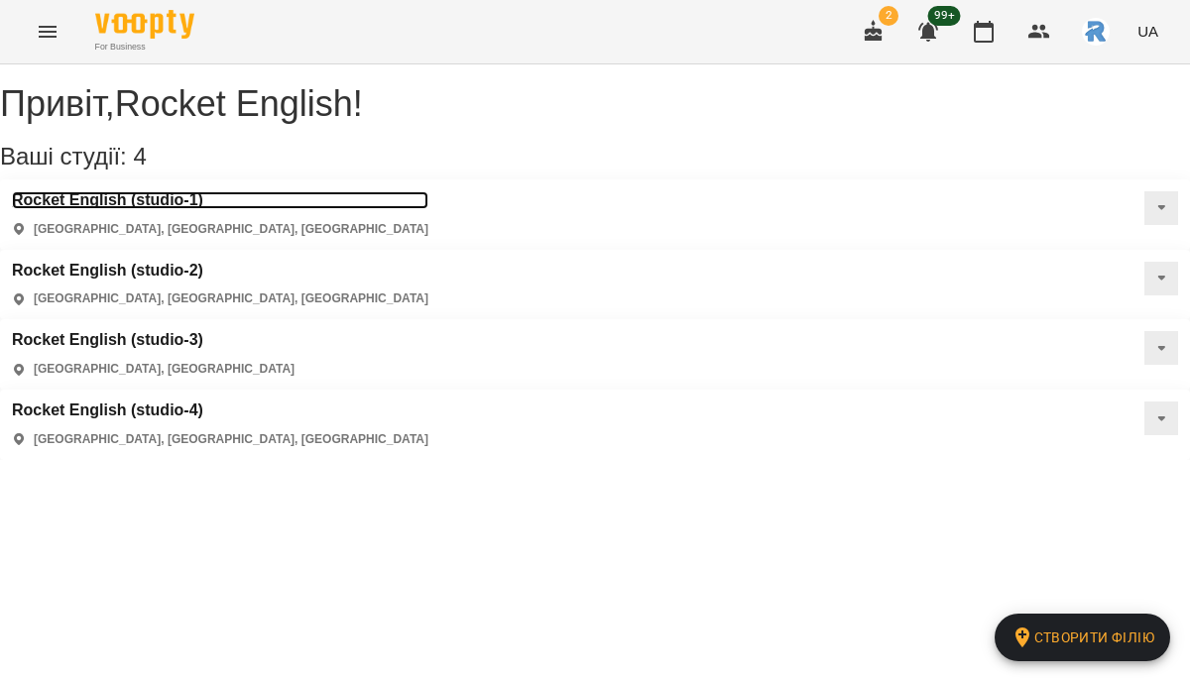
click at [141, 209] on h3 "Rocket English (studio-1)" at bounding box center [220, 200] width 417 height 18
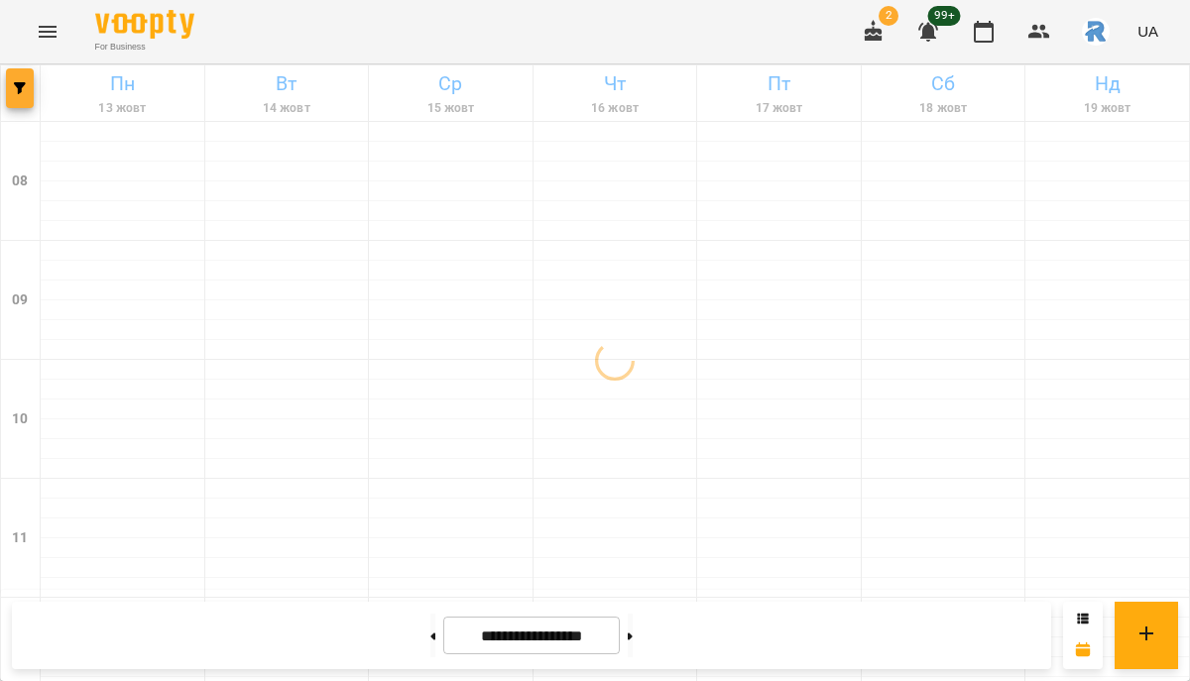
click at [21, 104] on button "button" at bounding box center [20, 88] width 28 height 40
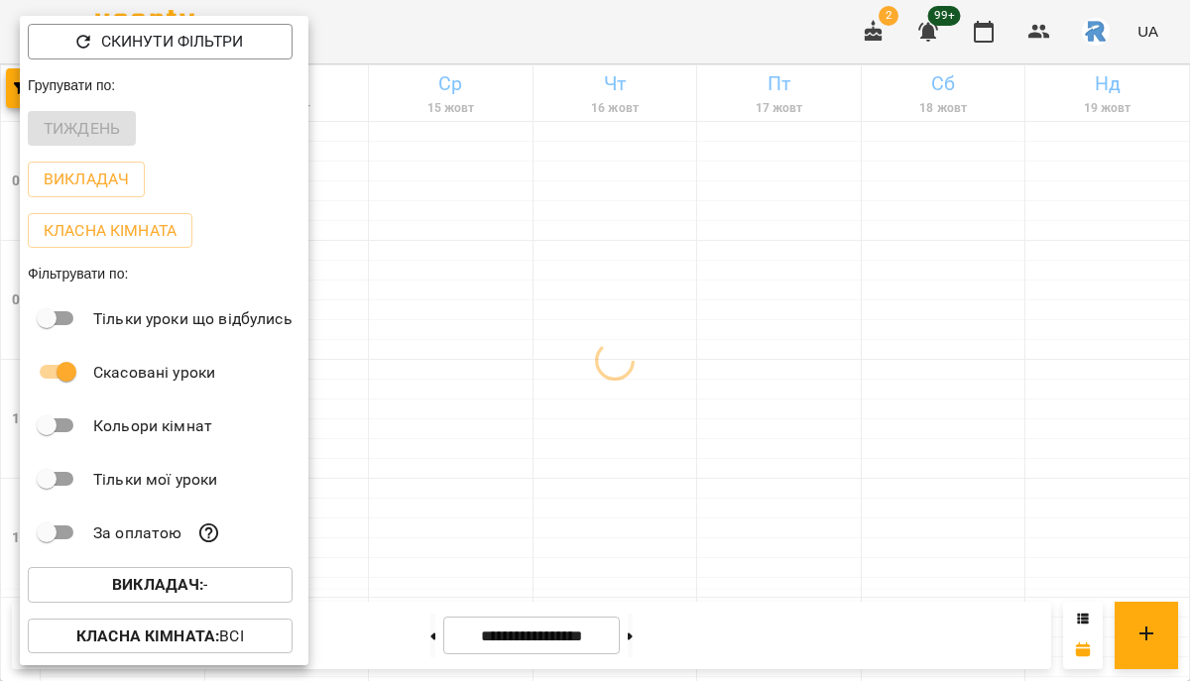
click at [225, 582] on span "Викладач : -" at bounding box center [160, 585] width 233 height 24
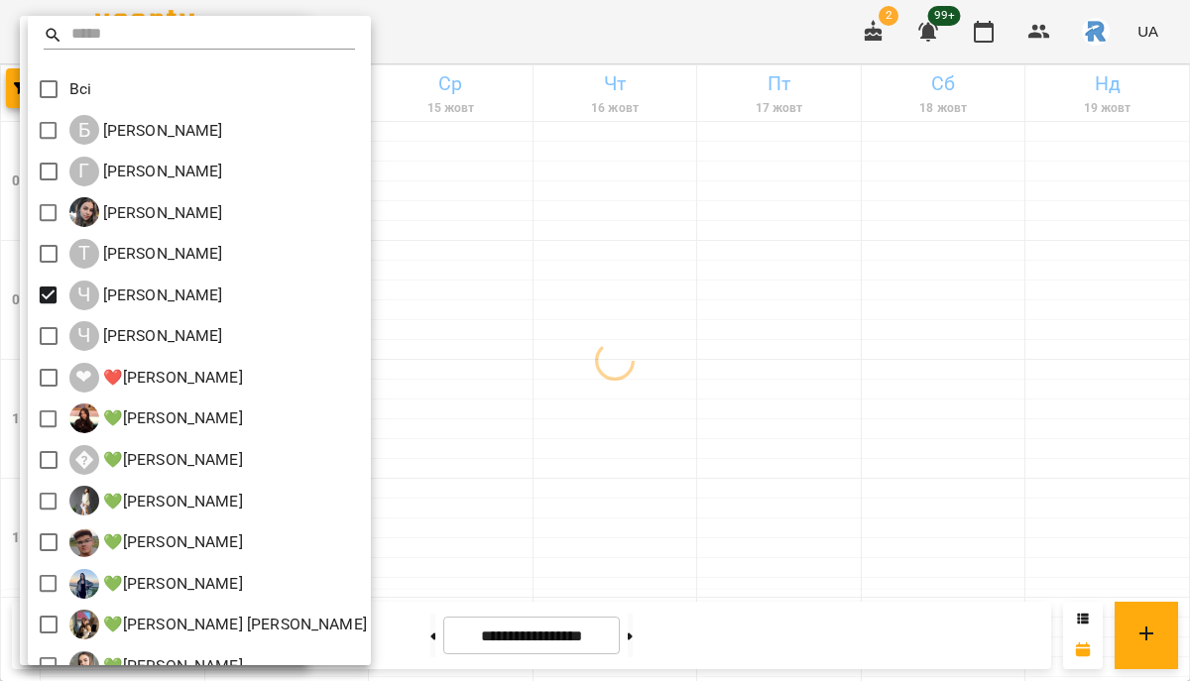
click at [916, 410] on div at bounding box center [595, 340] width 1190 height 681
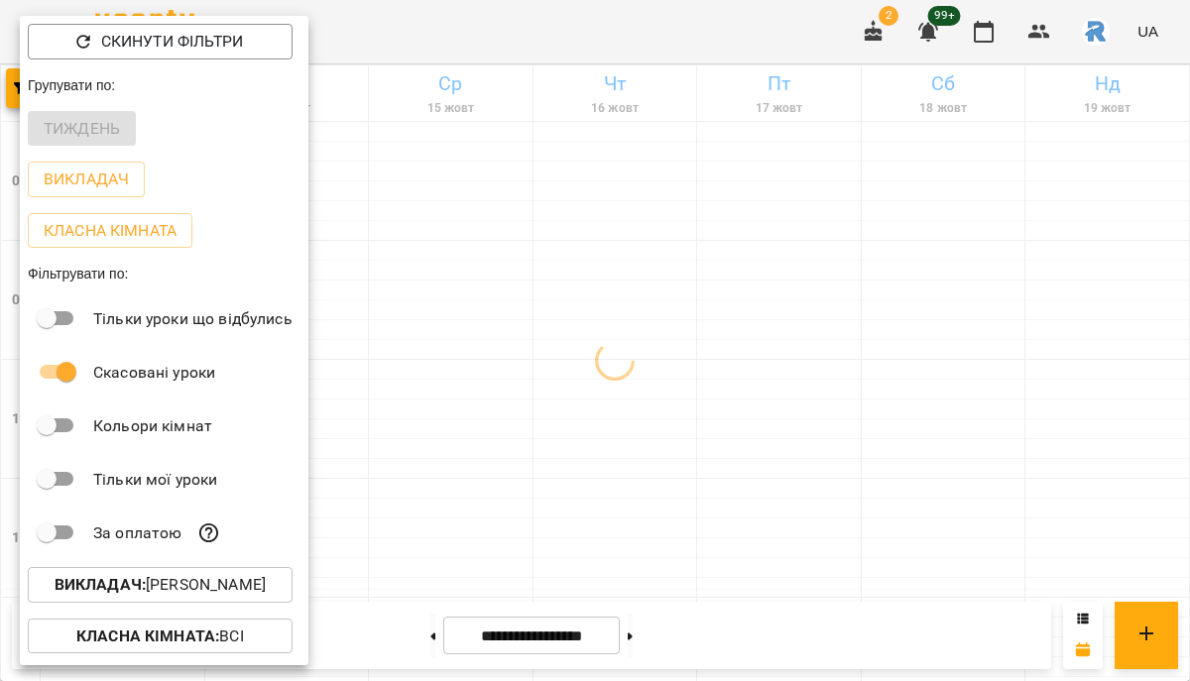
click at [916, 410] on div at bounding box center [595, 340] width 1190 height 681
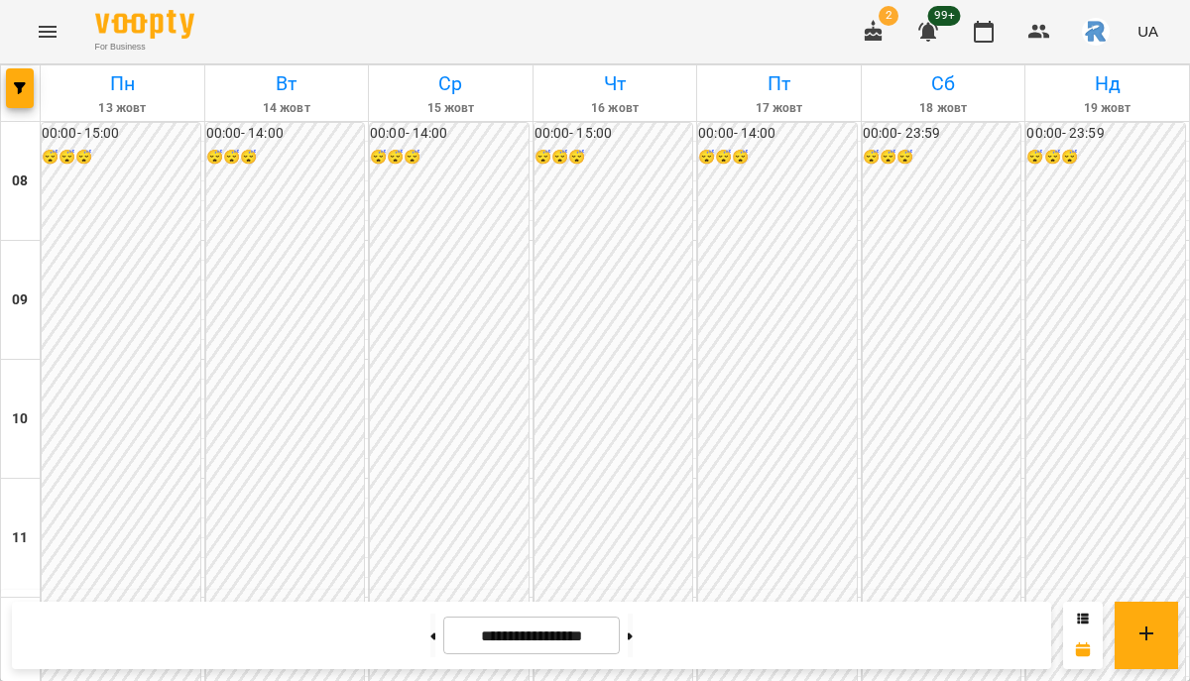
scroll to position [770, 0]
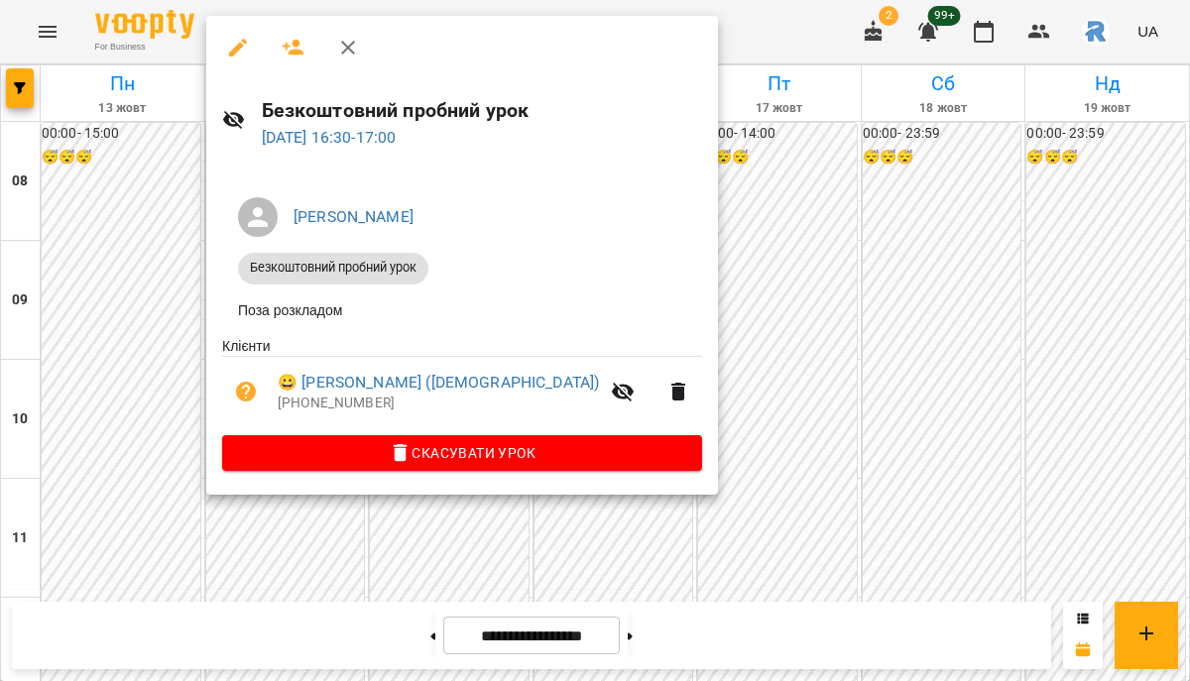
click at [150, 367] on div at bounding box center [595, 340] width 1190 height 681
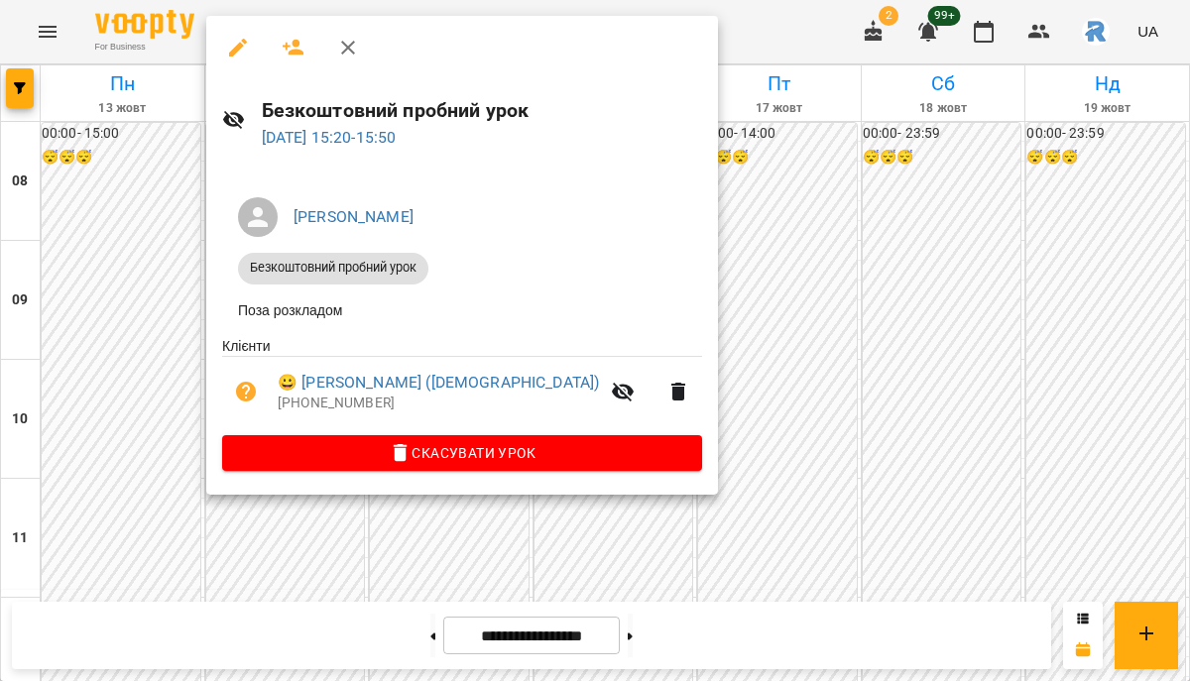
click at [162, 299] on div at bounding box center [595, 340] width 1190 height 681
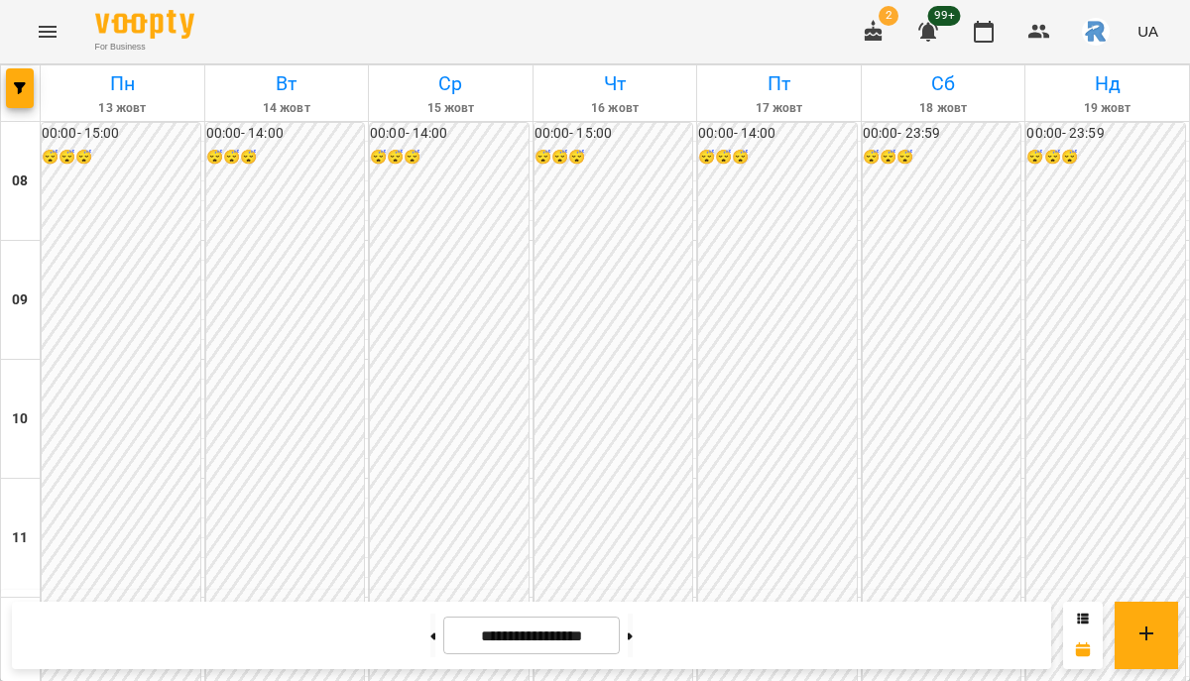
scroll to position [825, 0]
click at [13, 68] on button "button" at bounding box center [20, 88] width 28 height 40
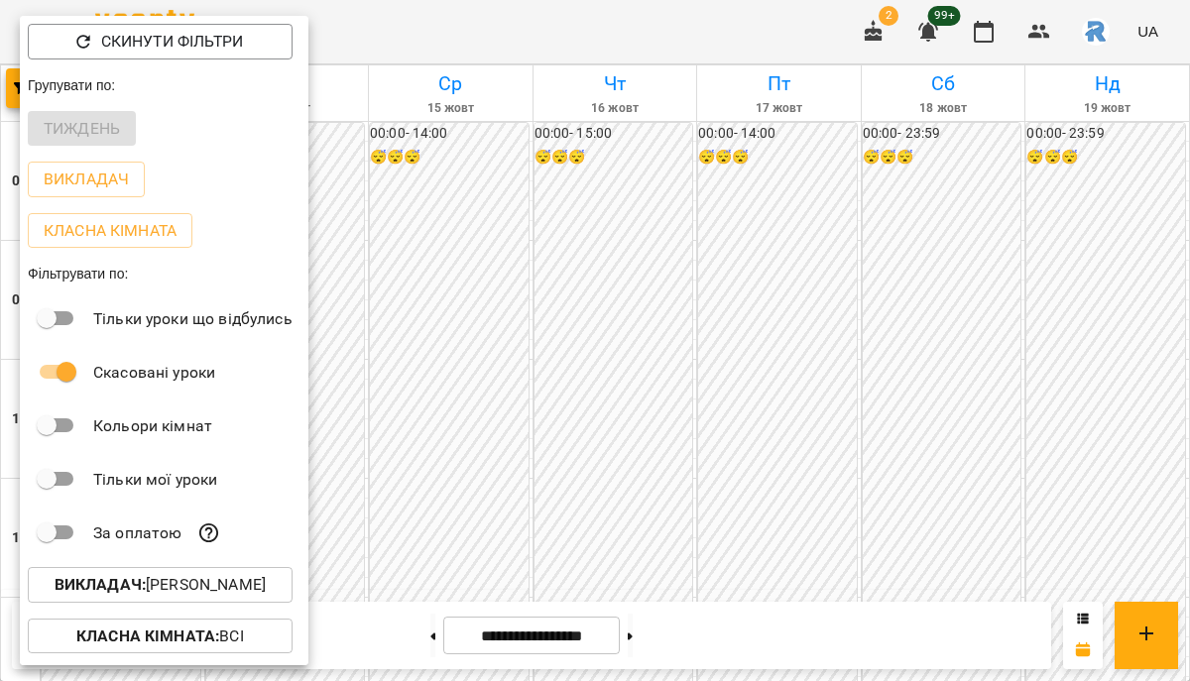
click at [308, 238] on div "Класна кімната" at bounding box center [164, 231] width 289 height 52
click at [395, 230] on div at bounding box center [595, 340] width 1190 height 681
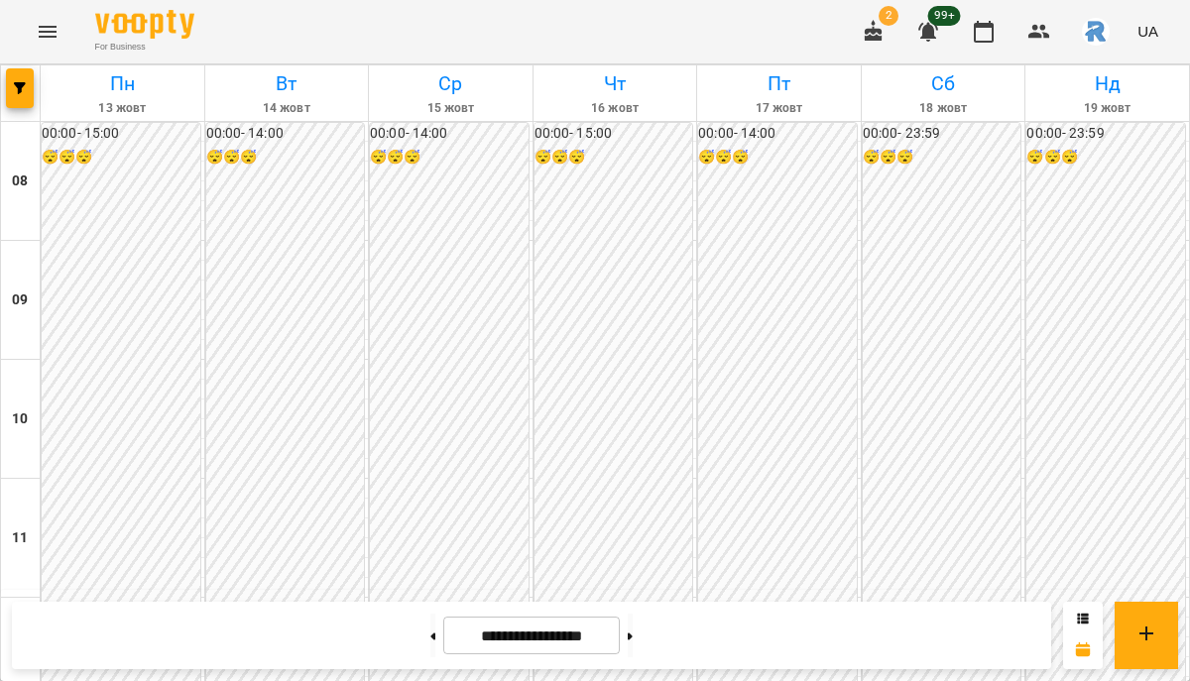
click at [55, 19] on button "Menu" at bounding box center [48, 32] width 48 height 48
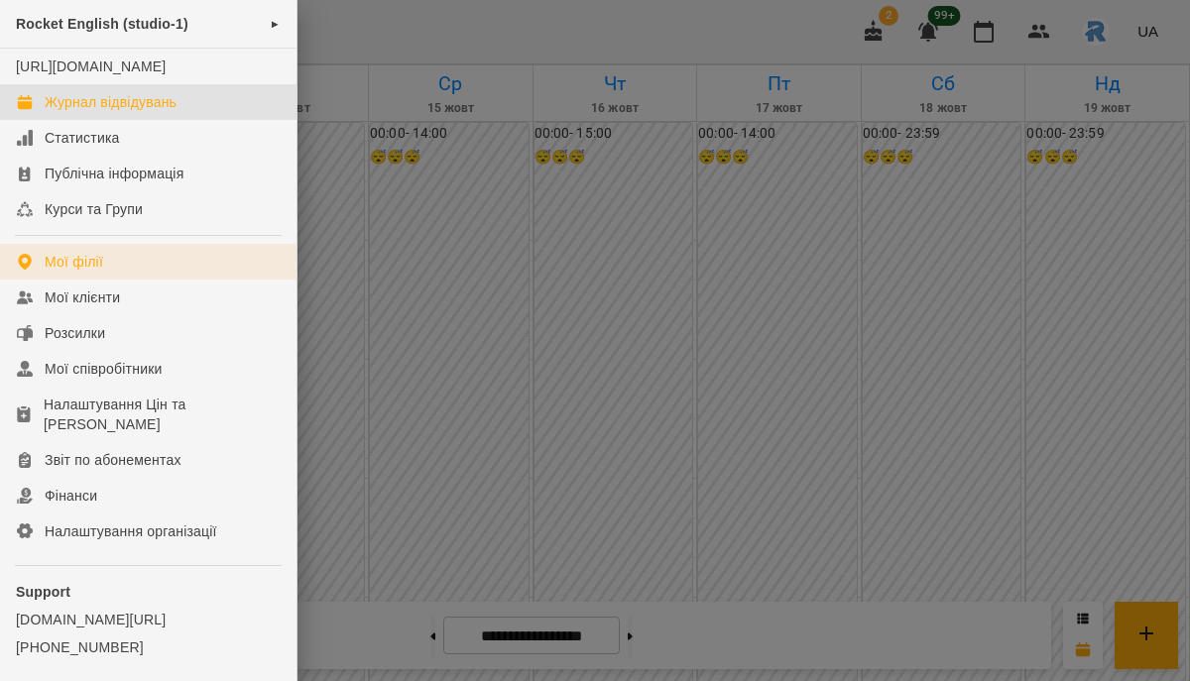
click at [73, 280] on link "Мої філії" at bounding box center [148, 262] width 297 height 36
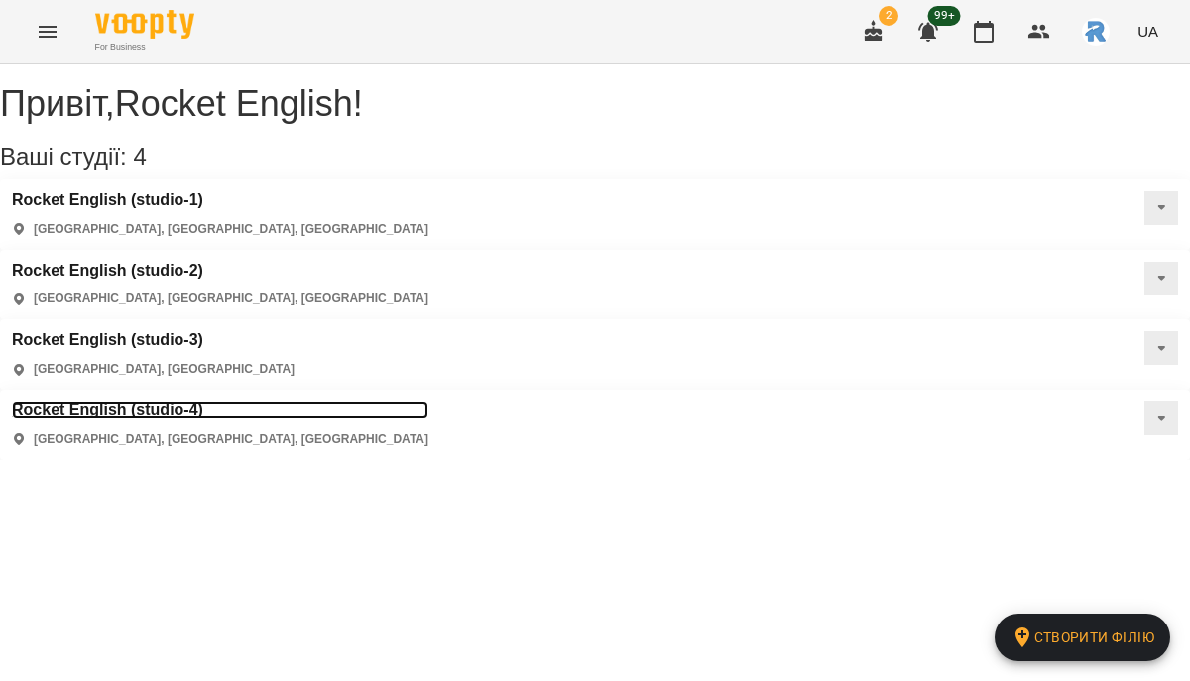
click at [428, 402] on h3 "Rocket English (studio-4)" at bounding box center [220, 411] width 417 height 18
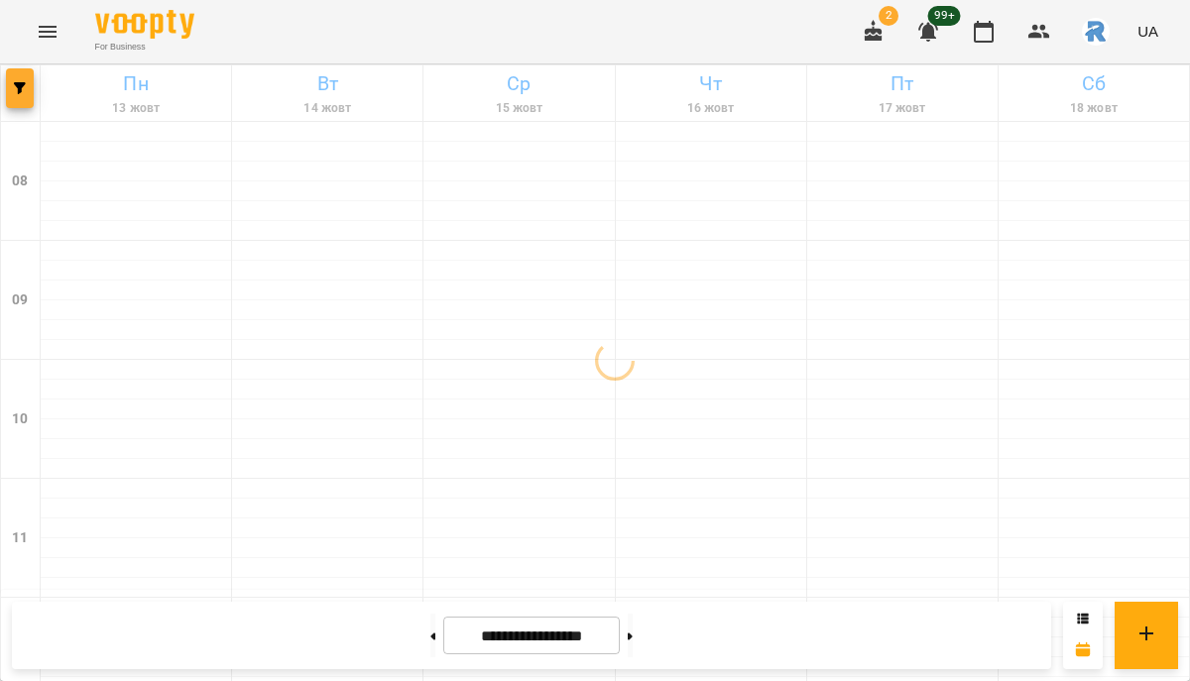
click at [13, 78] on button "button" at bounding box center [20, 88] width 28 height 40
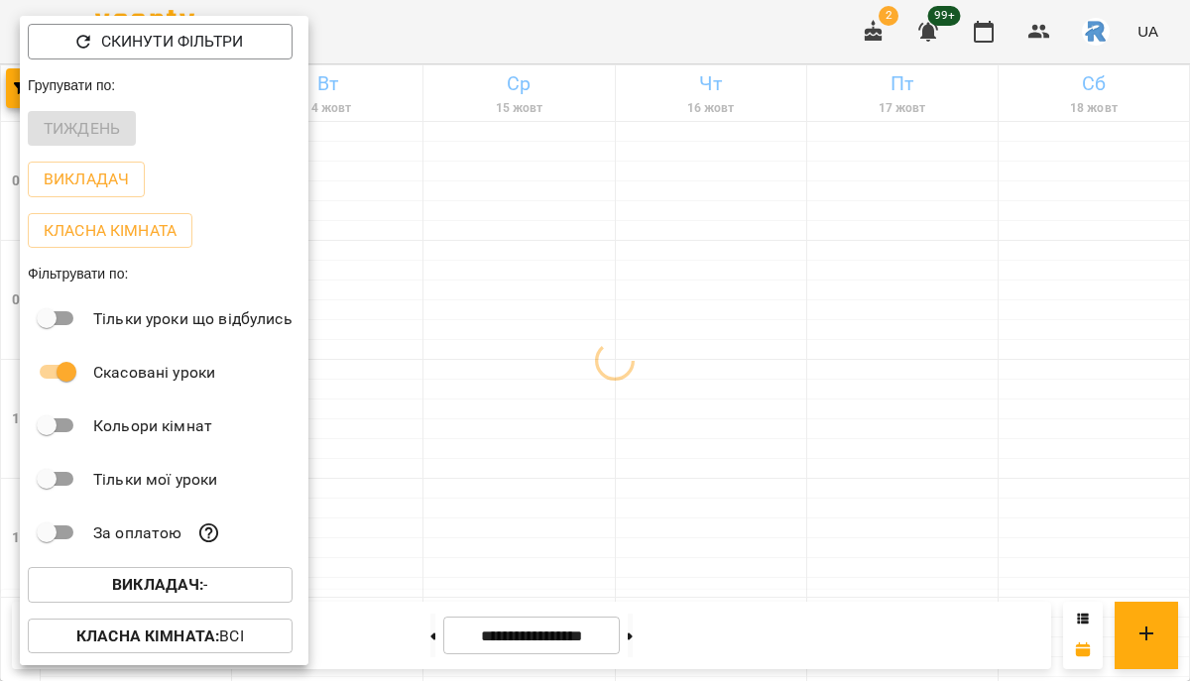
click at [190, 594] on b "Викладач :" at bounding box center [157, 584] width 91 height 19
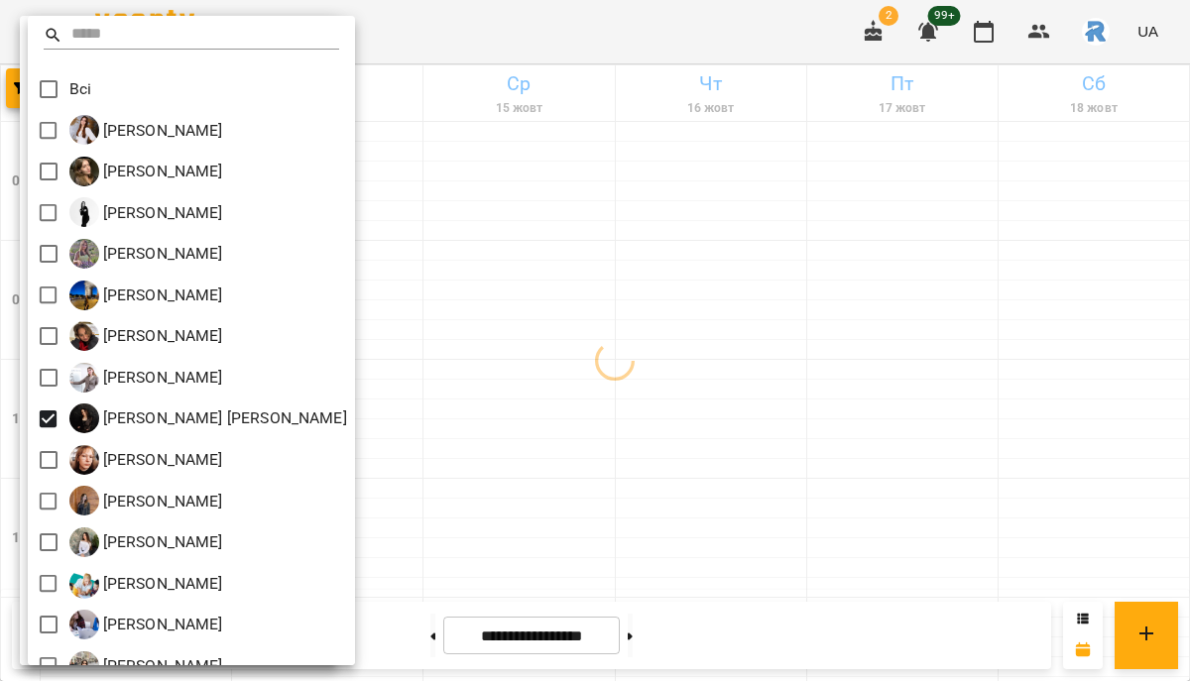
click at [705, 461] on div at bounding box center [595, 340] width 1190 height 681
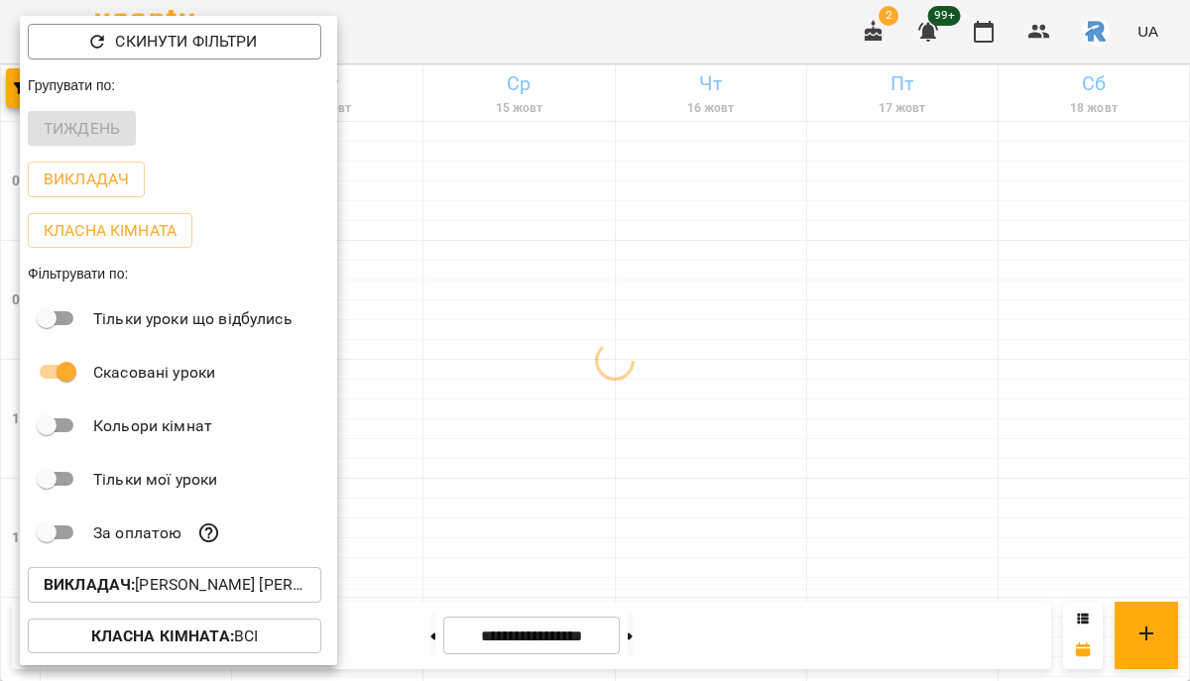
click at [705, 461] on div "Всі [PERSON_NAME] [PERSON_NAME] Назаріївна [PERSON_NAME] [PERSON_NAME] [PERSON_…" at bounding box center [595, 340] width 1190 height 681
click at [705, 461] on div at bounding box center [595, 340] width 1190 height 681
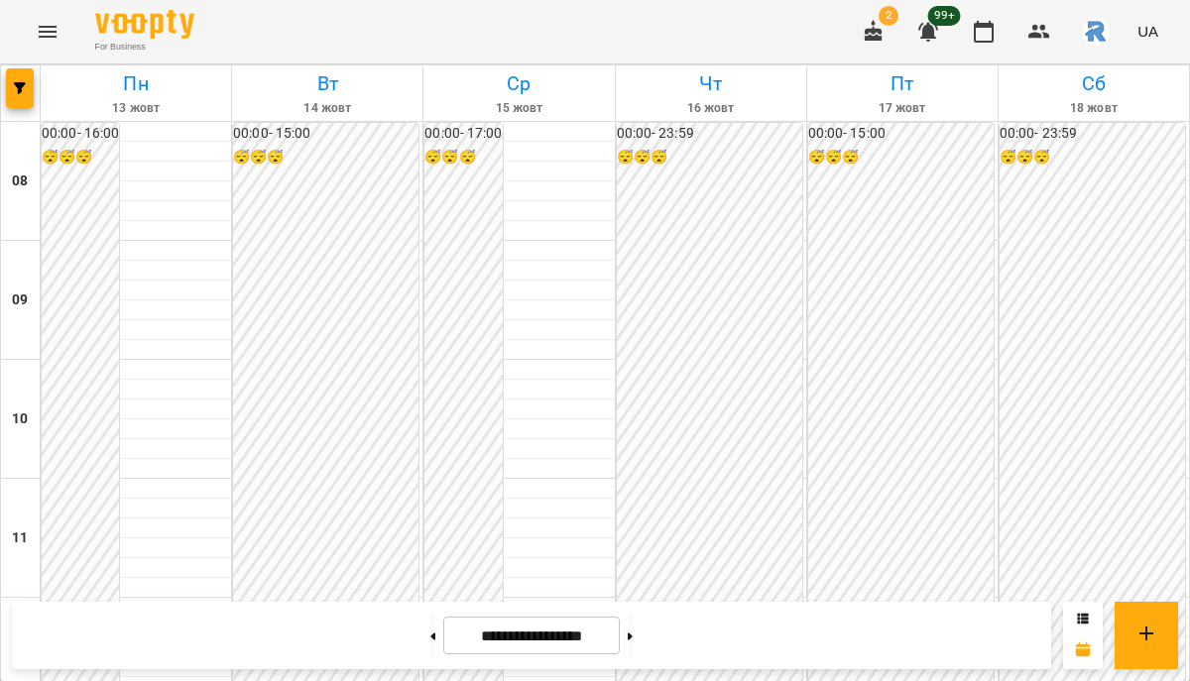
scroll to position [757, 0]
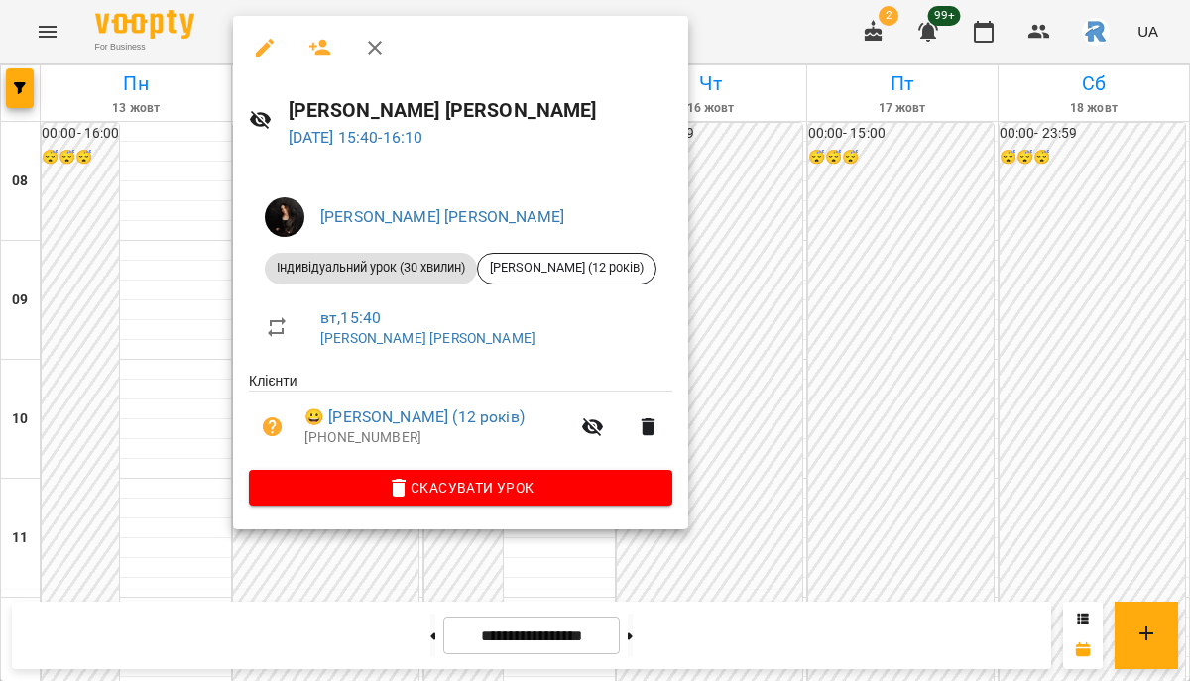
click at [835, 312] on div at bounding box center [595, 340] width 1190 height 681
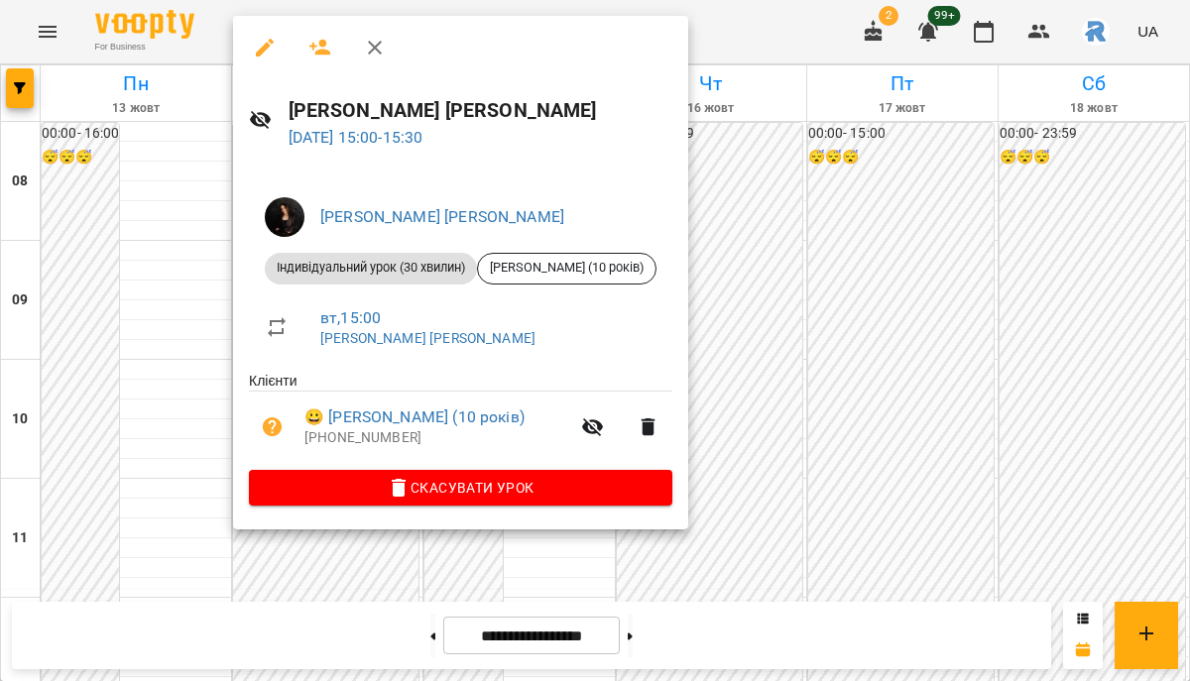
click at [224, 248] on div at bounding box center [595, 340] width 1190 height 681
